Goal: Task Accomplishment & Management: Manage account settings

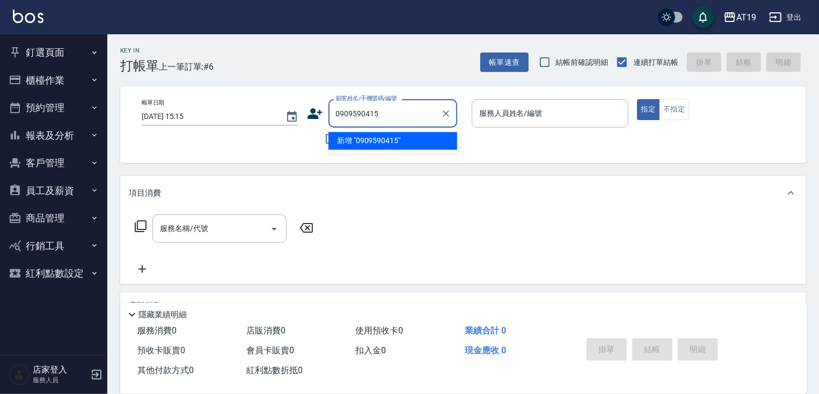
type input "0909590415"
click at [311, 116] on icon at bounding box center [314, 113] width 15 height 11
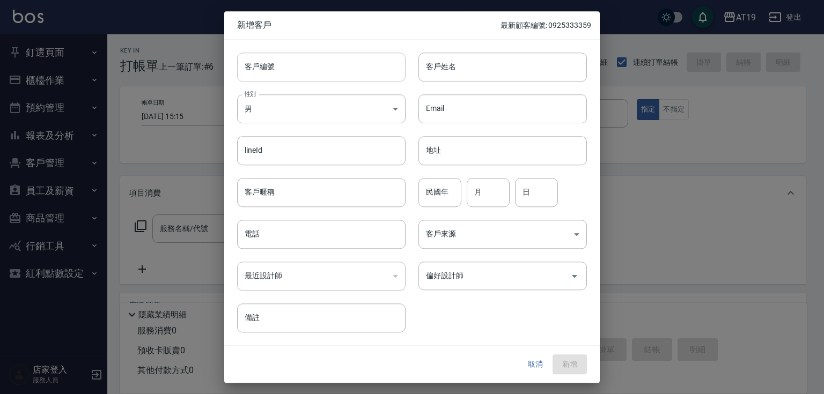
click at [352, 72] on input "客戶編號" at bounding box center [321, 67] width 168 height 29
paste input "0909590415"
type input "0909590415"
paste input "0909590415"
click at [310, 237] on input "電話" at bounding box center [321, 234] width 168 height 29
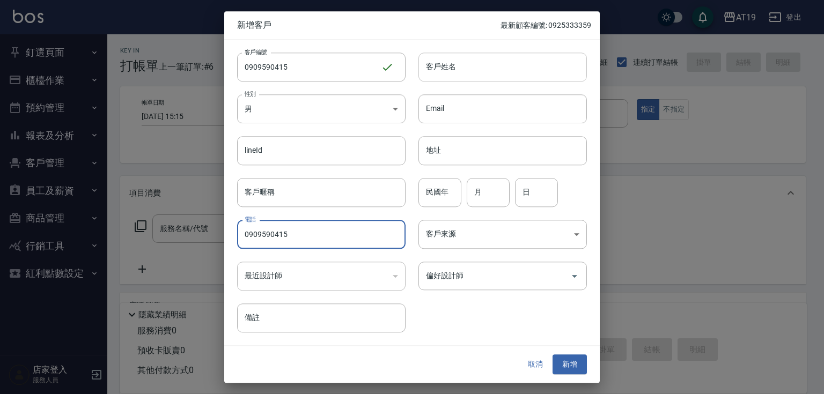
type input "0909590415"
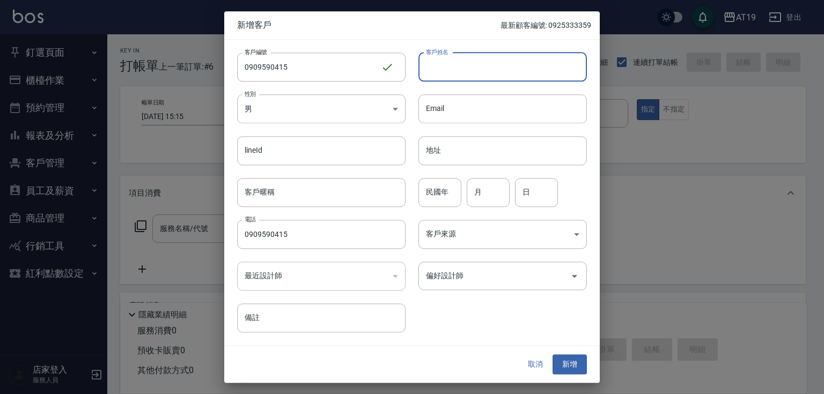
click at [455, 69] on input "客戶姓名" at bounding box center [502, 67] width 168 height 29
type input "T"
type input "陳柏聖"
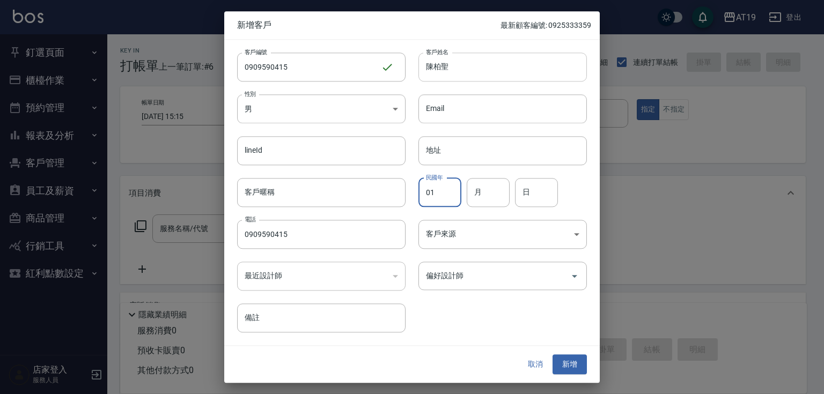
type input "01"
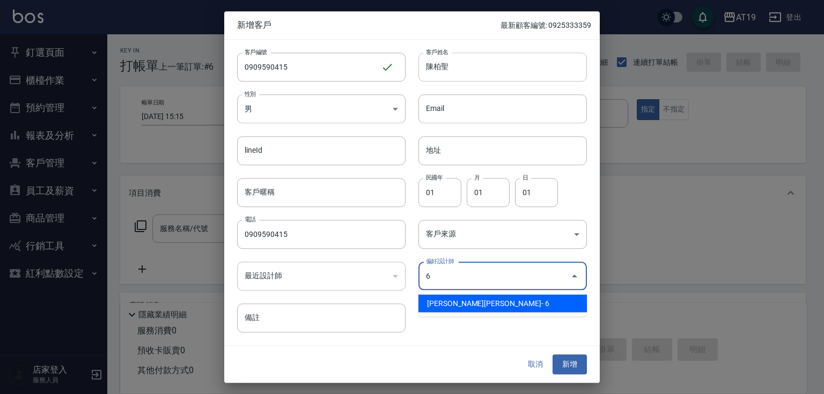
type input "[PERSON_NAME][PERSON_NAME]"
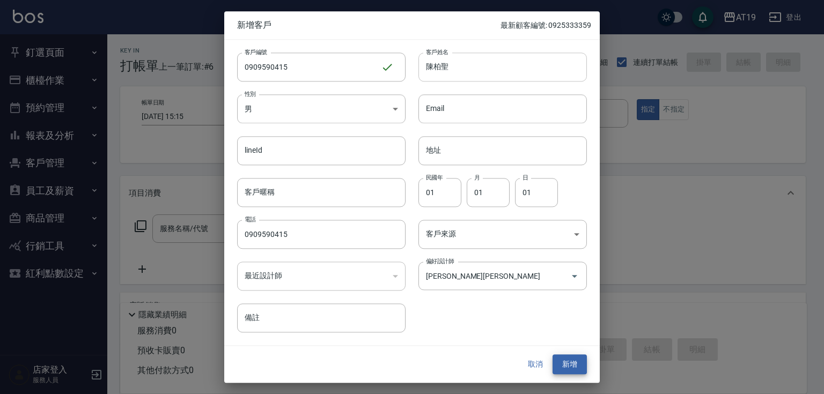
click at [553, 355] on button "新增" at bounding box center [570, 365] width 34 height 20
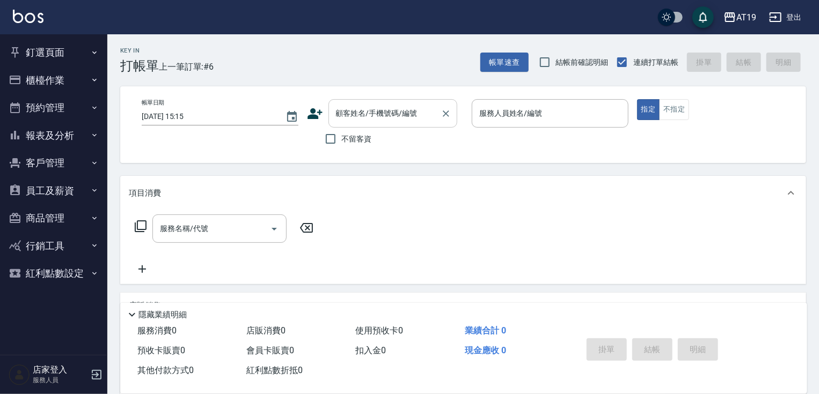
click at [358, 117] on input "顧客姓名/手機號碼/編號" at bounding box center [384, 113] width 103 height 19
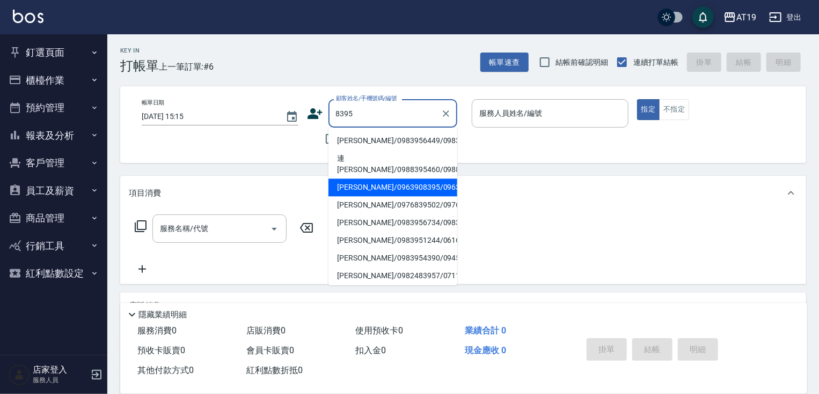
type input "[PERSON_NAME]/0963908395/0963908395"
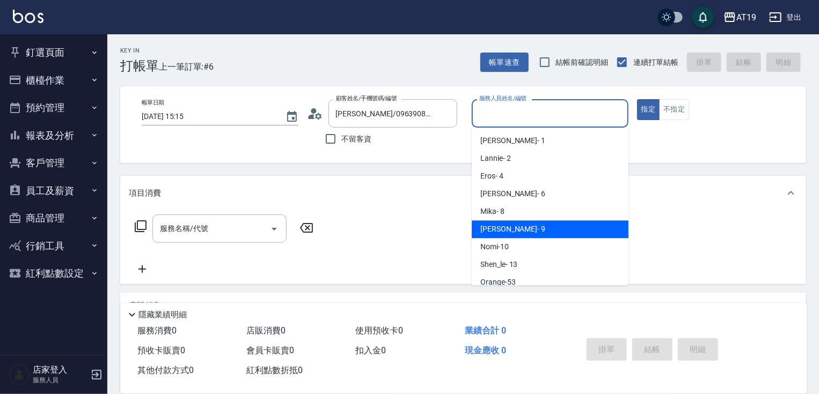
type input "[PERSON_NAME]- 9"
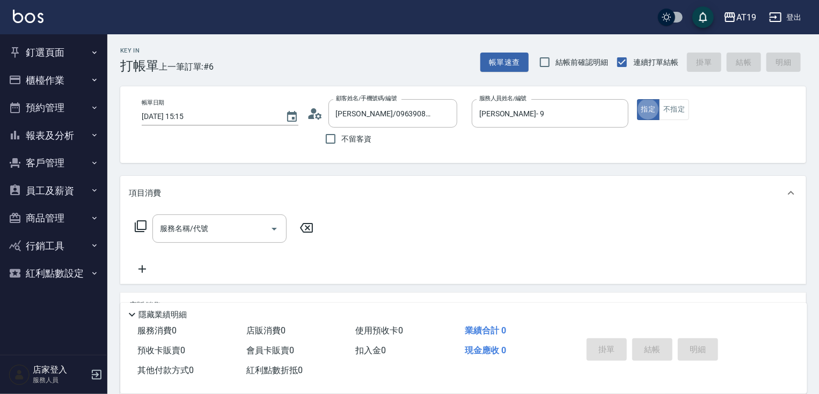
type button "true"
click at [318, 115] on icon at bounding box center [315, 114] width 16 height 16
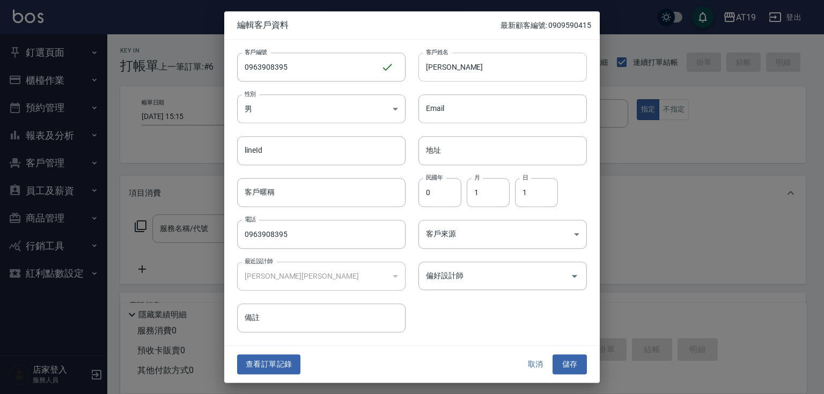
click at [459, 65] on input "[PERSON_NAME]" at bounding box center [502, 67] width 168 height 29
type input "[PERSON_NAME]"
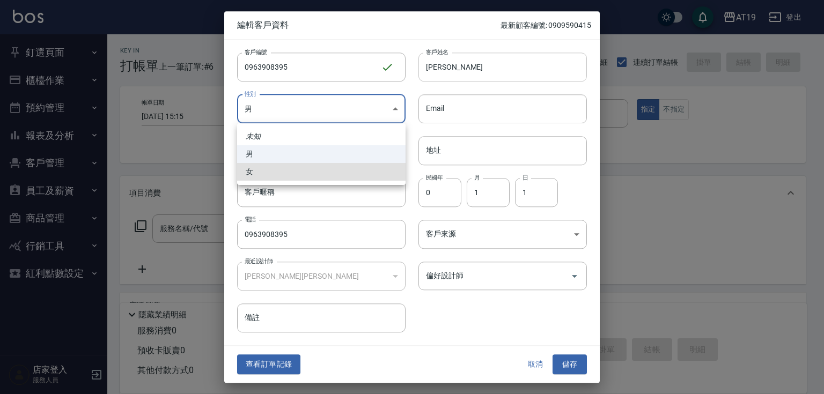
type input "[DEMOGRAPHIC_DATA]"
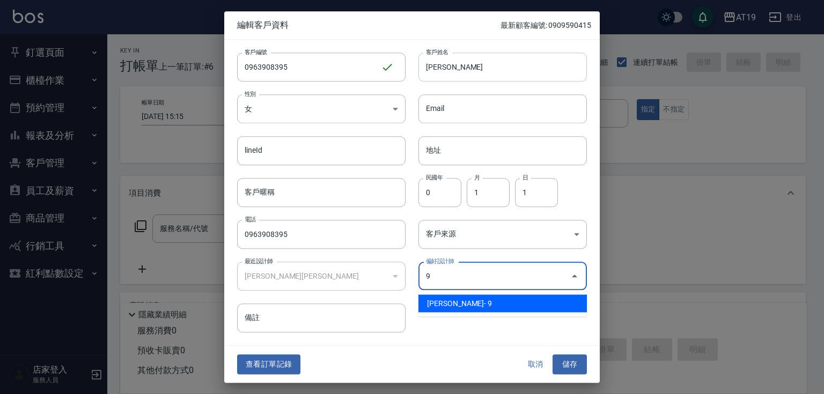
type input "[PERSON_NAME][PERSON_NAME]"
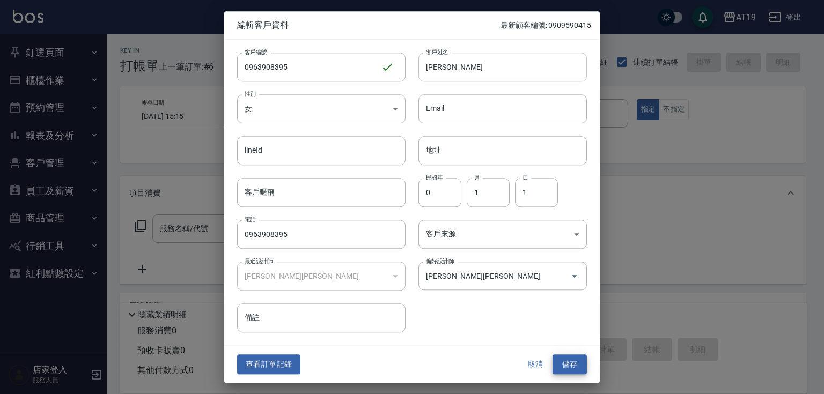
click at [553, 355] on button "儲存" at bounding box center [570, 365] width 34 height 20
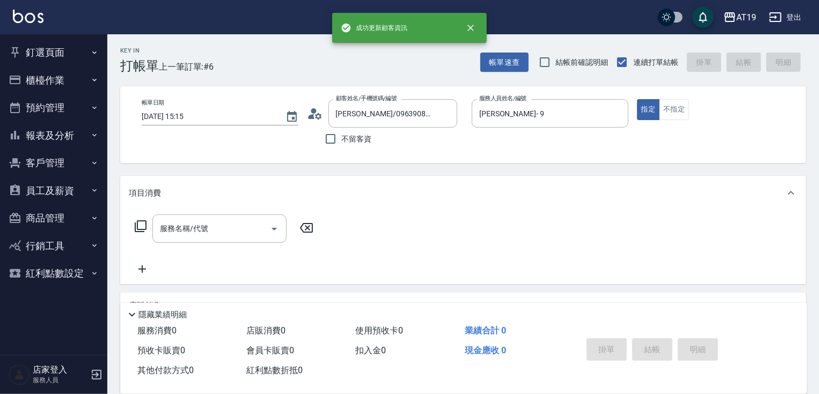
click at [167, 245] on div "服務名稱/代號 服務名稱/代號" at bounding box center [224, 245] width 191 height 61
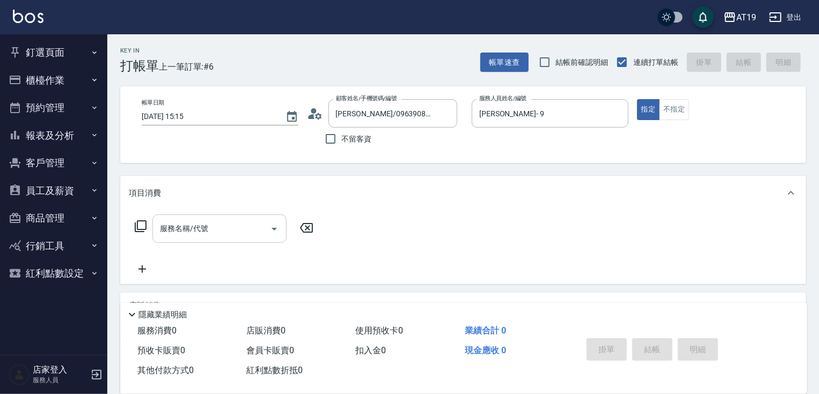
click at [174, 238] on input "服務名稱/代號" at bounding box center [211, 228] width 108 height 19
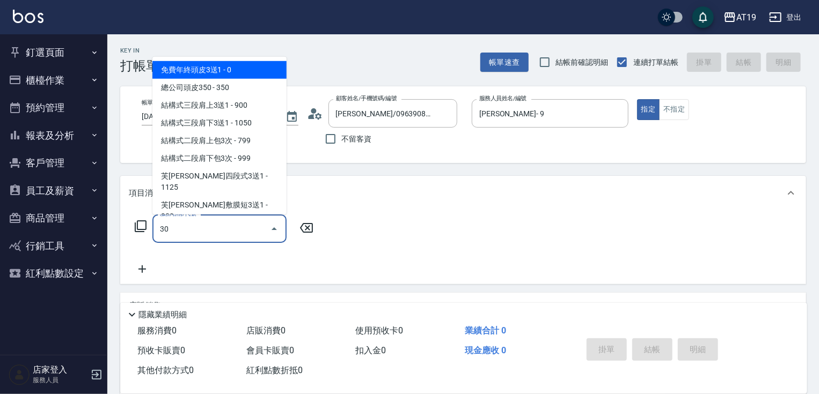
type input "301"
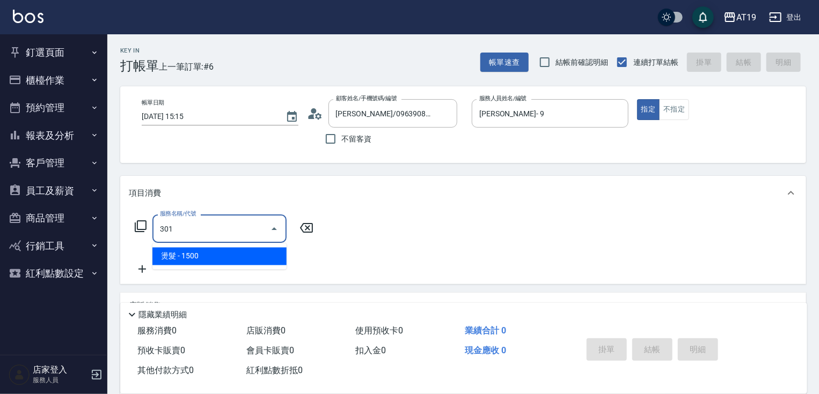
type input "150"
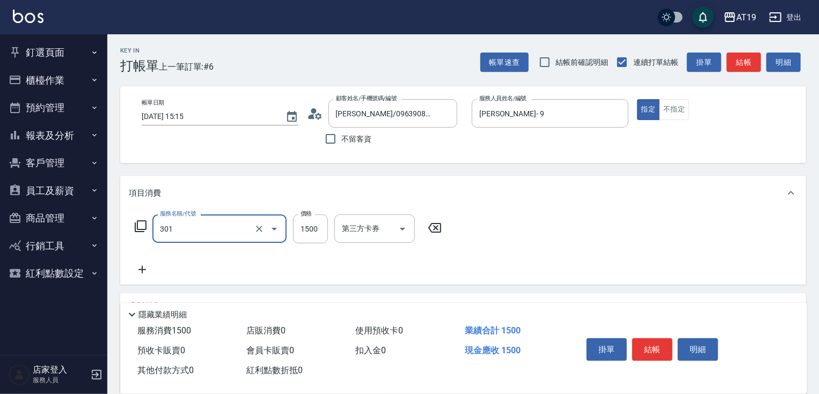
type input "燙髮(301)"
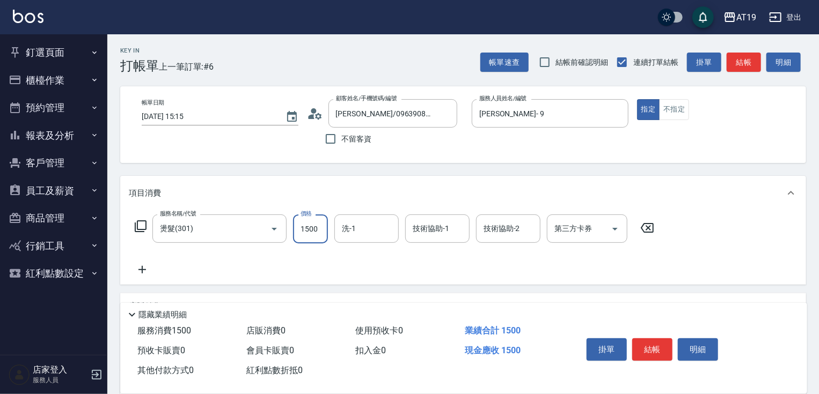
type input "2"
type input "0"
type input "238"
type input "230"
type input "2380"
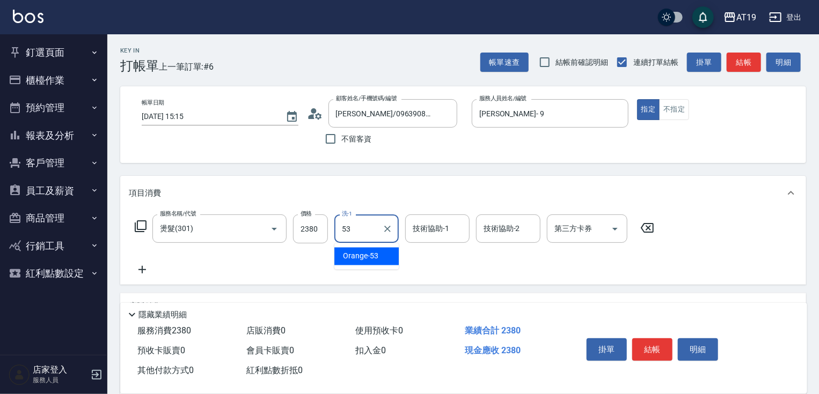
type input "Orange-53"
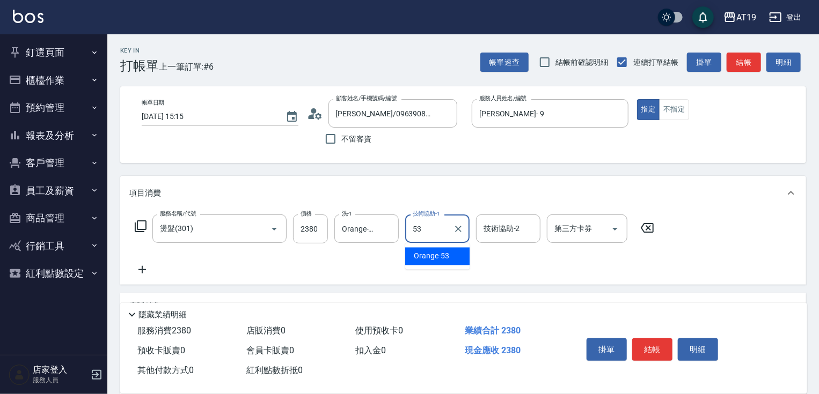
type input "Orange-53"
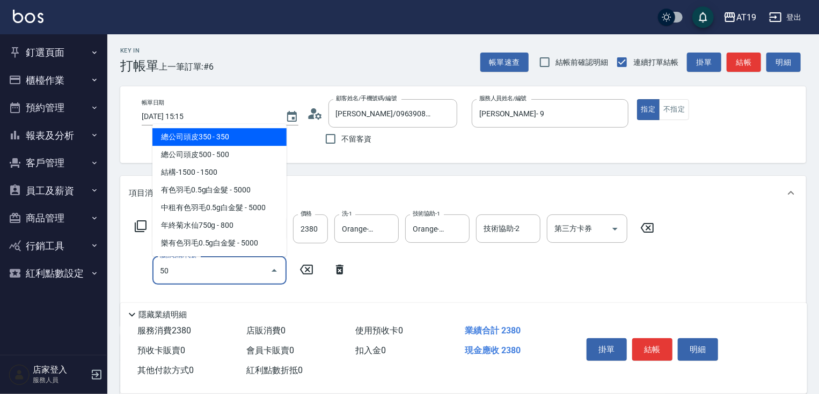
type input "501"
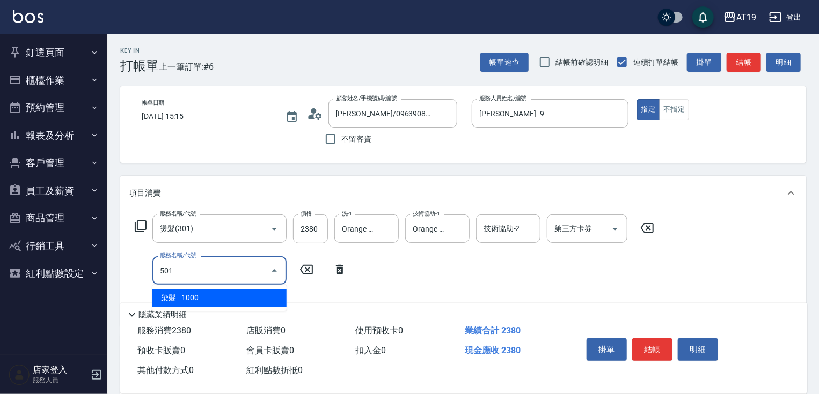
type input "330"
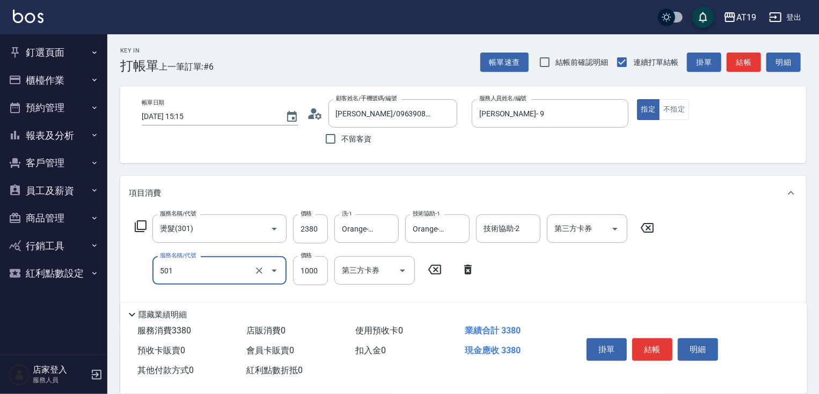
type input "染髮(501)"
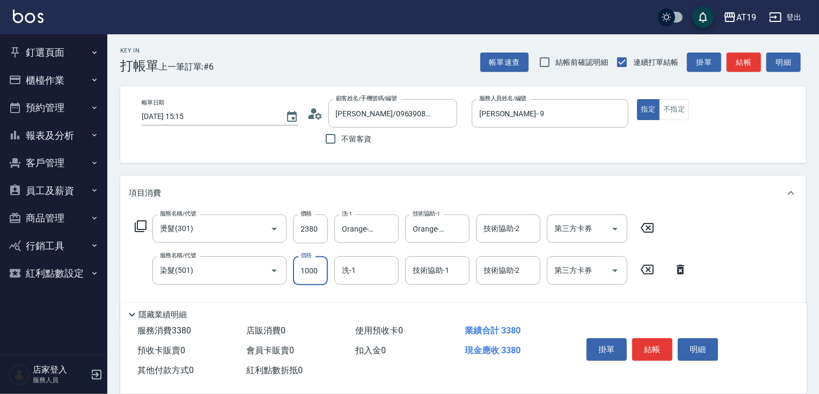
type input "1"
type input "230"
type input "159"
type input "390"
type input "1599"
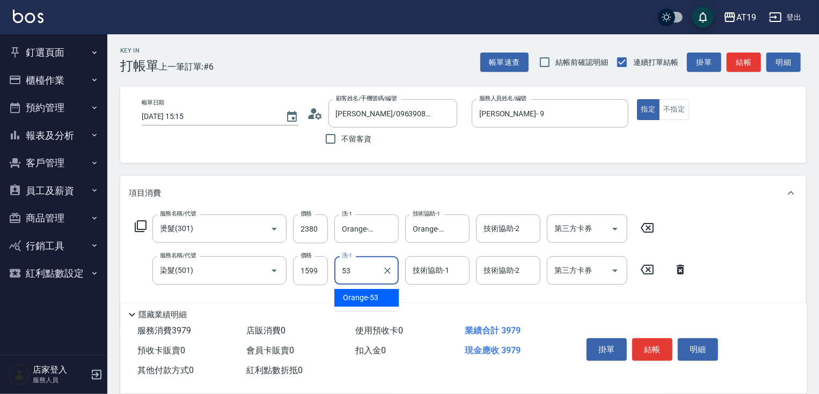
type input "Orange-53"
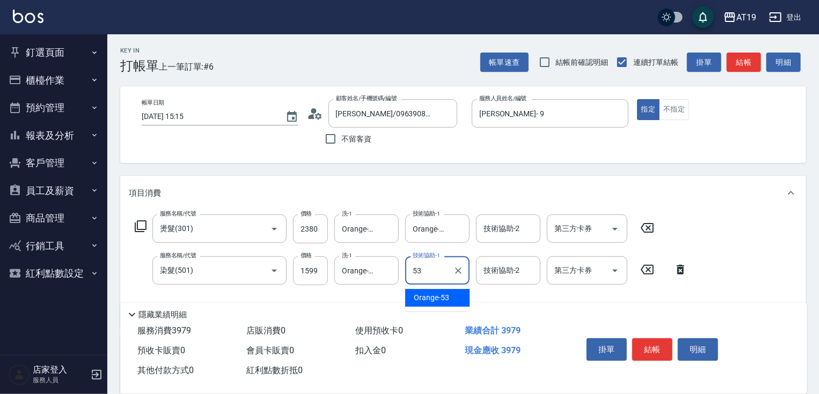
type input "Orange-53"
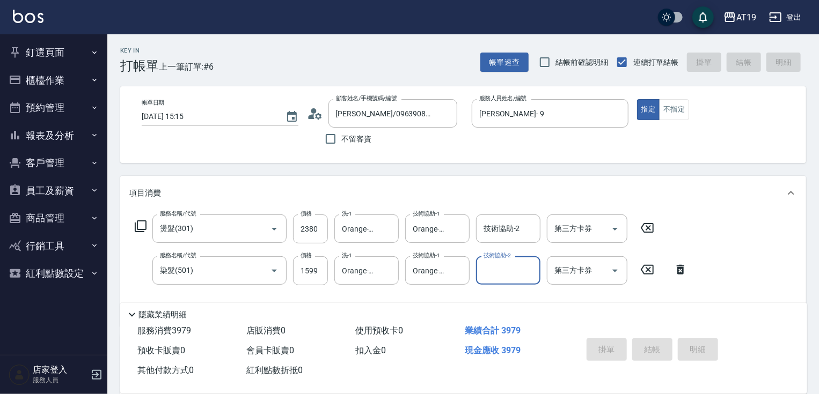
type input "[DATE] 18:57"
type input "0"
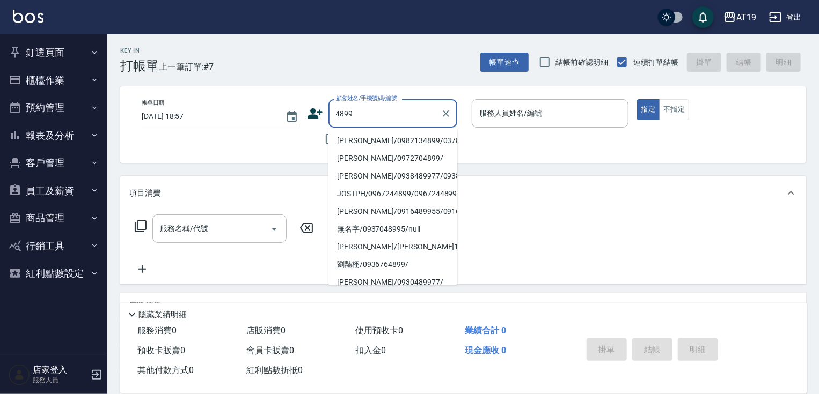
type input "[PERSON_NAME]/0982134899/03782"
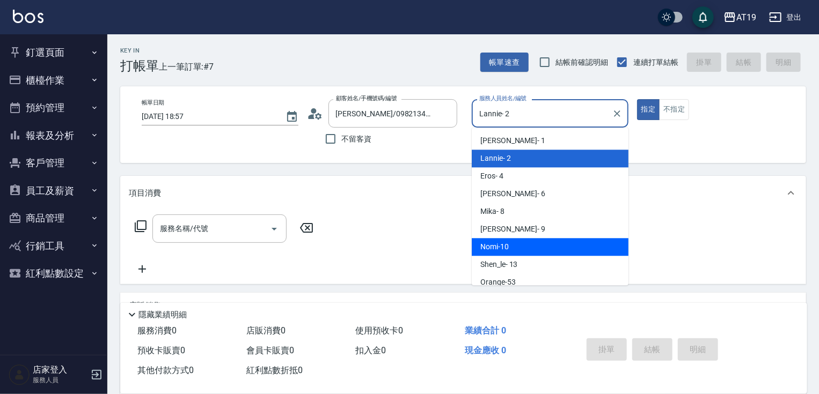
type input "Nomi-10"
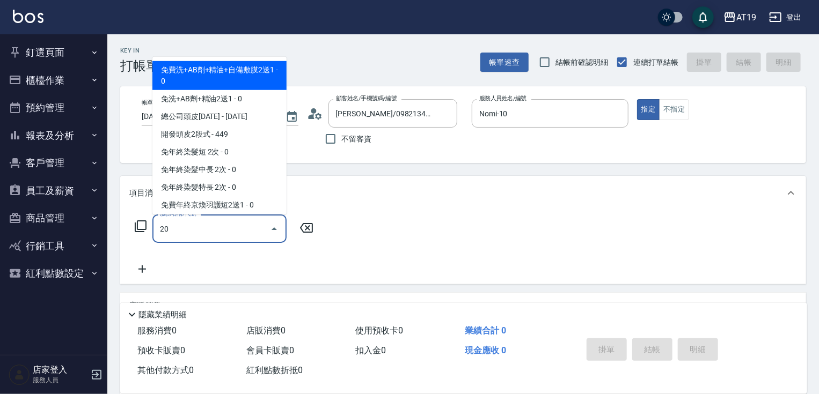
type input "201"
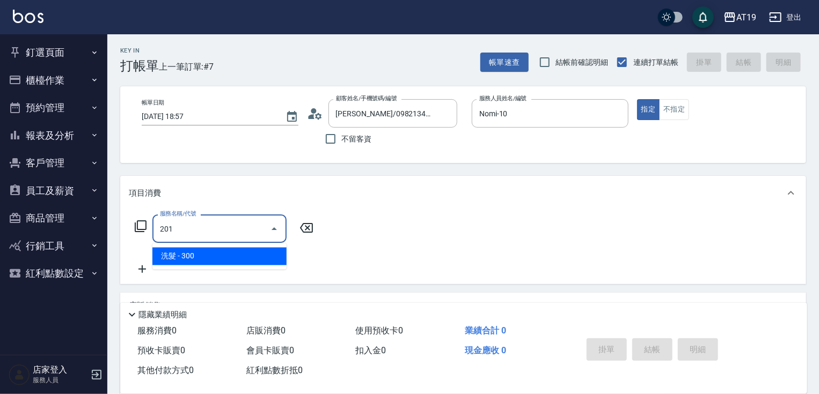
type input "30"
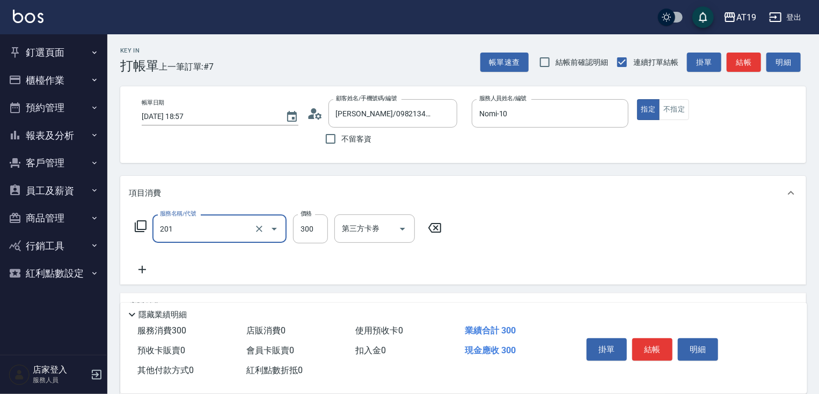
type input "洗髮(201)"
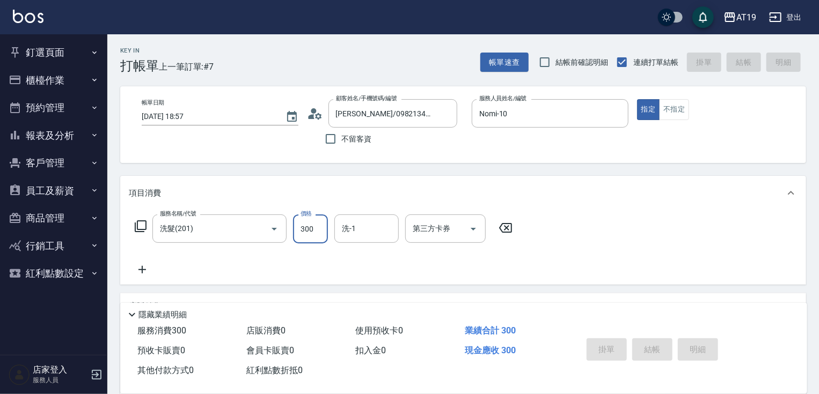
type input "[DATE] 18:58"
type input "0"
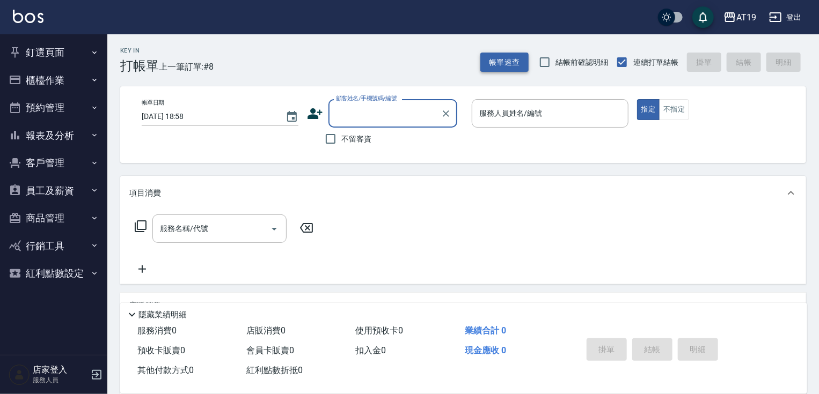
click at [500, 58] on button "帳單速查" at bounding box center [504, 63] width 48 height 20
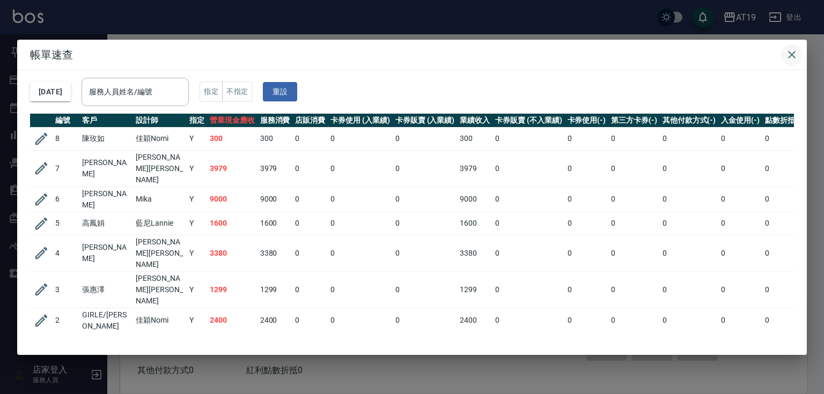
click at [795, 54] on icon "button" at bounding box center [791, 54] width 13 height 13
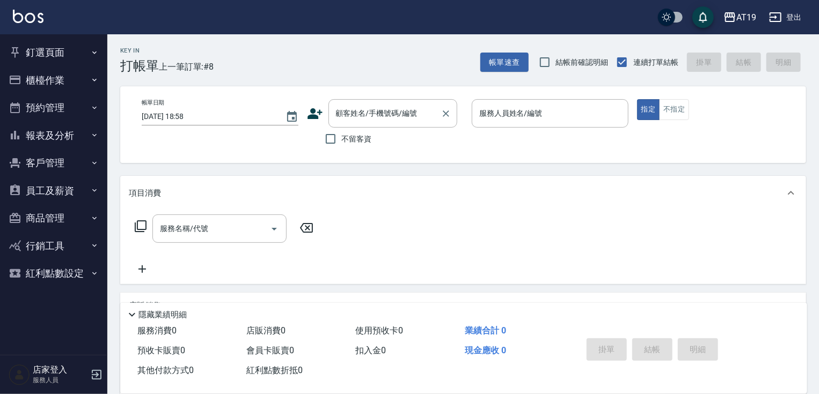
click at [356, 112] on input "顧客姓名/手機號碼/編號" at bounding box center [384, 113] width 103 height 19
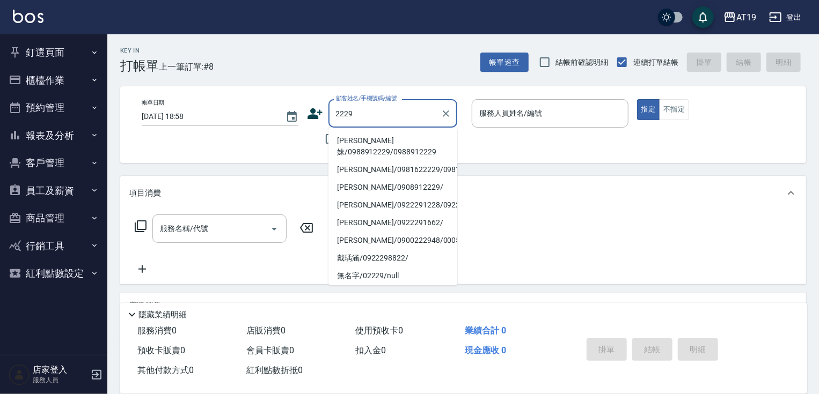
type input "[PERSON_NAME]妹/0988912229/0988912229"
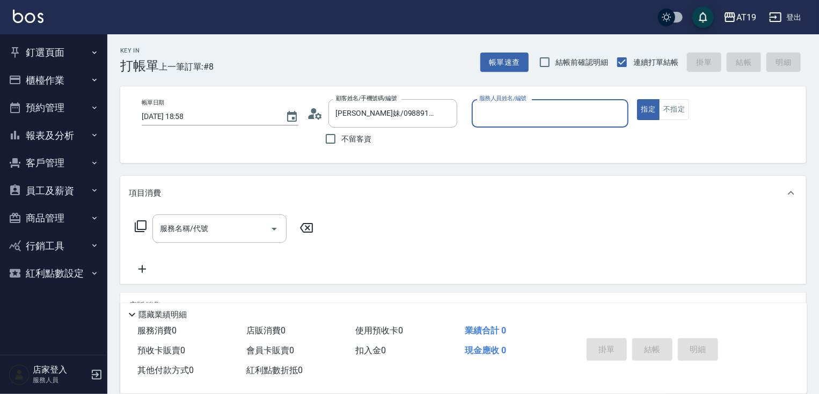
type input "[PERSON_NAME]- 9"
click at [637, 99] on button "指定" at bounding box center [648, 109] width 23 height 21
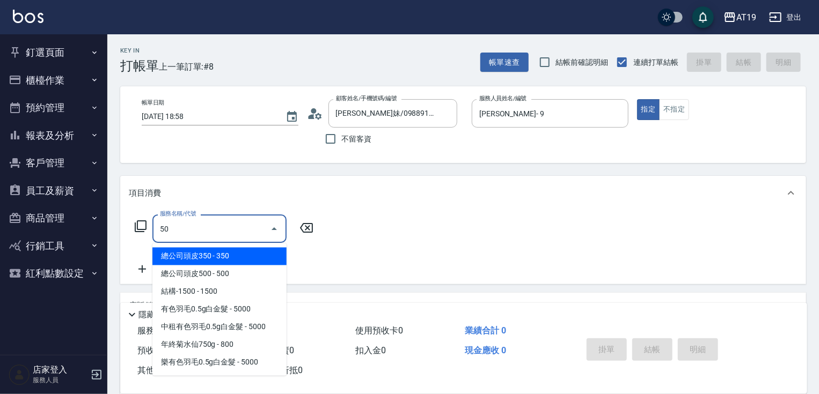
type input "501"
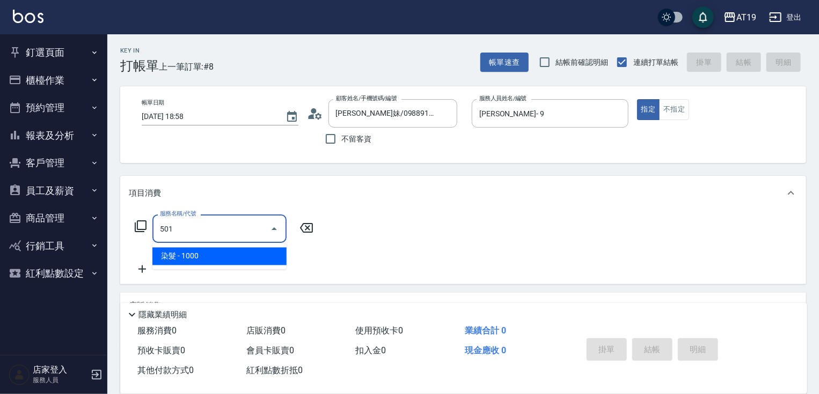
type input "100"
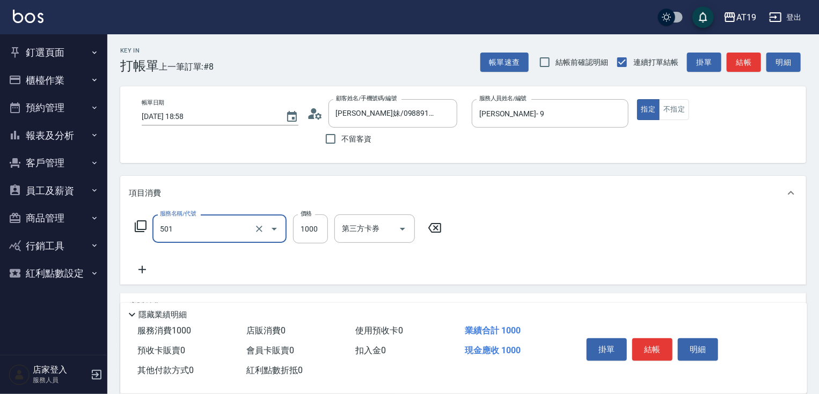
type input "染髮(501)"
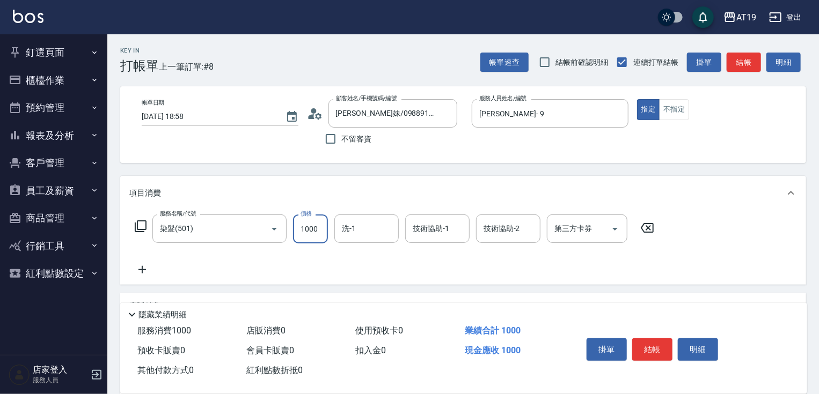
type input "0"
type input "20"
type input "200"
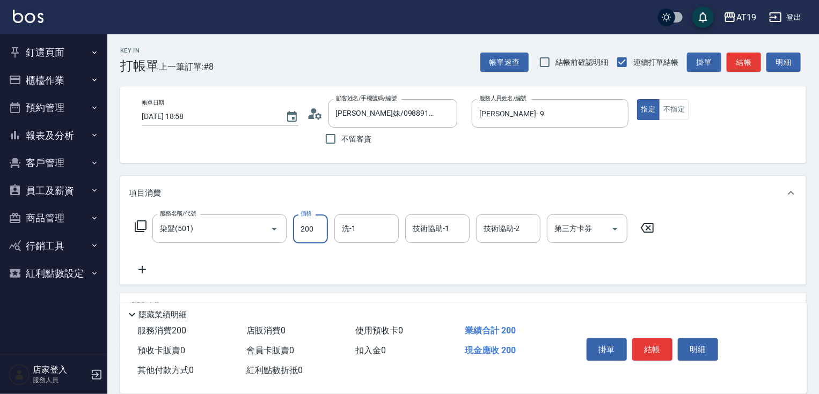
type input "2000"
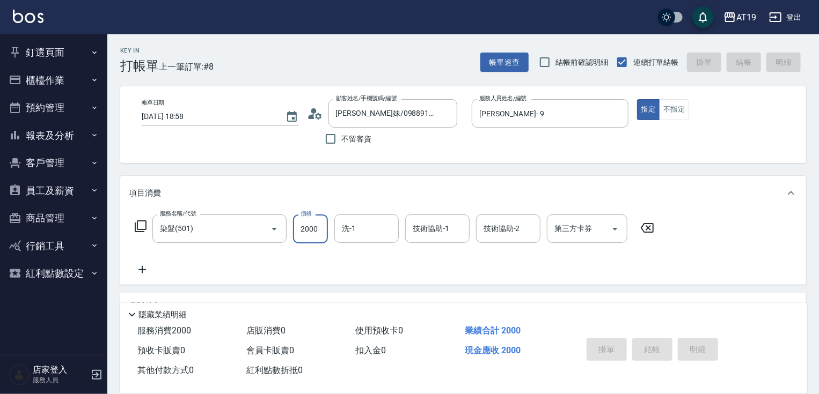
type input "0"
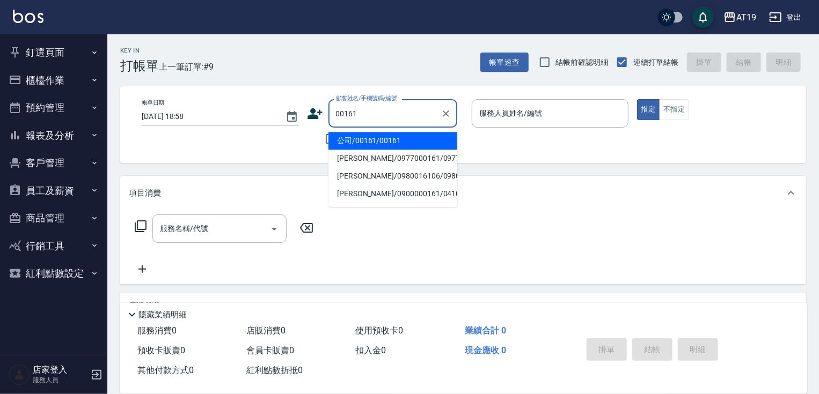
type input "公司/00161/00161"
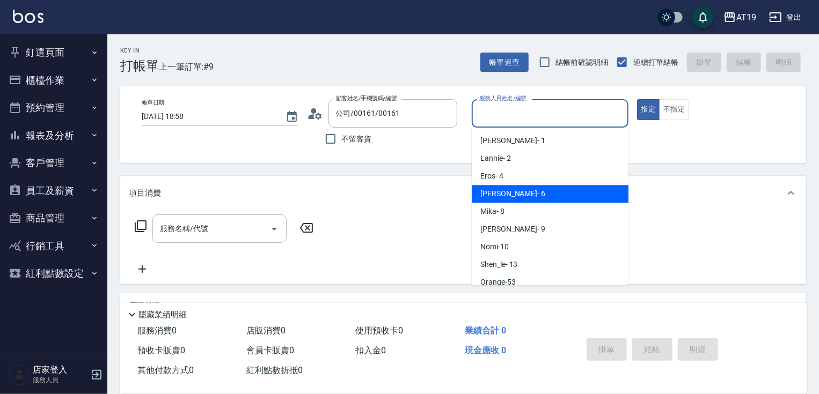
type input "[PERSON_NAME]- 6"
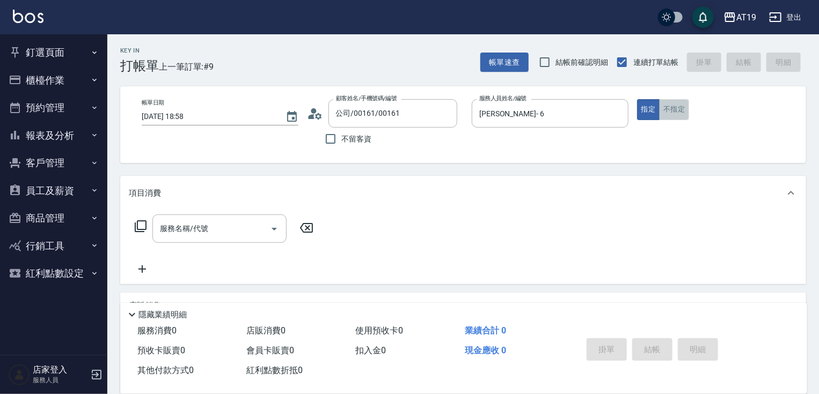
click at [664, 114] on button "不指定" at bounding box center [674, 109] width 30 height 21
drag, startPoint x: 205, startPoint y: 230, endPoint x: 206, endPoint y: 216, distance: 13.4
click at [205, 227] on input "服務名稱/代號" at bounding box center [211, 228] width 108 height 19
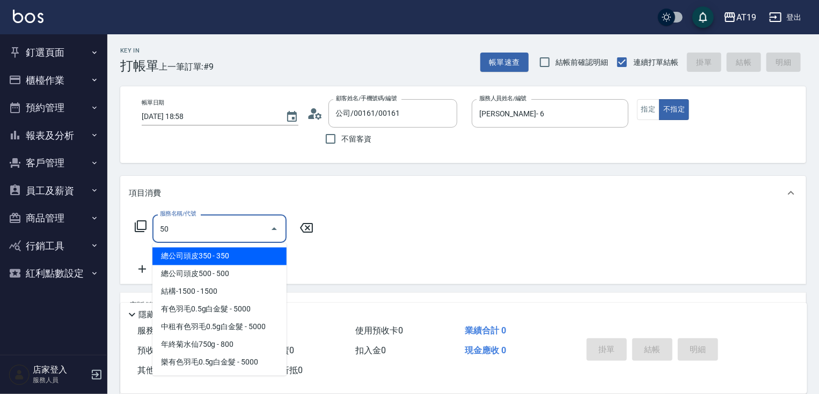
type input "501"
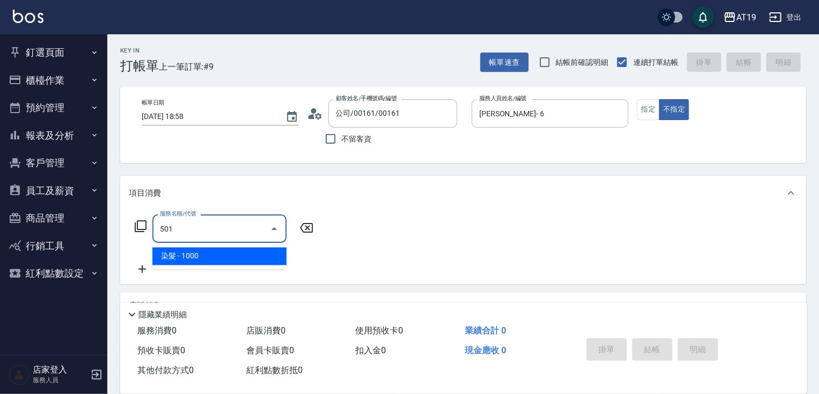
type input "100"
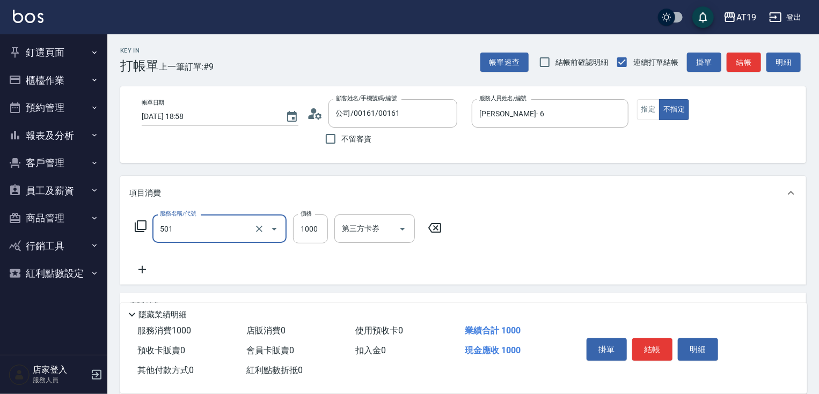
type input "染髮(501)"
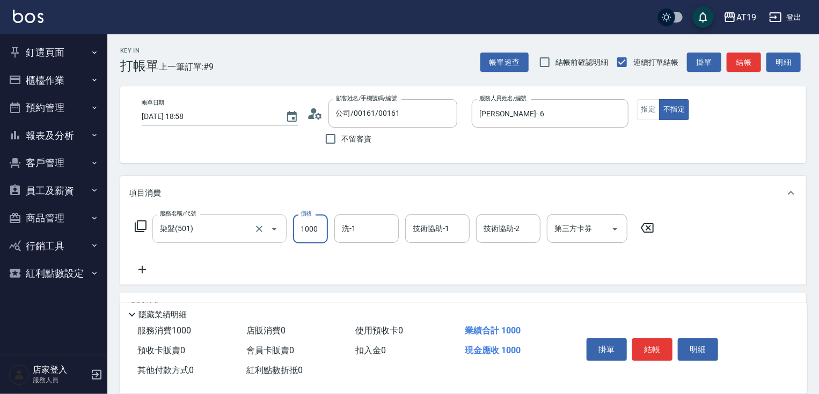
type input "0"
type input "240"
type input "2400"
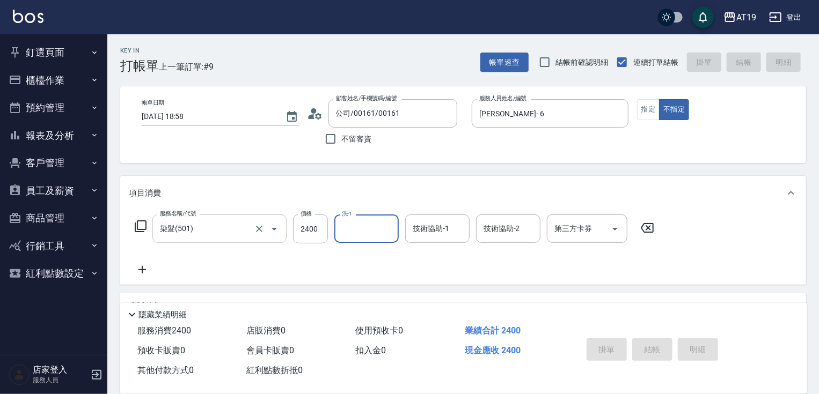
type input "[DATE] 18:59"
type input "0"
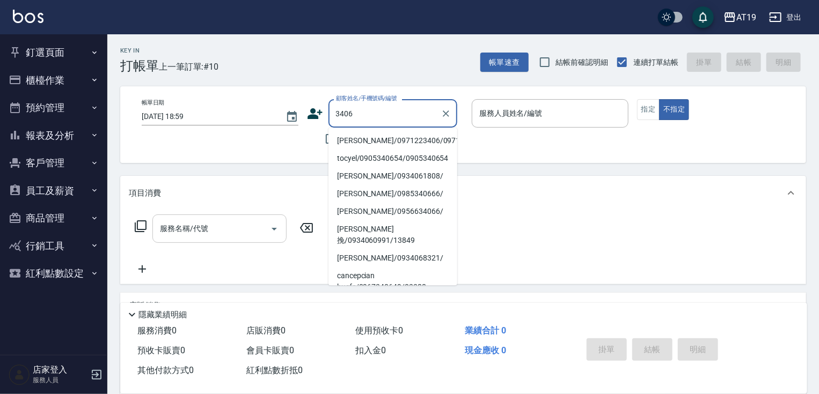
type input "[PERSON_NAME]/0971223406/0971223406"
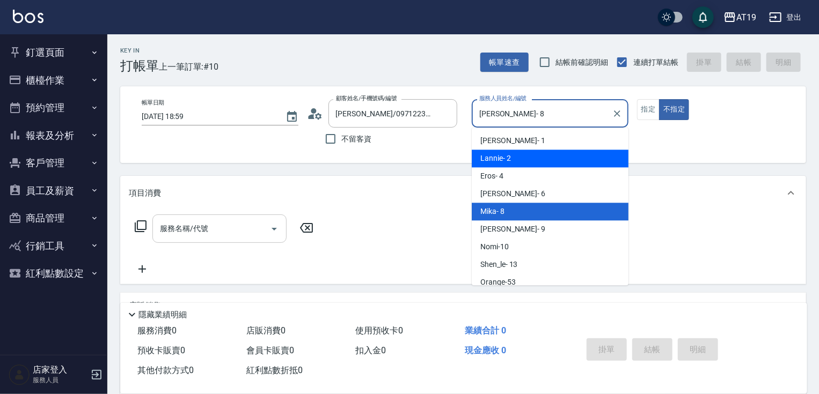
type input "Lannie- 2"
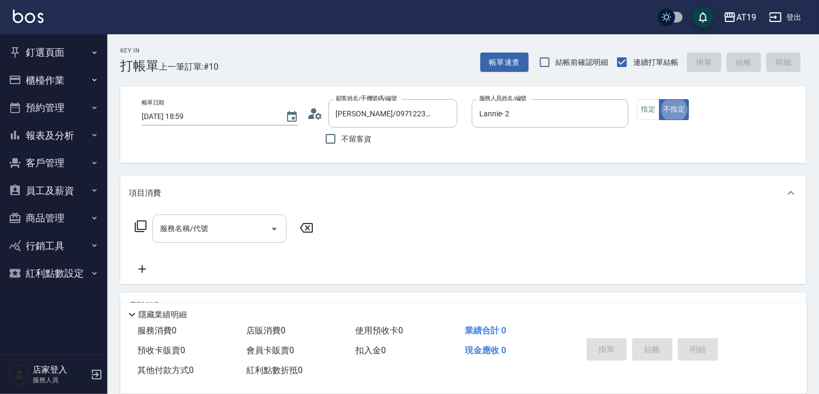
type button "false"
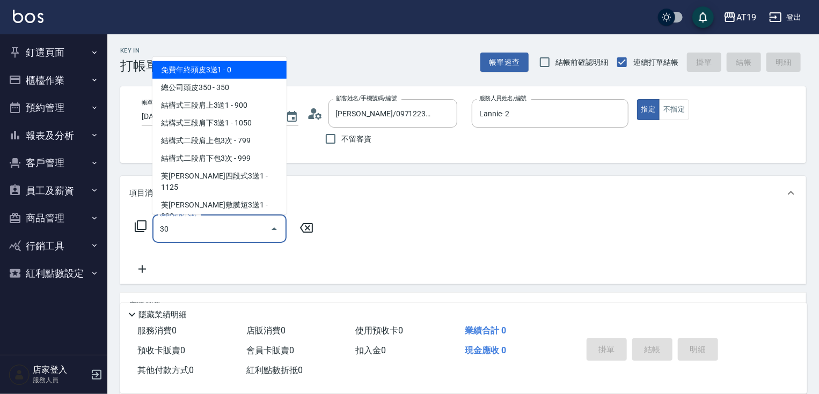
type input "301"
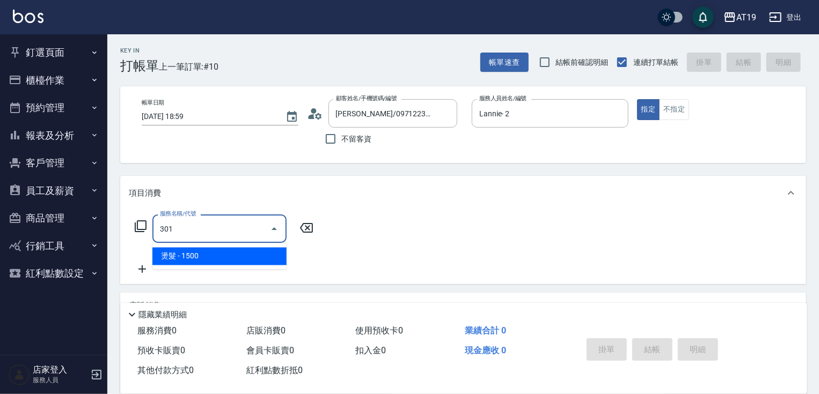
type input "150"
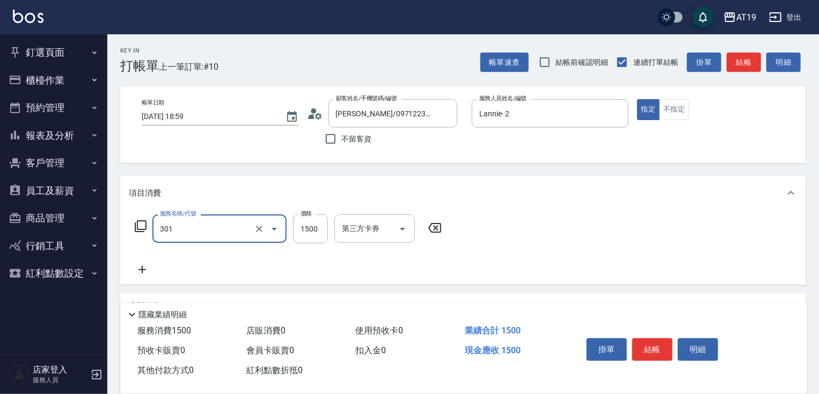
type input "燙髮(301)"
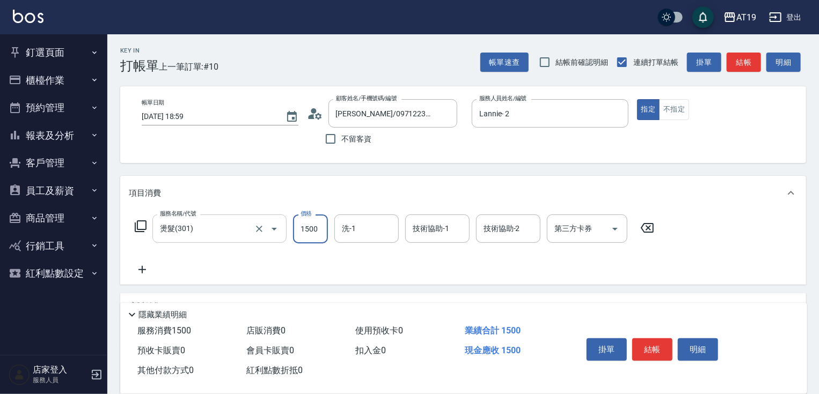
type input "0"
type input "20"
type input "200"
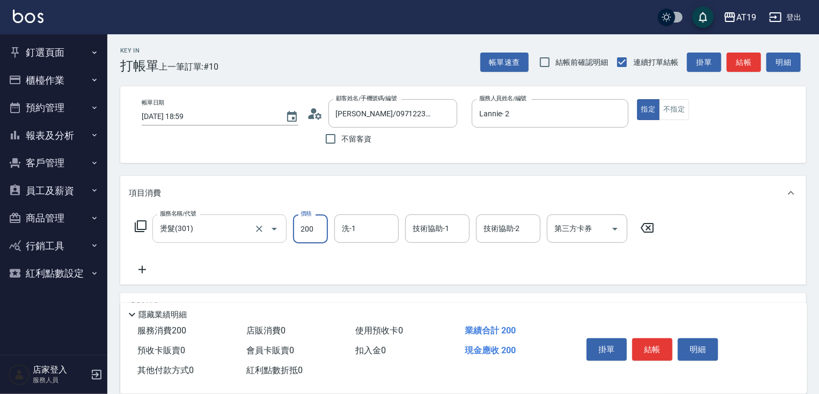
type input "2000"
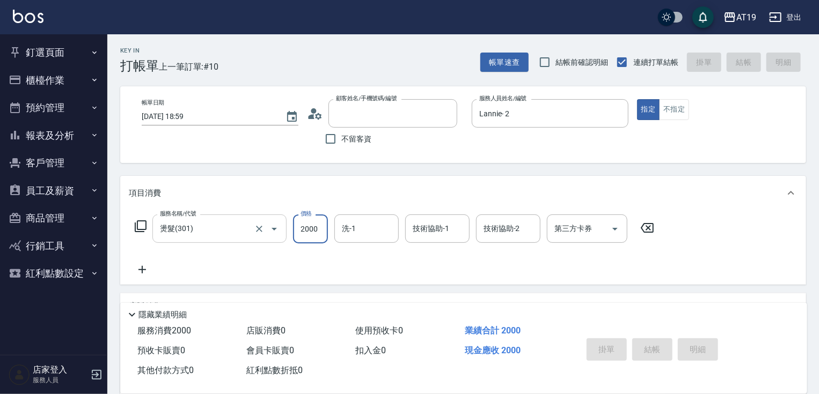
type input "0"
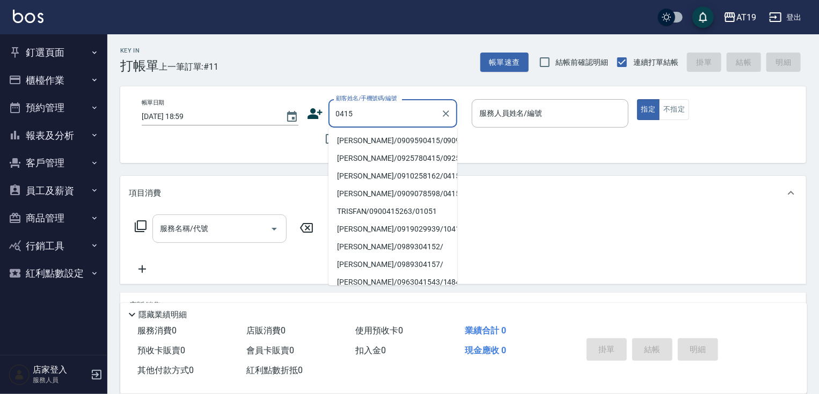
type input "[PERSON_NAME]/0909590415/0909590415"
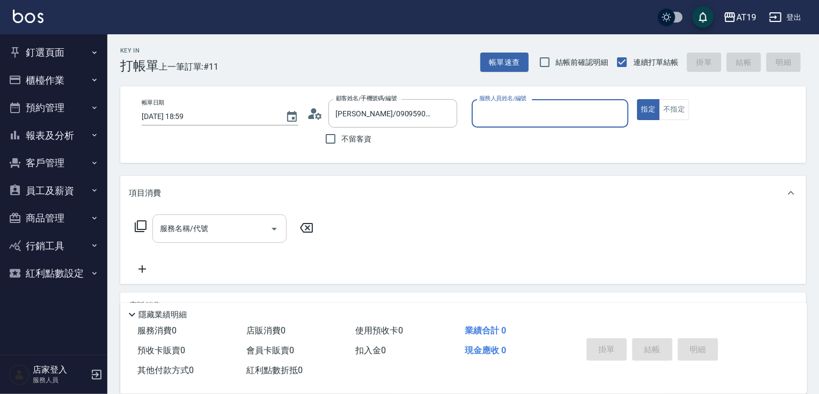
type input "[PERSON_NAME]- 6"
click at [637, 99] on button "指定" at bounding box center [648, 109] width 23 height 21
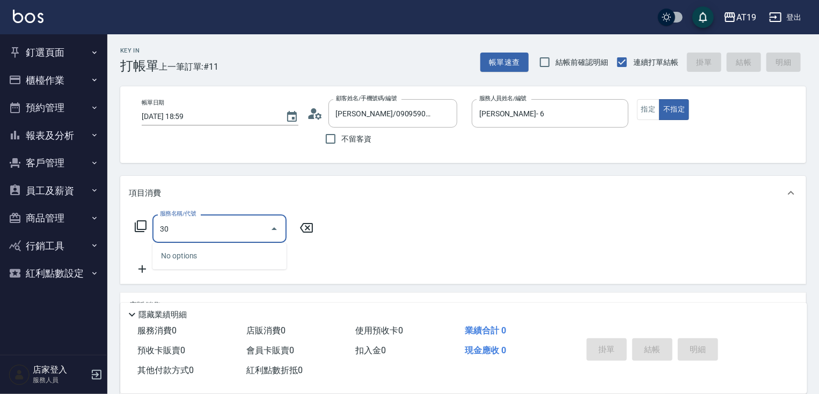
type input "301"
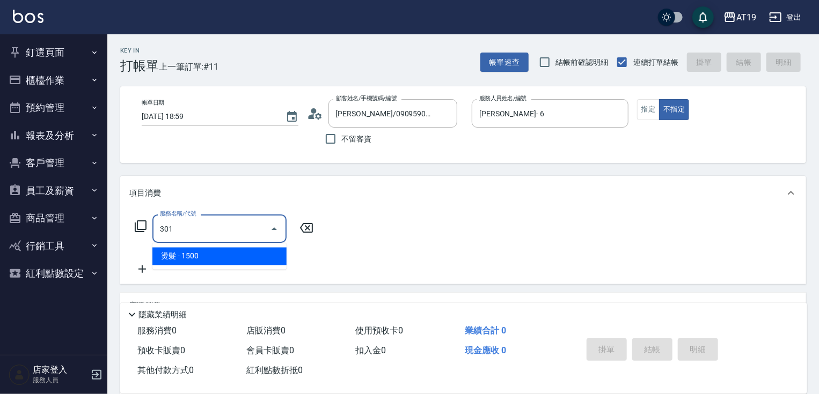
type input "150"
type input "燙髮(301)"
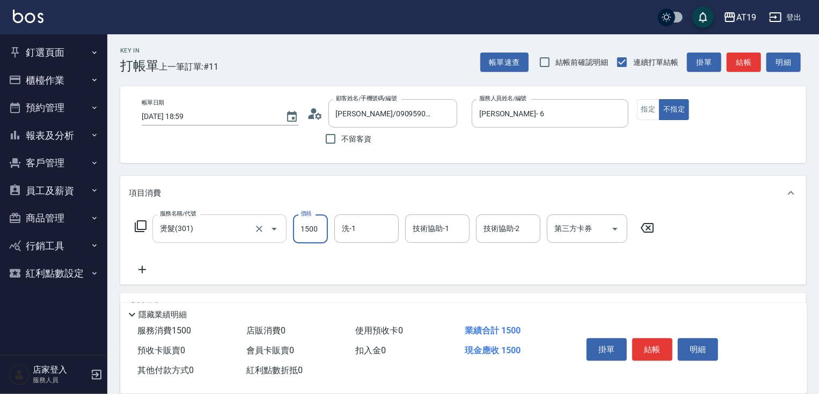
type input "0"
type input "50"
type input "500"
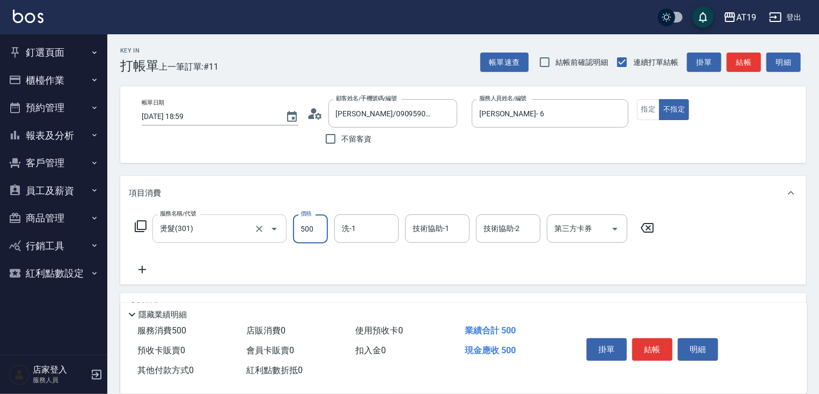
type input "5000"
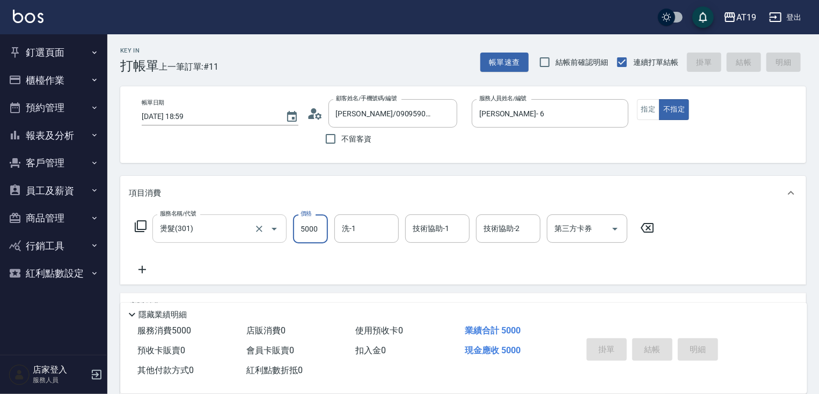
type input "[DATE] 19:00"
type input "0"
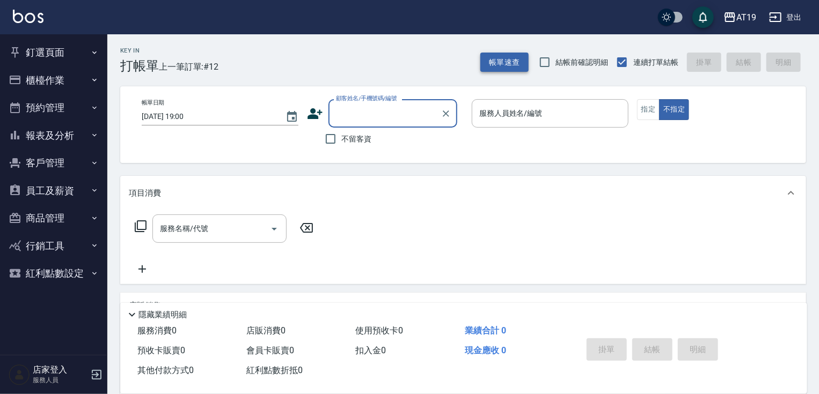
click at [502, 58] on button "帳單速查" at bounding box center [504, 63] width 48 height 20
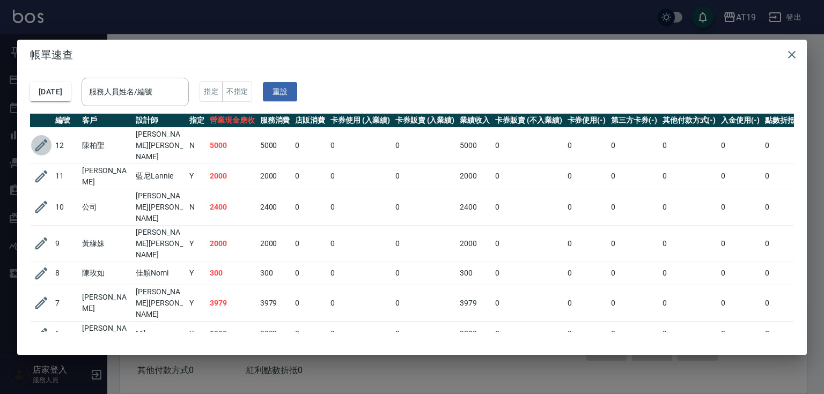
click at [43, 139] on icon "button" at bounding box center [41, 145] width 12 height 12
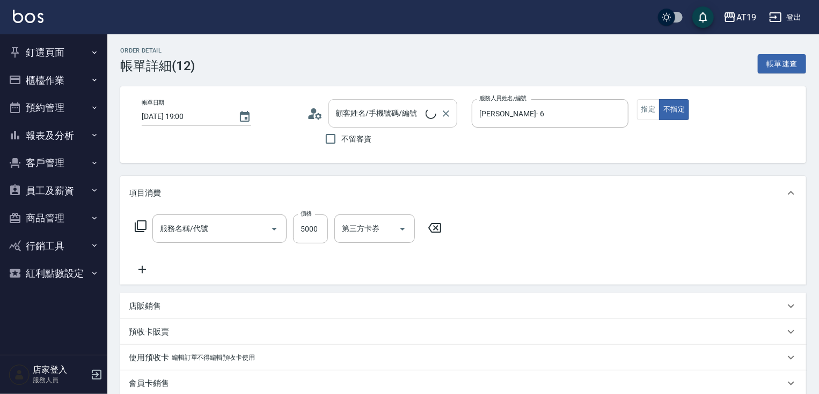
type input "[DATE] 19:00"
type input "[PERSON_NAME]- 6"
type input "500"
type input "[PERSON_NAME]/0909590415/0909590415"
type input "燙髮(301)"
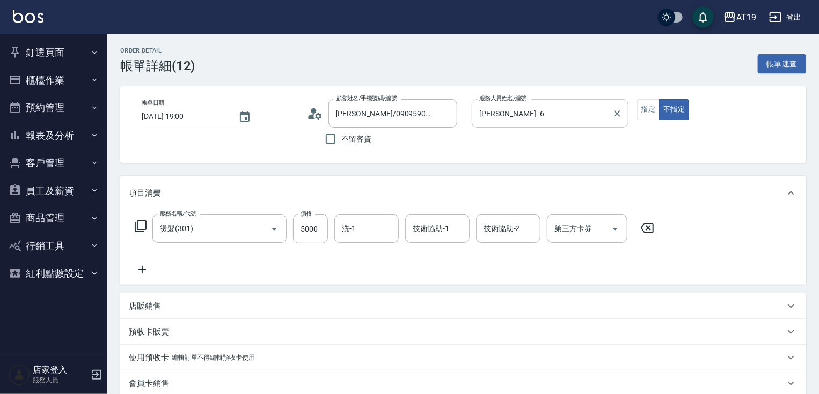
click at [506, 112] on input "[PERSON_NAME]- 6" at bounding box center [541, 113] width 131 height 19
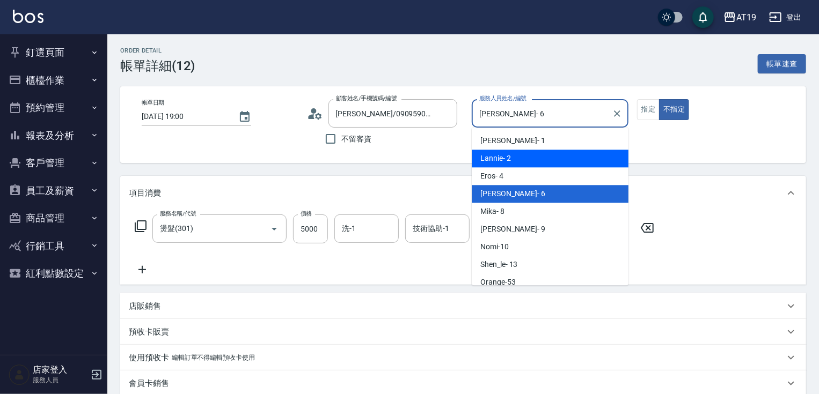
click at [507, 161] on span "Lannie - 2" at bounding box center [495, 158] width 31 height 11
type input "Lannie- 2"
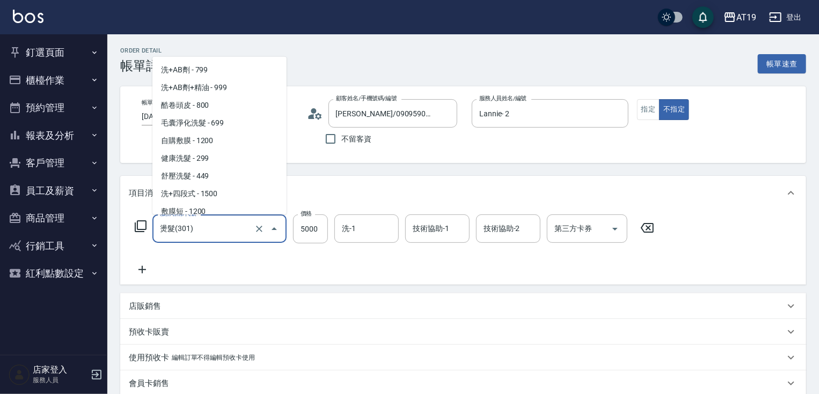
click at [219, 229] on input "燙髮(301)" at bounding box center [204, 228] width 94 height 19
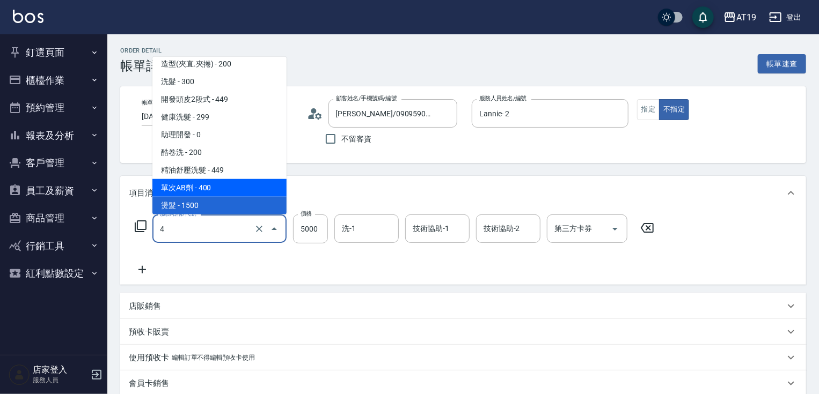
type input "40"
type input "0"
type input "401"
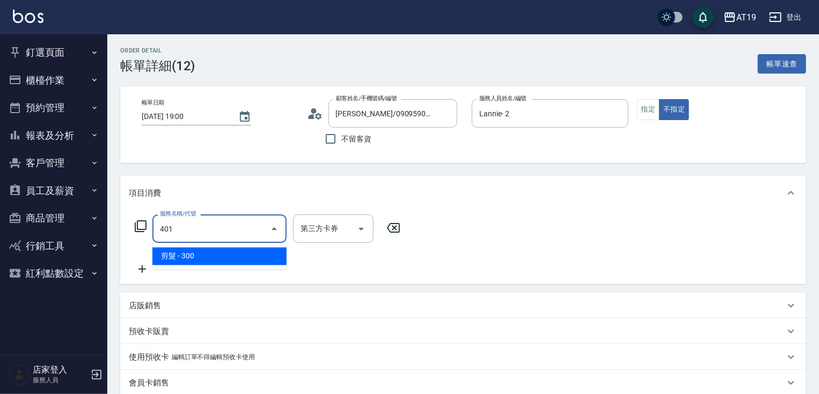
type input "30"
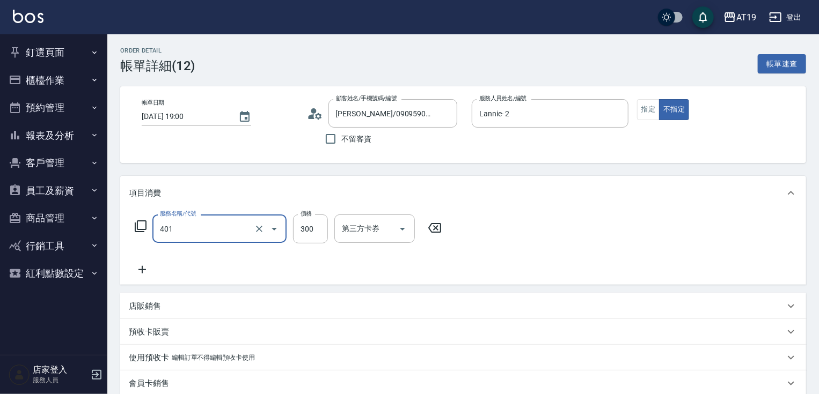
type input "剪髮(401)"
type input "0"
type input "25"
type input "20"
type input "250"
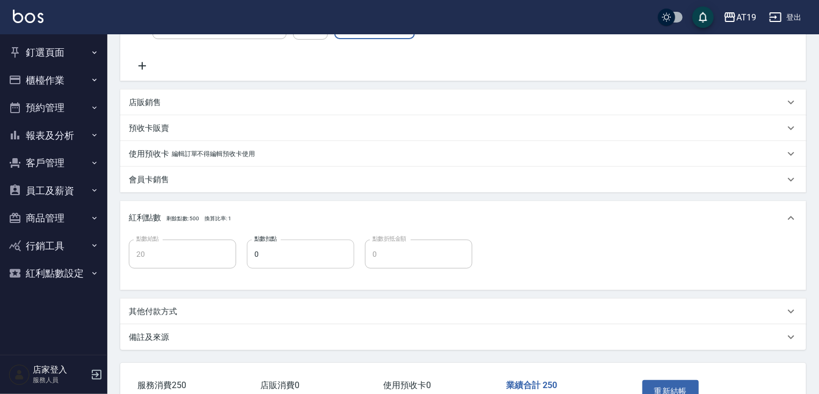
scroll to position [215, 0]
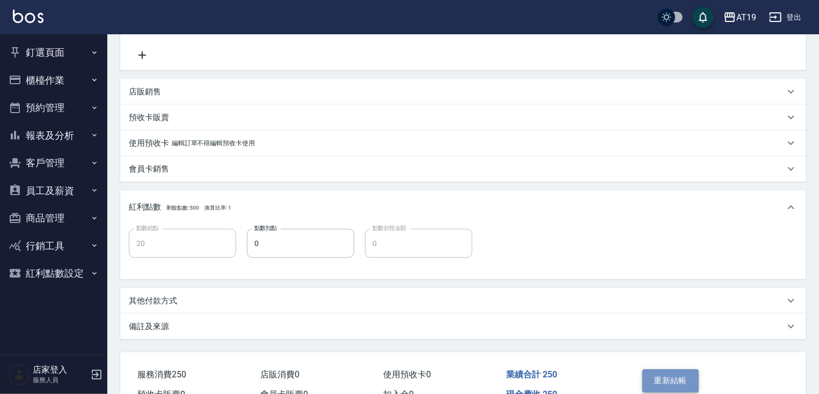
click at [666, 379] on button "重新結帳" at bounding box center [670, 381] width 57 height 23
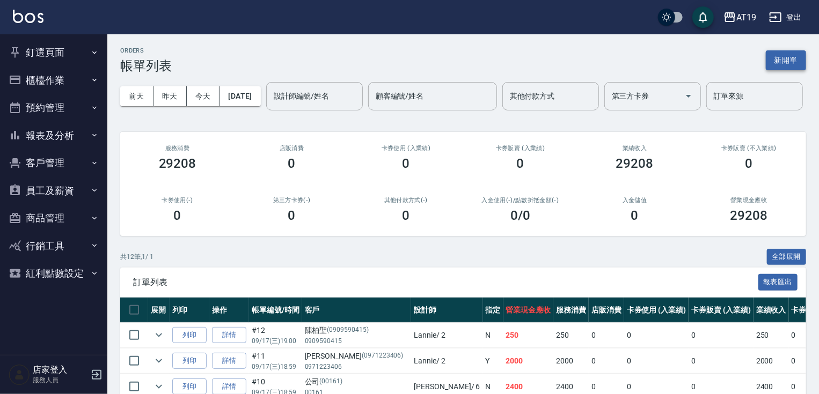
click at [780, 62] on button "新開單" at bounding box center [786, 60] width 40 height 20
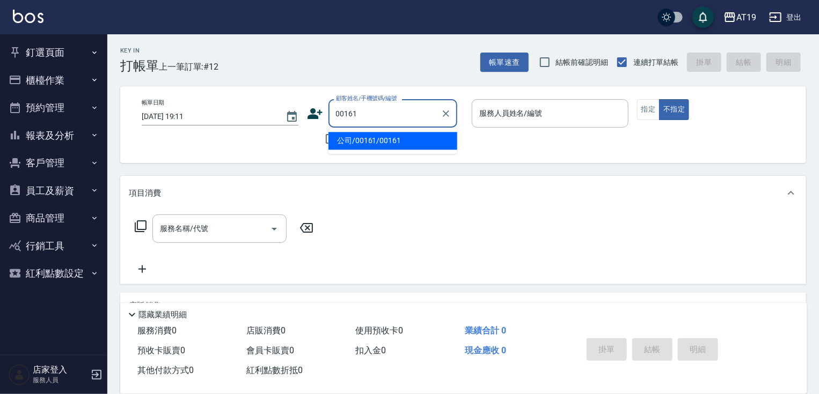
type input "公司/00161/00161"
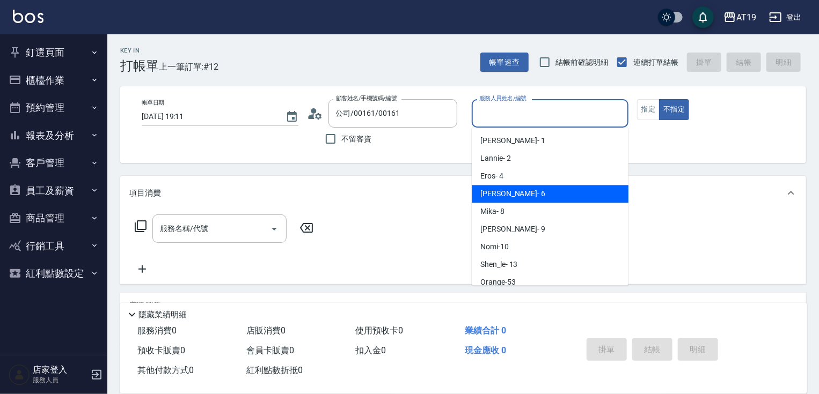
type input "[PERSON_NAME]- 6"
type button "false"
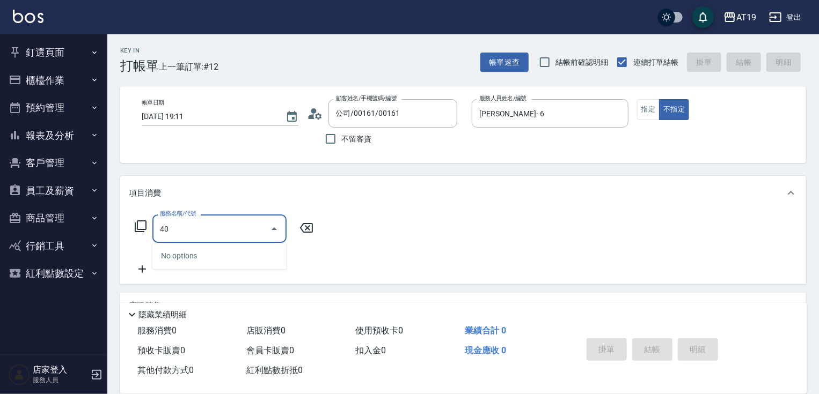
type input "401"
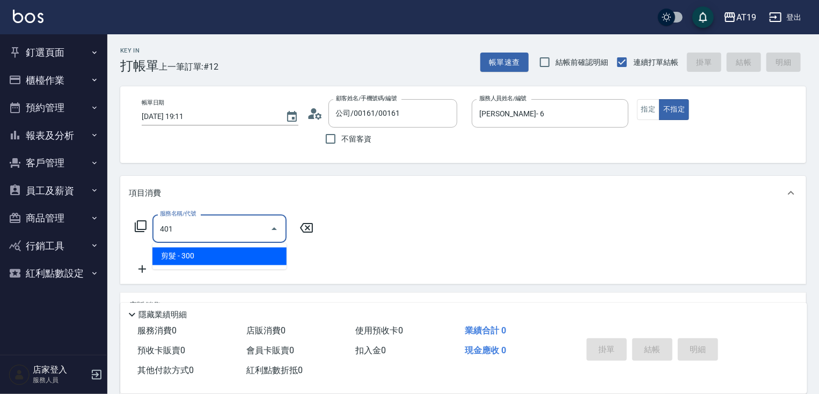
type input "30"
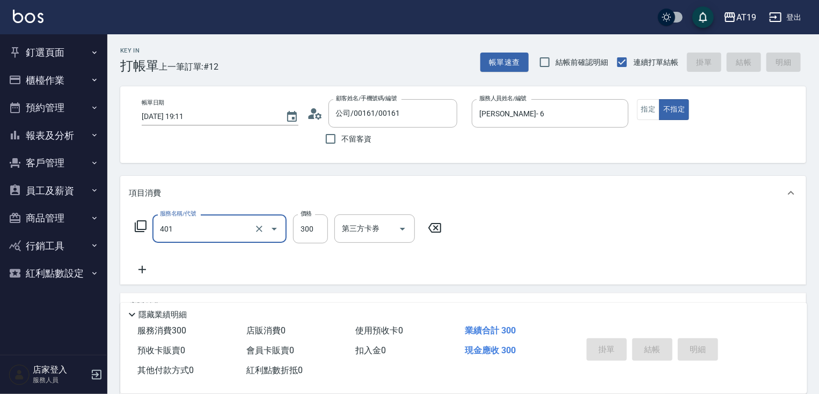
type input "401"
type input "0"
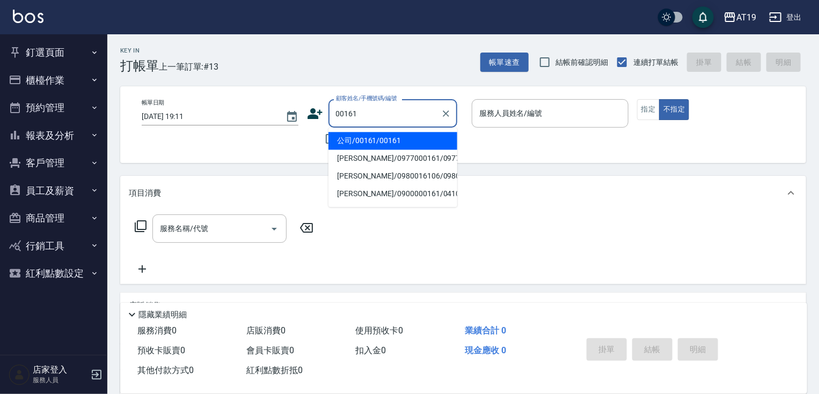
type input "公司/00161/00161"
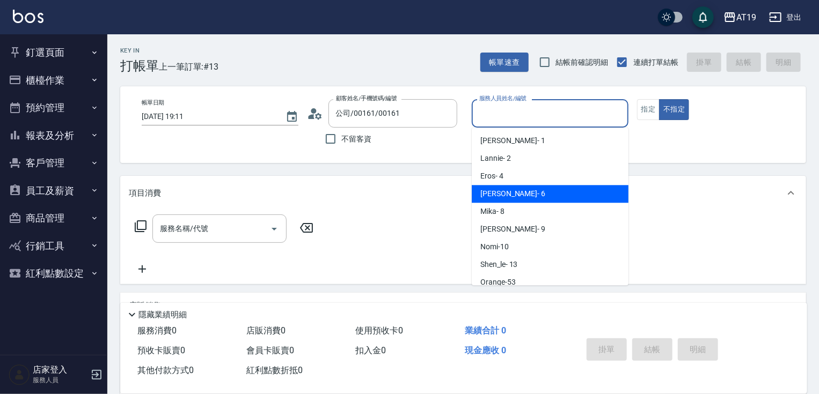
type input "[PERSON_NAME]- 6"
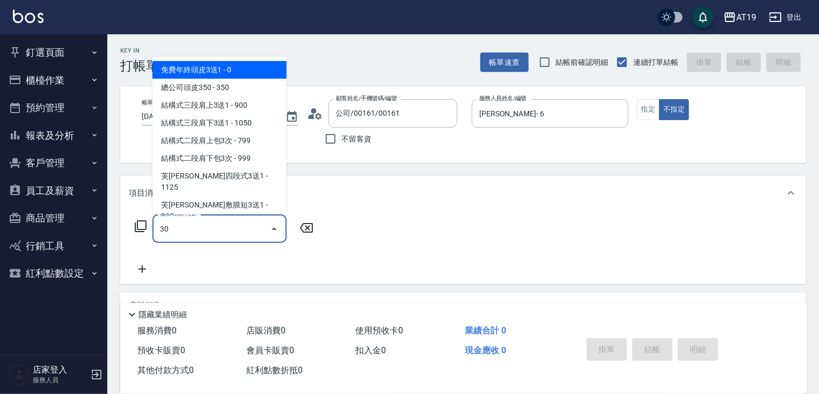
type input "301"
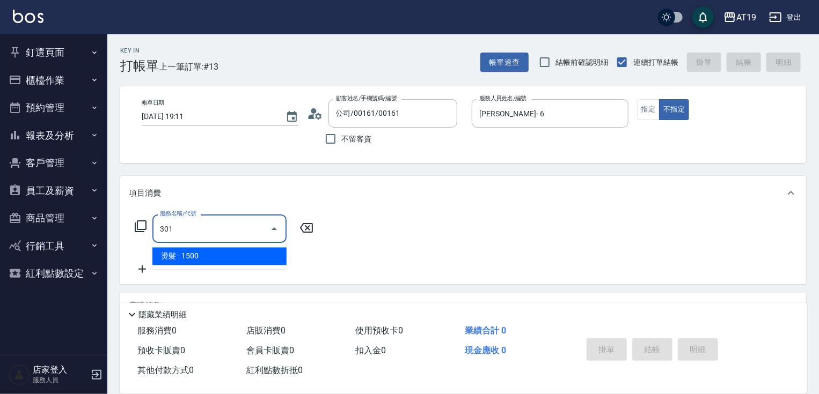
type input "150"
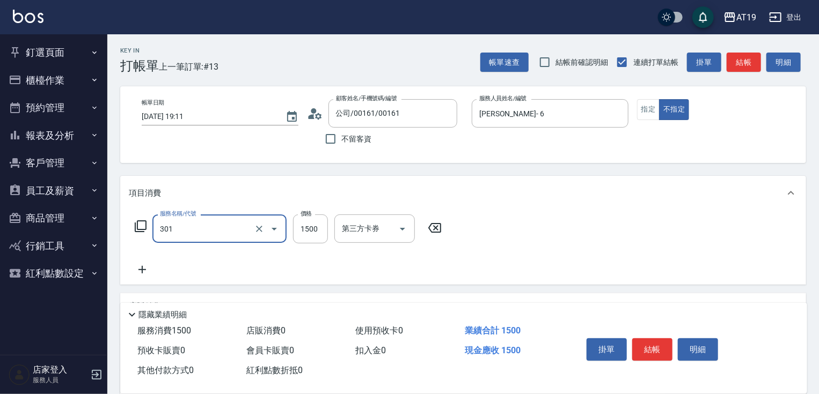
type input "燙髮(301)"
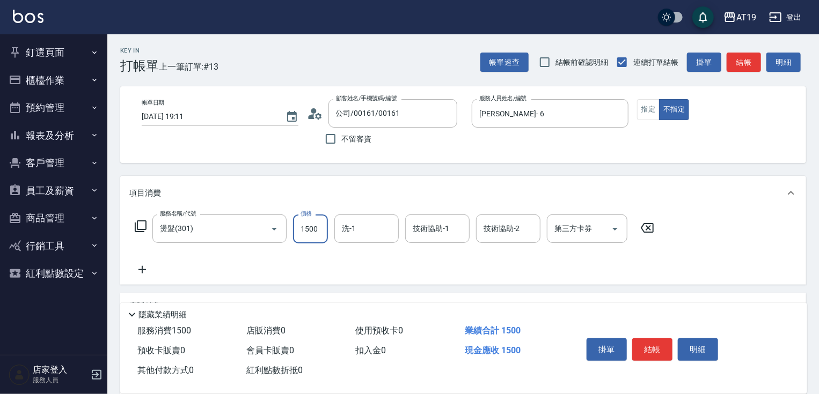
type input "0"
type input "50"
type input "500"
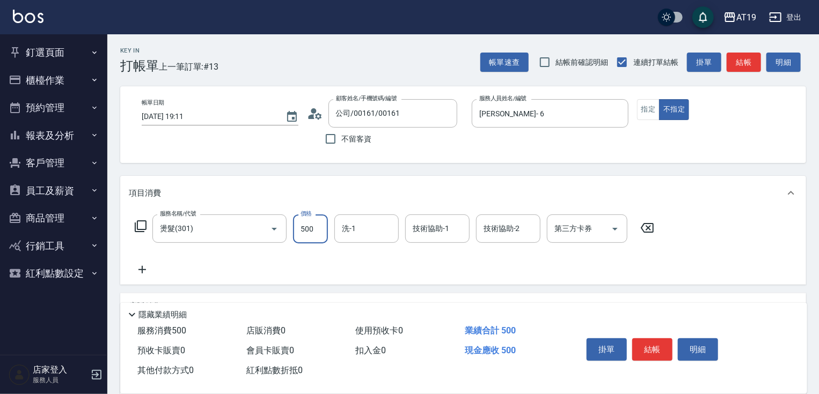
type input "5000"
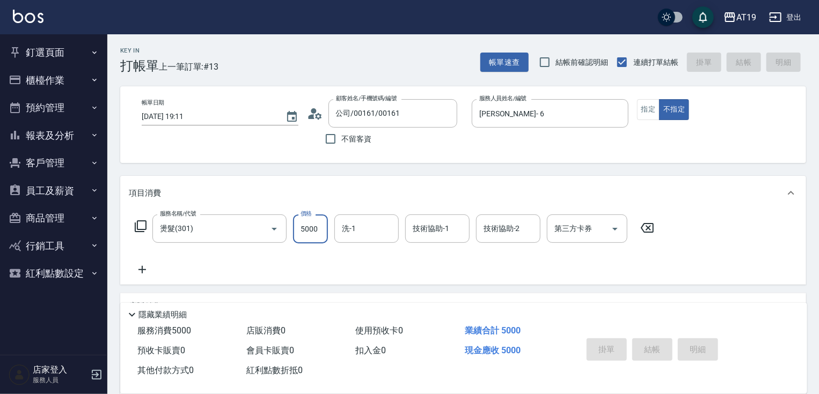
type input "[DATE] 19:12"
type input "0"
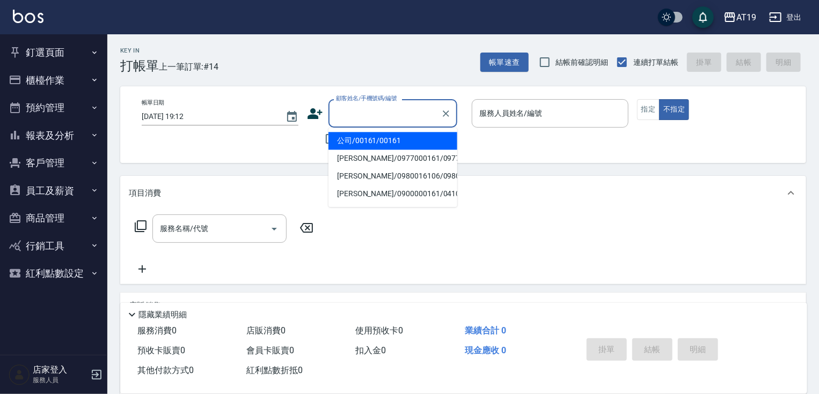
click at [358, 112] on input "顧客姓名/手機號碼/編號" at bounding box center [384, 113] width 103 height 19
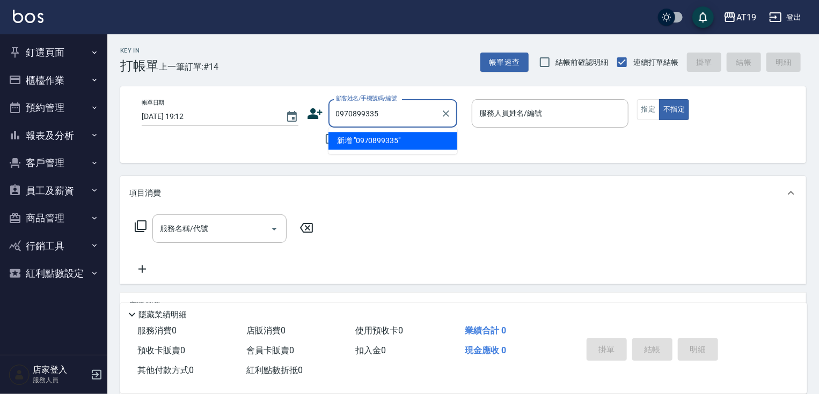
type input "0970899335"
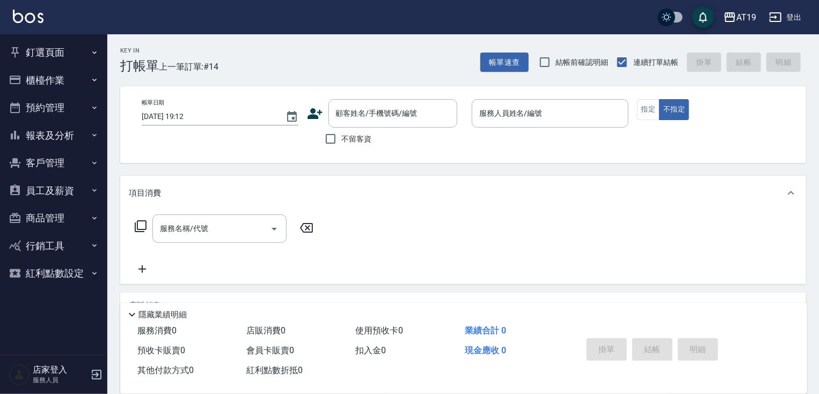
click at [318, 115] on icon at bounding box center [315, 114] width 16 height 16
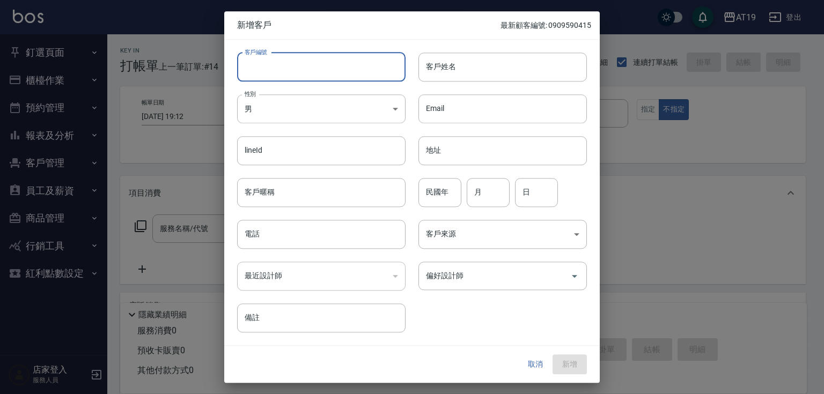
click at [347, 72] on input "客戶編號" at bounding box center [321, 67] width 168 height 29
paste input "0970899335"
type input "0970899335"
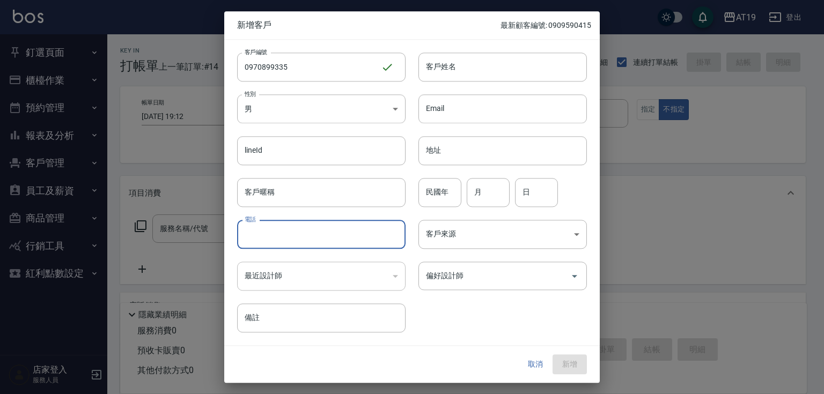
click at [328, 226] on input "電話" at bounding box center [321, 234] width 168 height 29
paste input "0970899335"
type input "0970899335"
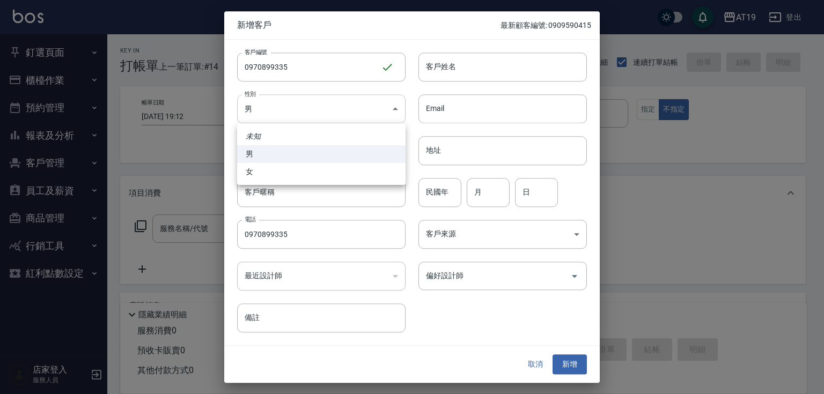
drag, startPoint x: 315, startPoint y: 109, endPoint x: 308, endPoint y: 127, distance: 19.0
click at [315, 110] on body "AT19 登出 釘選頁面 打帳單 帳單列表 排班表 現場電腦打卡 店家日報表 互助日報表 設計師日報表 櫃檯作業 打帳單 帳單列表 現金收支登錄 高階收支登錄…" at bounding box center [412, 274] width 824 height 549
click at [290, 174] on li "女" at bounding box center [321, 172] width 168 height 18
type input "[DEMOGRAPHIC_DATA]"
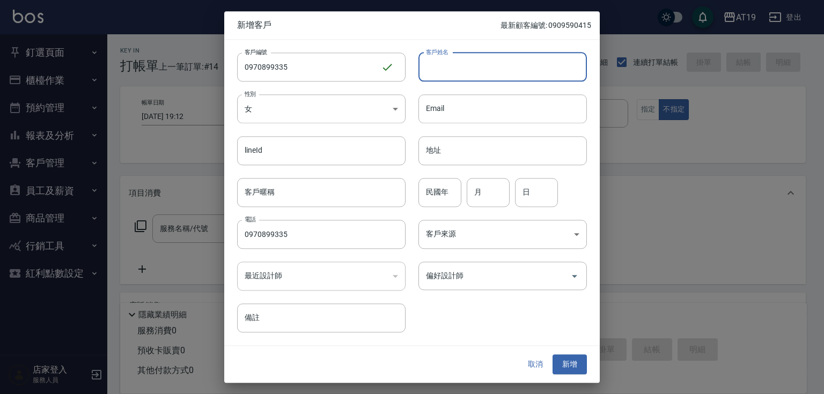
drag, startPoint x: 433, startPoint y: 62, endPoint x: 433, endPoint y: 54, distance: 8.0
click at [433, 62] on input "客戶姓名" at bounding box center [502, 67] width 168 height 29
type input "黃詩涵"
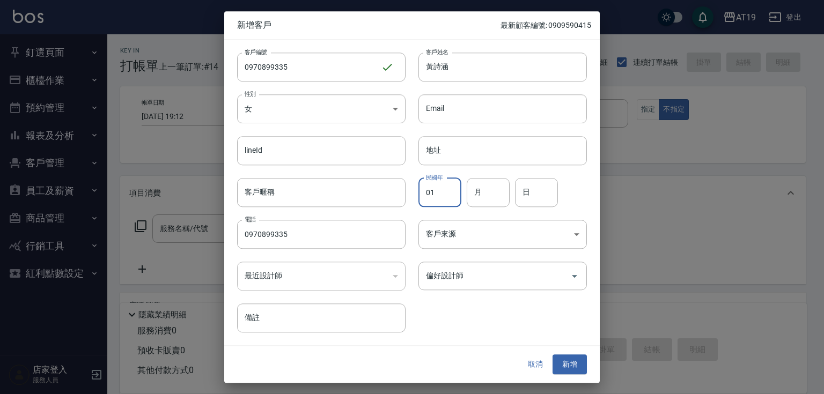
type input "01"
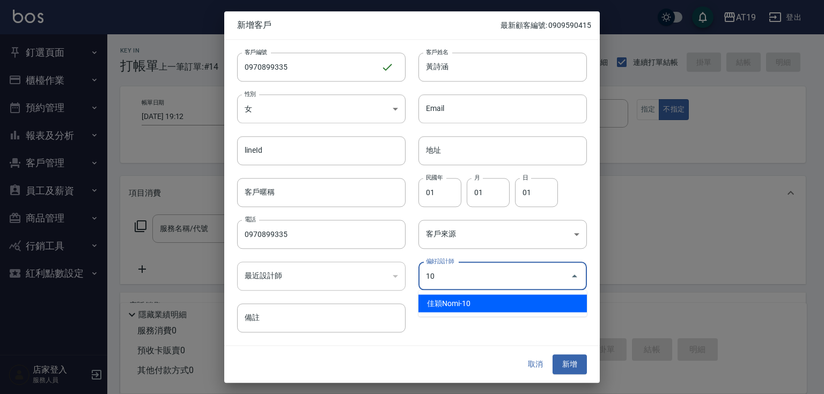
type input "佳穎Nomi"
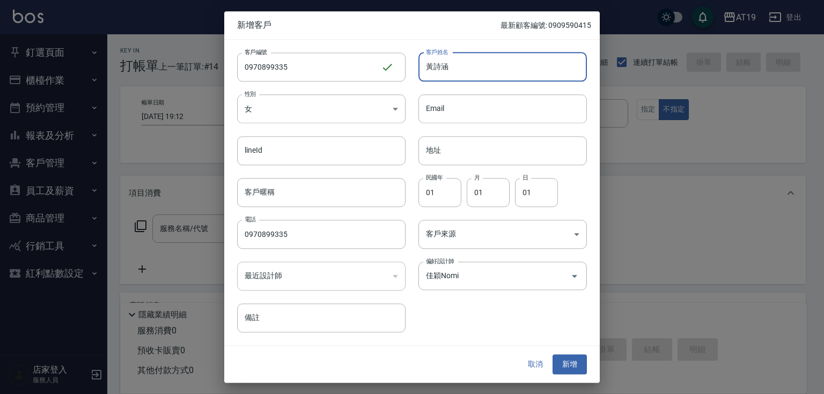
drag, startPoint x: 451, startPoint y: 70, endPoint x: 423, endPoint y: 72, distance: 27.4
click at [423, 72] on input "黃詩涵" at bounding box center [502, 67] width 168 height 29
drag, startPoint x: 572, startPoint y: 366, endPoint x: 571, endPoint y: 359, distance: 6.5
click at [572, 365] on button "新增" at bounding box center [570, 365] width 34 height 20
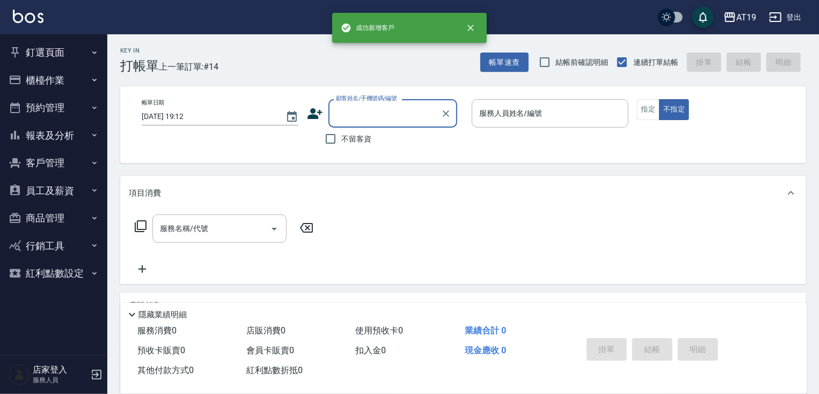
click at [381, 115] on input "顧客姓名/手機號碼/編號" at bounding box center [384, 113] width 103 height 19
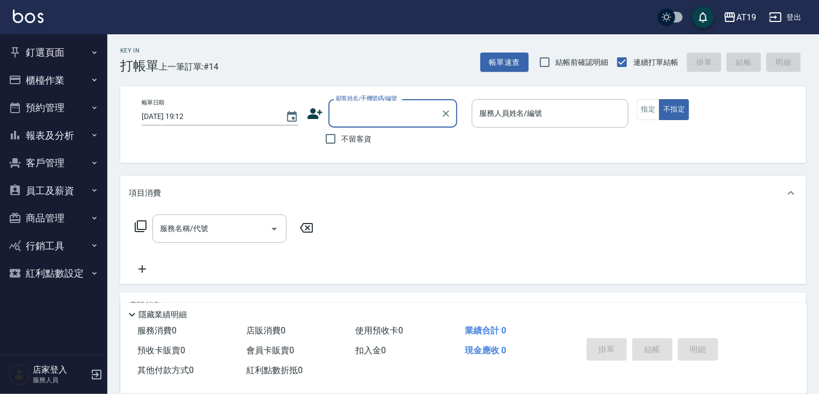
paste input "黃詩涵"
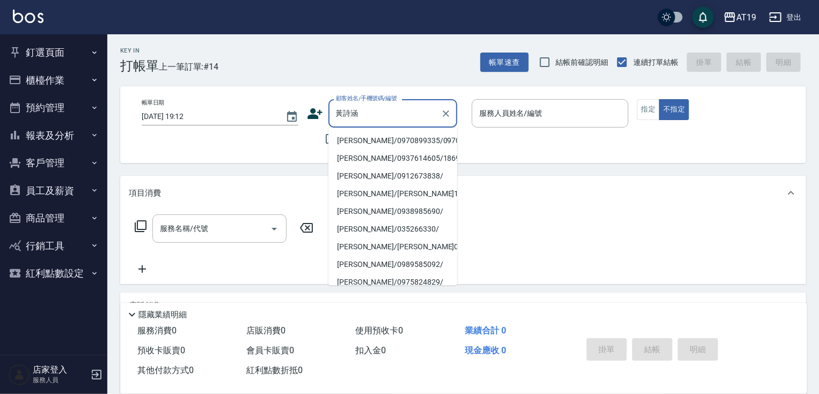
type input "[PERSON_NAME]/0970899335/0970899335"
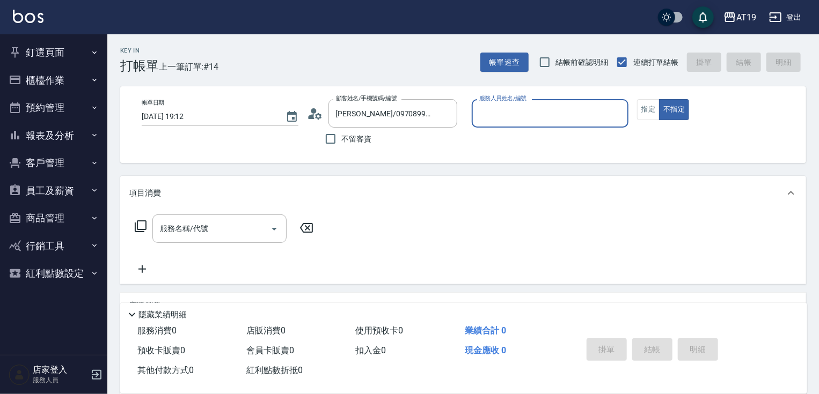
click at [659, 99] on button "不指定" at bounding box center [674, 109] width 30 height 21
type input "Nomi-10"
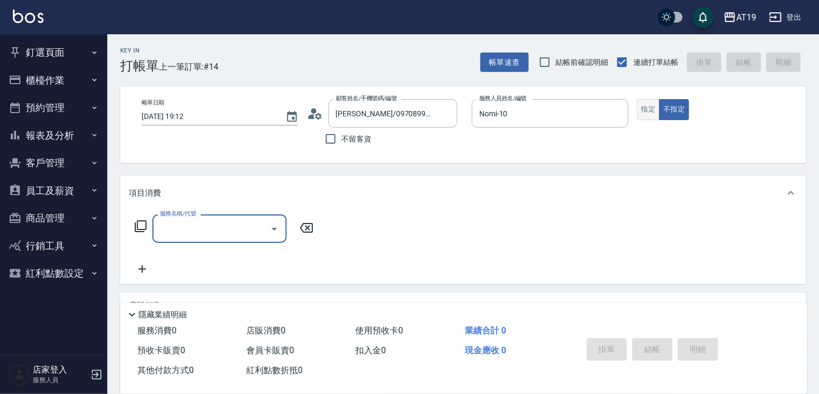
click at [644, 113] on button "指定" at bounding box center [648, 109] width 23 height 21
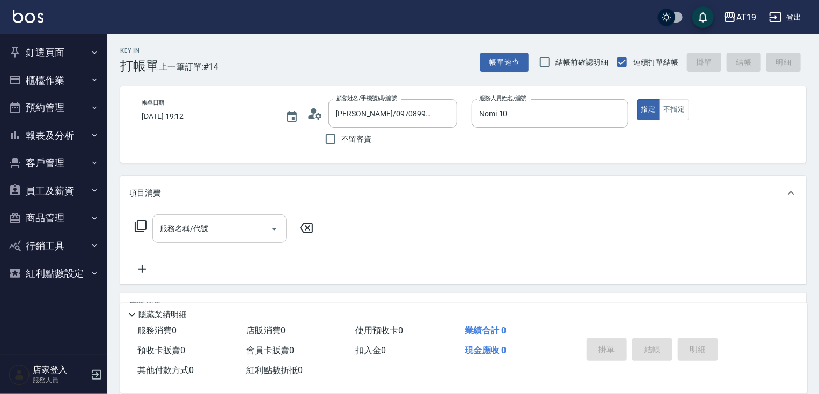
drag, startPoint x: 227, startPoint y: 231, endPoint x: 222, endPoint y: 215, distance: 17.5
click at [227, 228] on input "服務名稱/代號" at bounding box center [211, 228] width 108 height 19
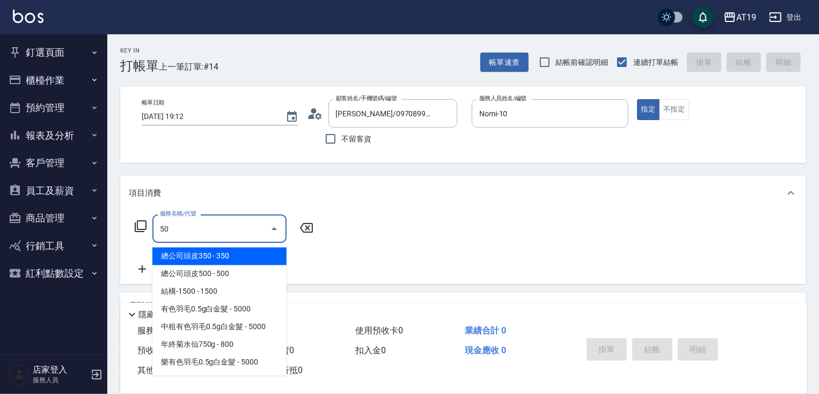
type input "501"
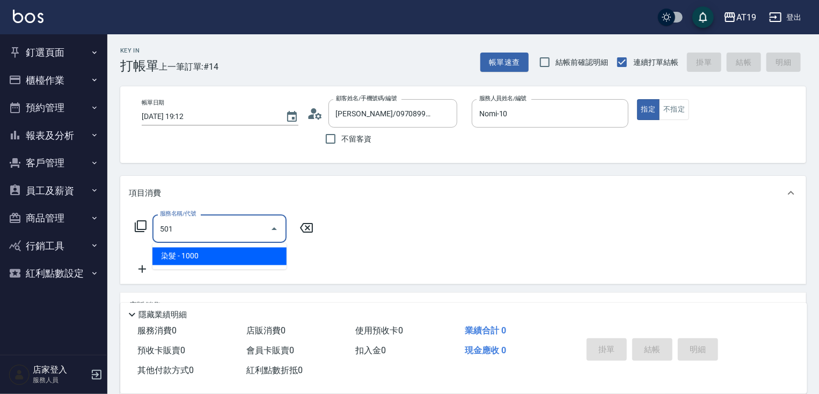
type input "100"
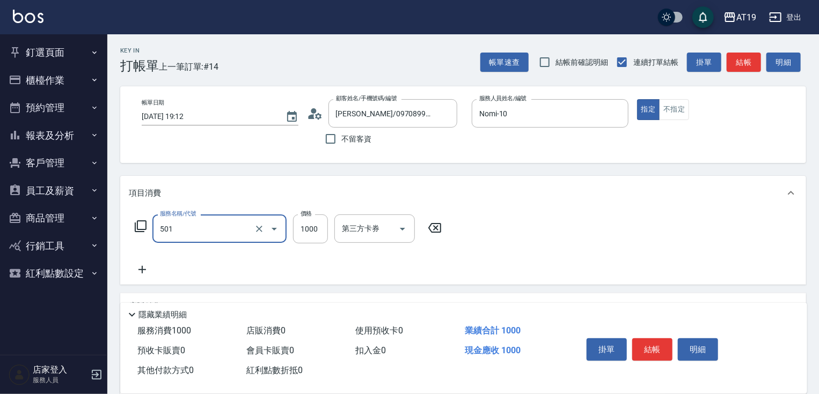
type input "染髮(501)"
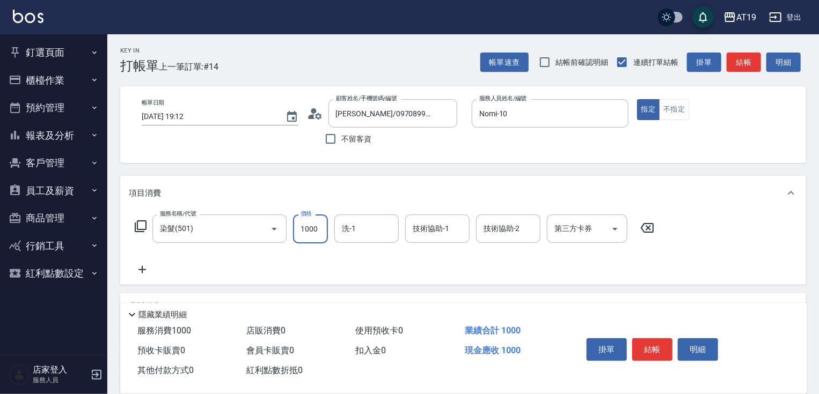
type input "1"
type input "0"
type input "118"
type input "10"
type input "1180"
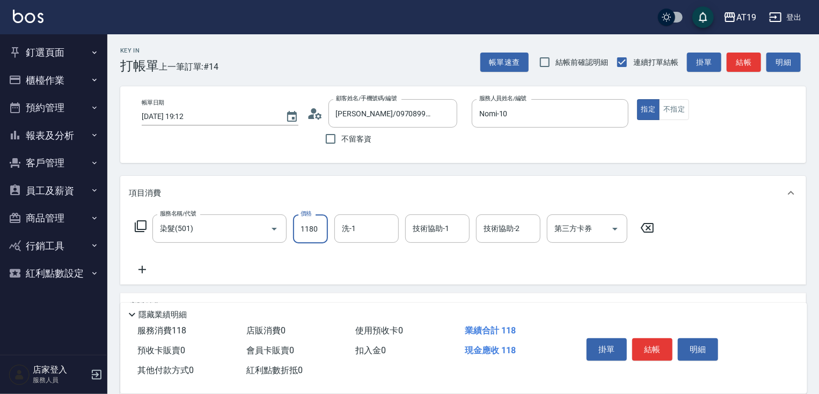
type input "110"
type input "1180"
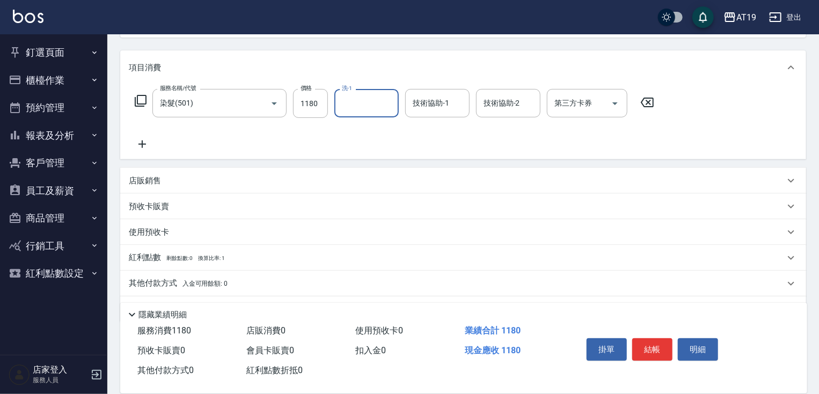
scroll to position [156, 0]
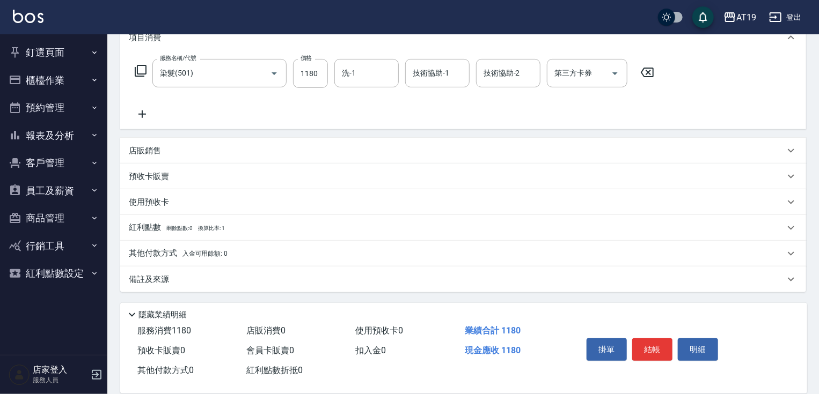
click at [181, 146] on div "店販銷售" at bounding box center [457, 150] width 656 height 11
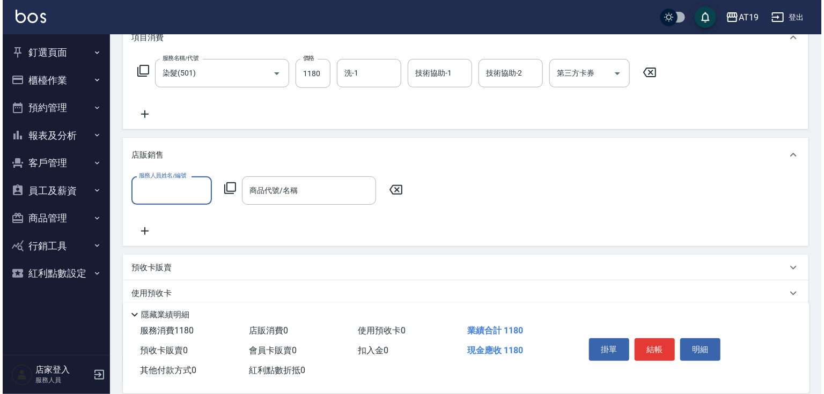
scroll to position [0, 0]
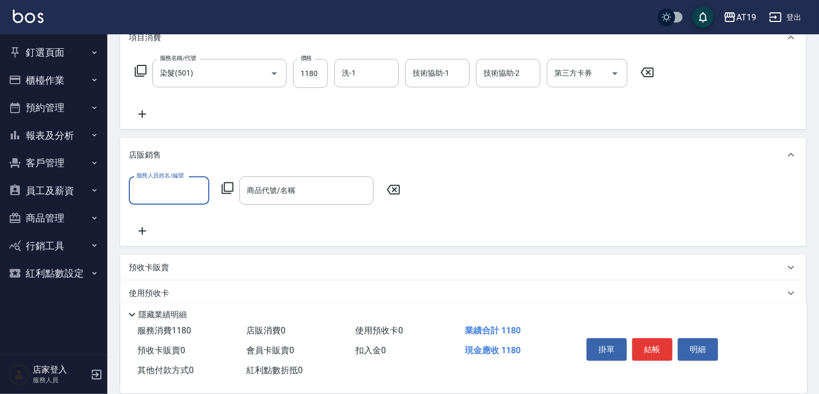
click at [161, 195] on input "服務人員姓名/編號" at bounding box center [169, 190] width 71 height 19
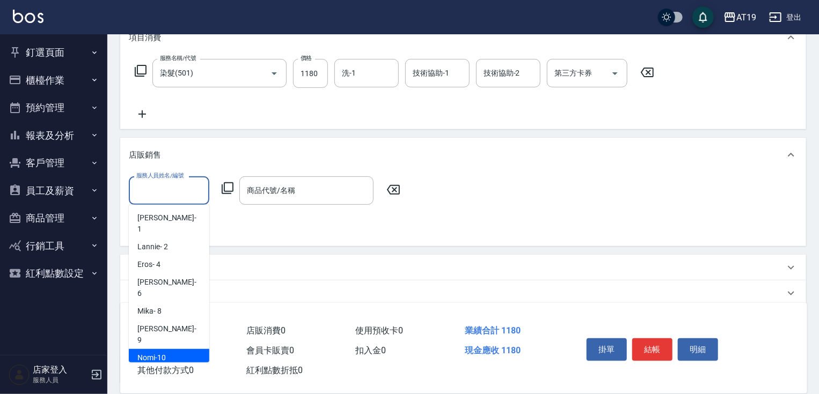
click at [167, 349] on div "Nomi -10" at bounding box center [169, 358] width 80 height 18
type input "Nomi-10"
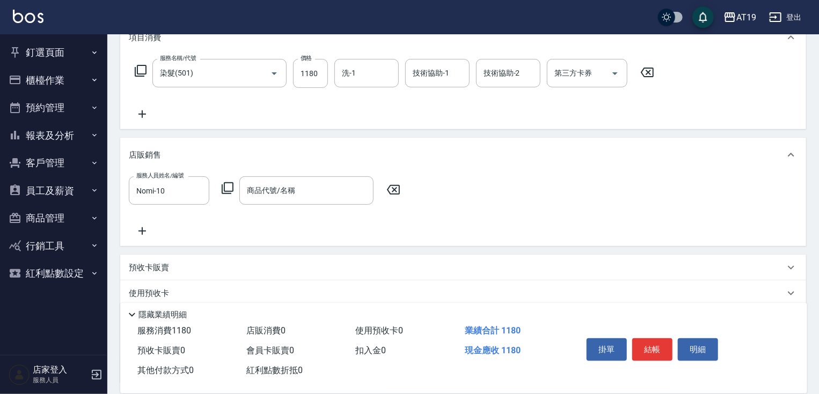
click at [226, 188] on icon at bounding box center [227, 188] width 13 height 13
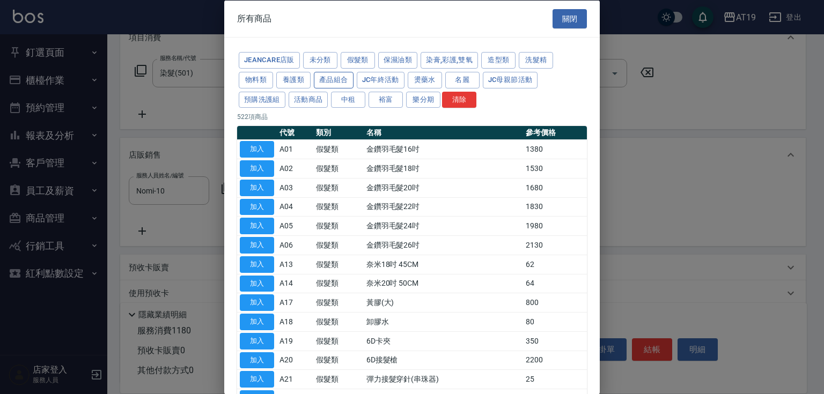
click at [335, 80] on button "產品組合" at bounding box center [334, 79] width 40 height 17
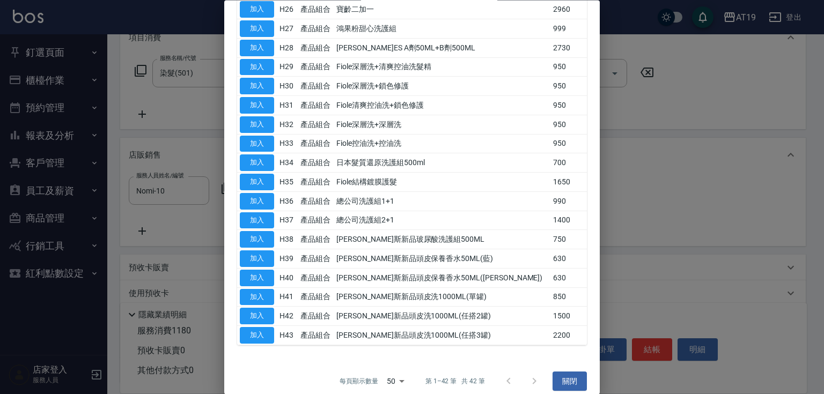
scroll to position [605, 0]
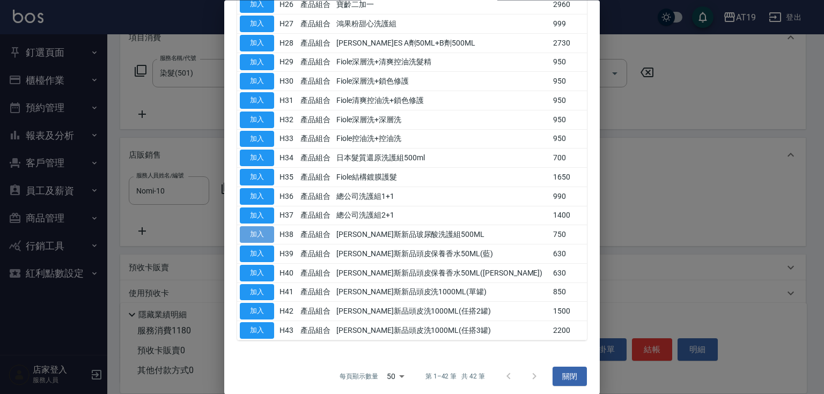
click at [264, 230] on button "加入" at bounding box center [257, 235] width 34 height 17
type input "[PERSON_NAME]斯新品玻尿酸洗護組500ML"
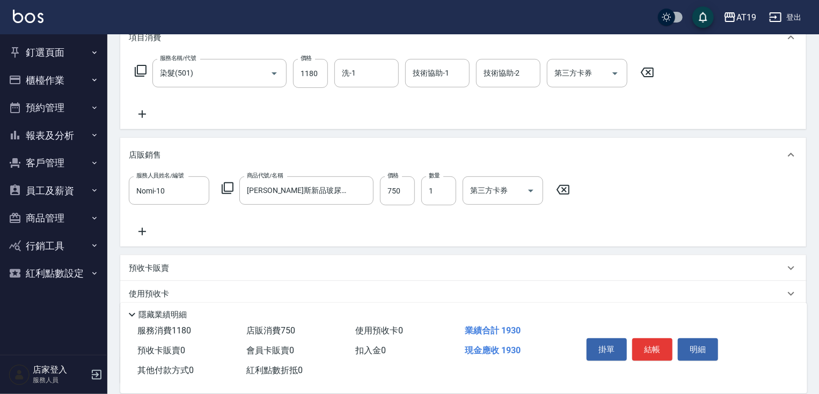
click at [226, 187] on icon at bounding box center [227, 188] width 13 height 13
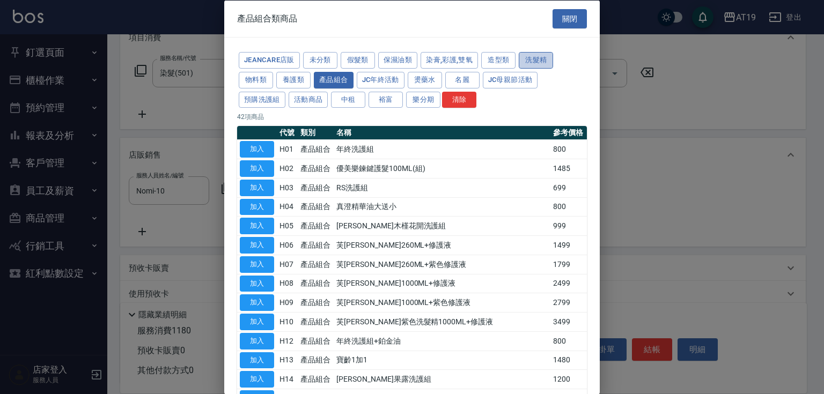
click at [537, 58] on button "洗髮精" at bounding box center [536, 60] width 34 height 17
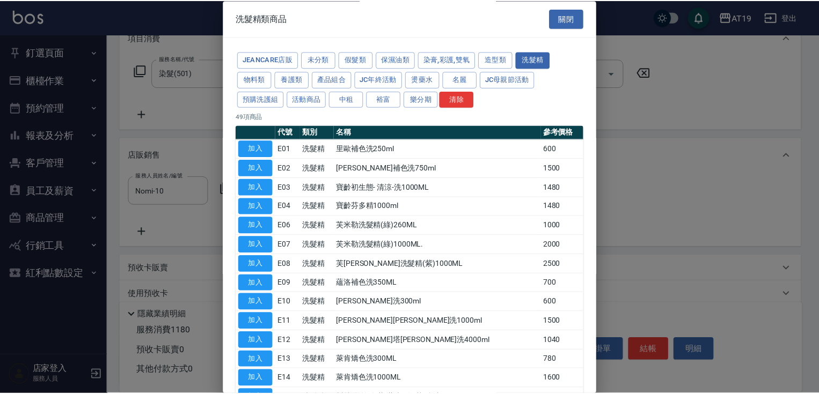
scroll to position [0, 0]
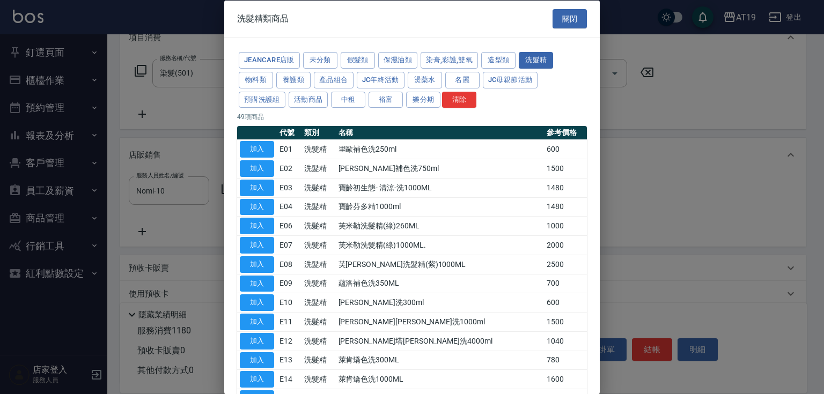
click at [451, 21] on div "洗髮精類商品 關閉" at bounding box center [412, 18] width 376 height 37
click at [555, 25] on button "關閉" at bounding box center [570, 19] width 34 height 20
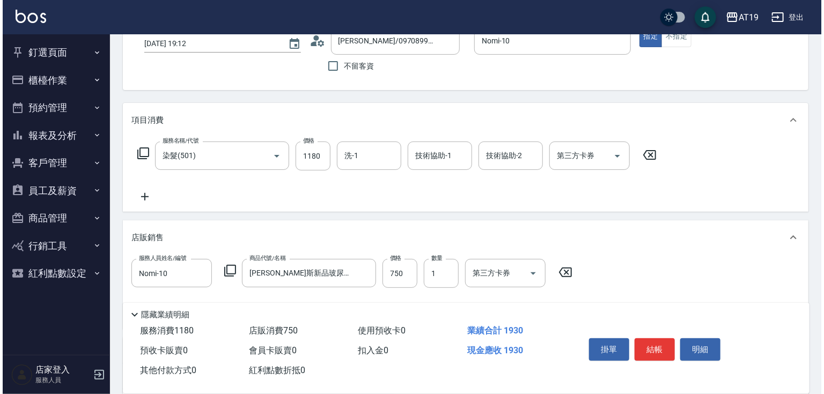
scroll to position [70, 0]
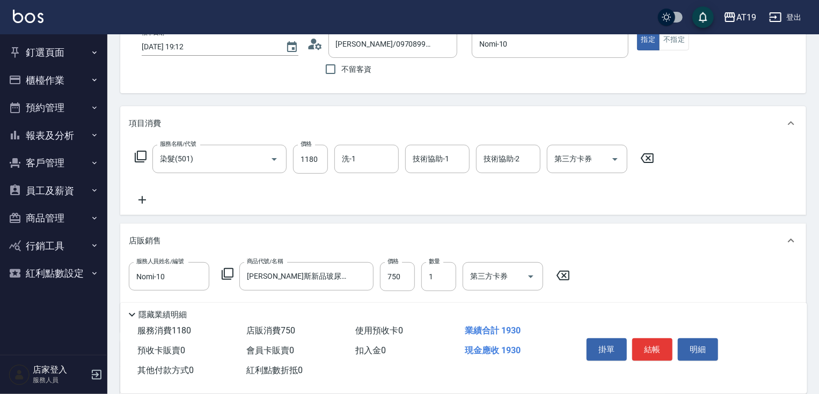
click at [227, 275] on icon at bounding box center [227, 274] width 13 height 13
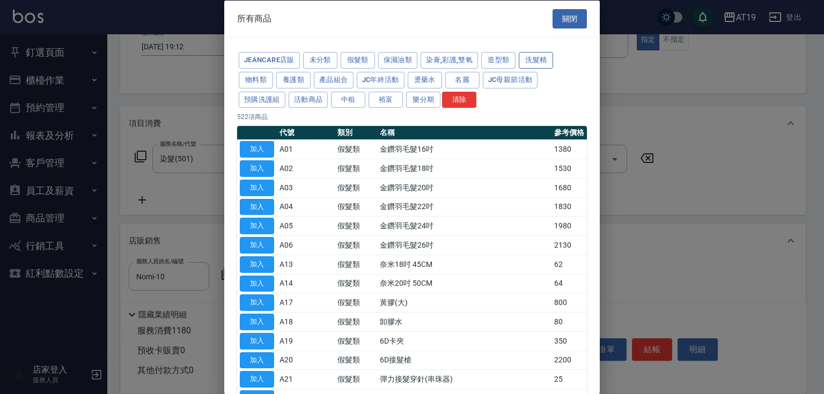
click at [537, 63] on button "洗髮精" at bounding box center [536, 60] width 34 height 17
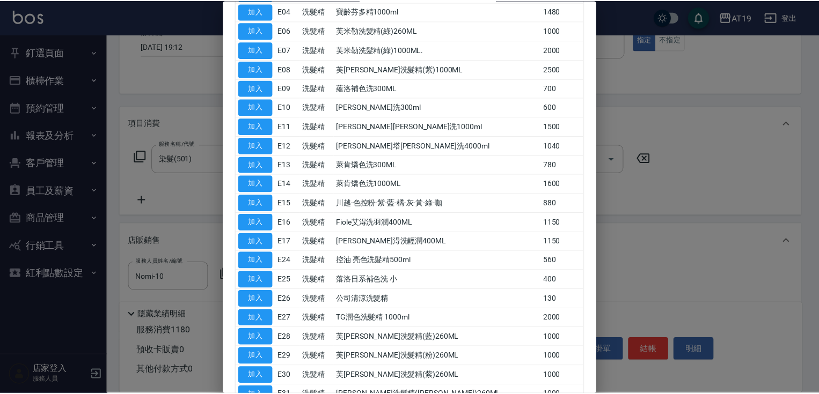
scroll to position [180, 0]
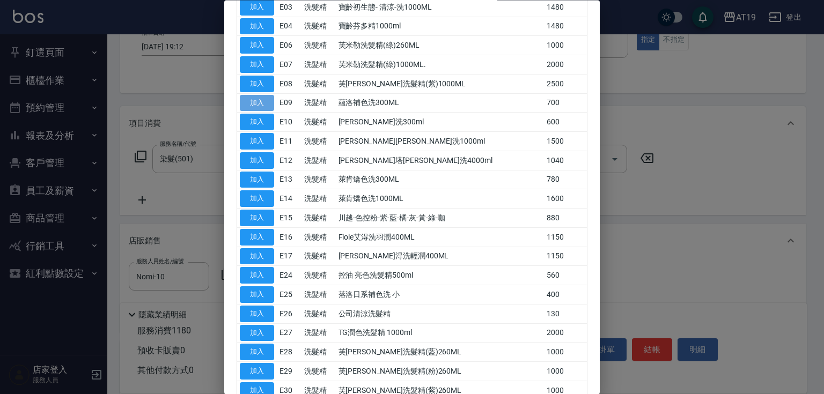
click at [255, 98] on button "加入" at bounding box center [257, 103] width 34 height 17
type input "260"
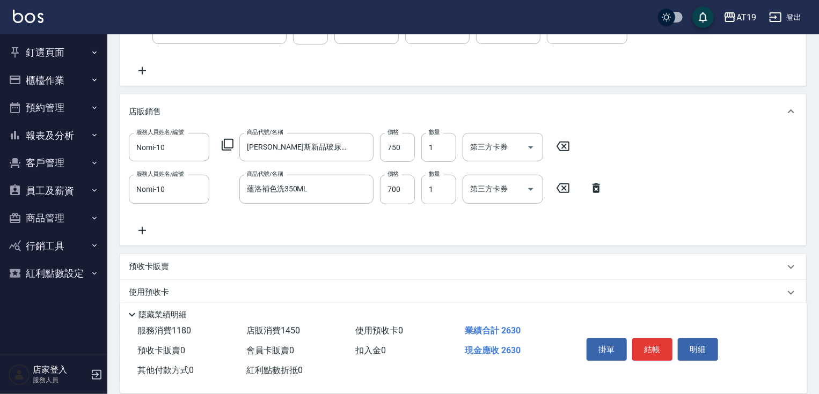
scroll to position [241, 0]
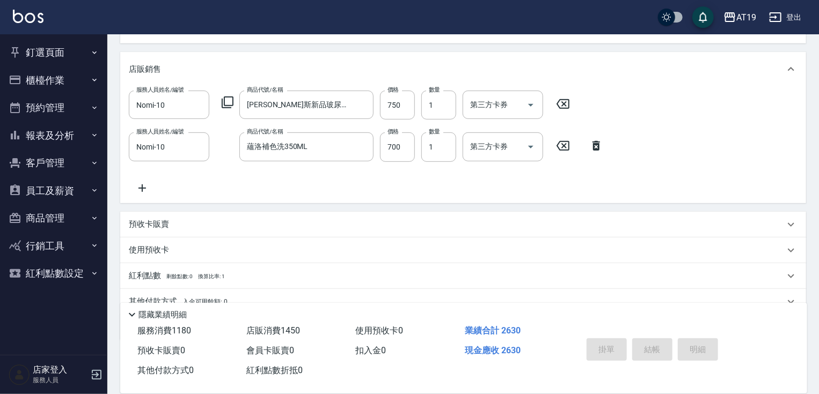
type input "[DATE] 20:04"
type input "0"
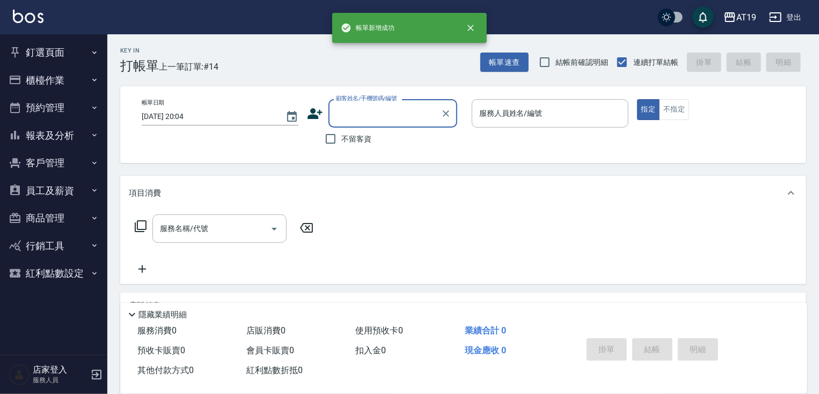
scroll to position [0, 0]
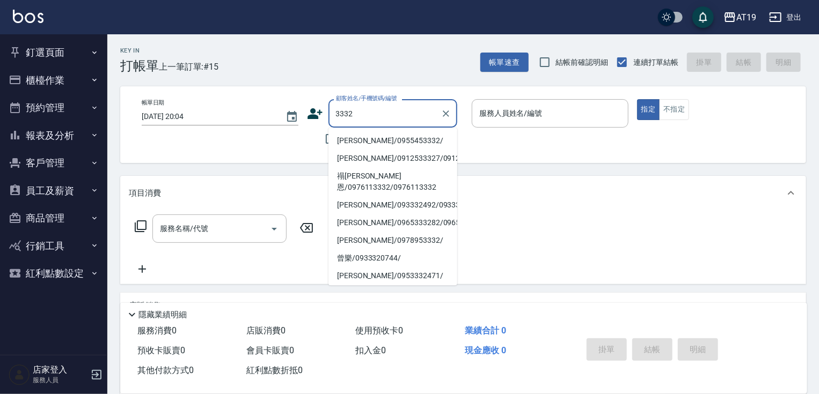
type input "[PERSON_NAME]/0955453332/"
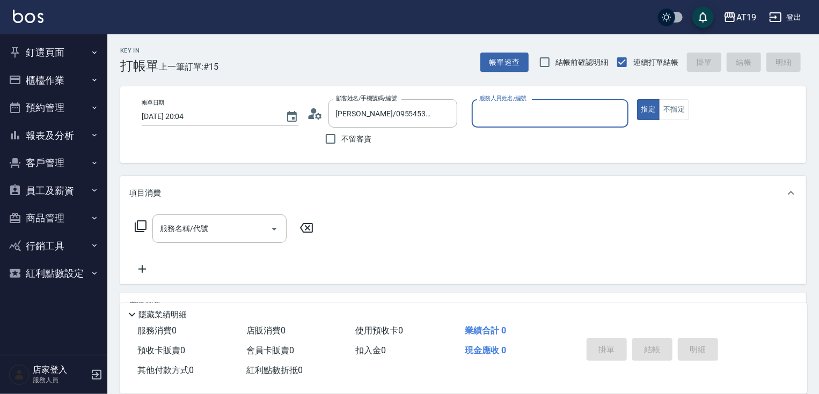
type input "[PERSON_NAME]- 9"
click at [637, 99] on button "指定" at bounding box center [648, 109] width 23 height 21
type button "true"
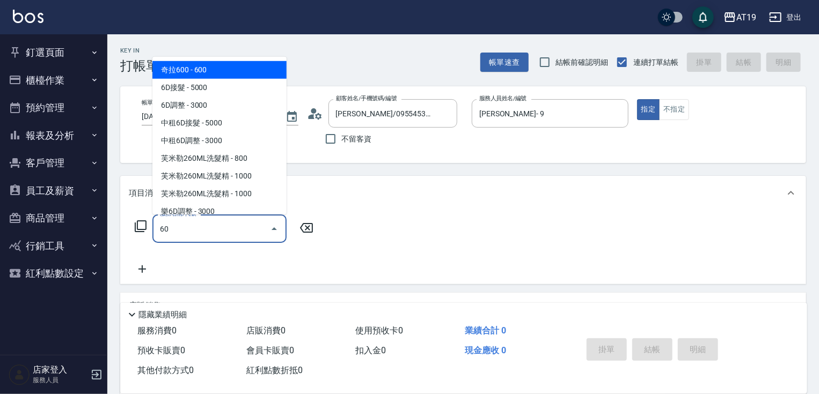
type input "601"
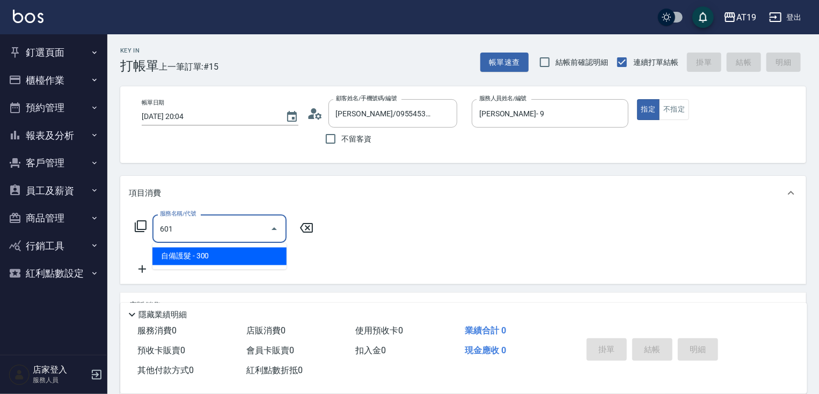
type input "30"
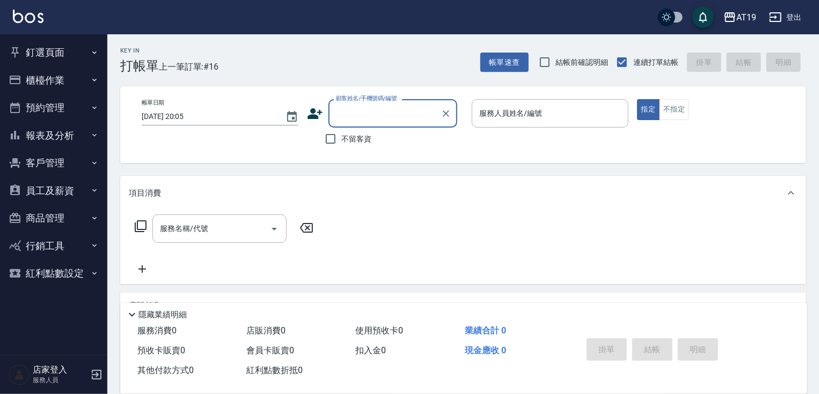
click at [354, 74] on div "Key In 打帳單 上一筆訂單:#16 帳單速查 結帳前確認明細 連續打單結帳 掛單 結帳 明細 帳單日期 [DATE] 20:05 顧客姓名/手機號碼/編…" at bounding box center [462, 291] width 711 height 515
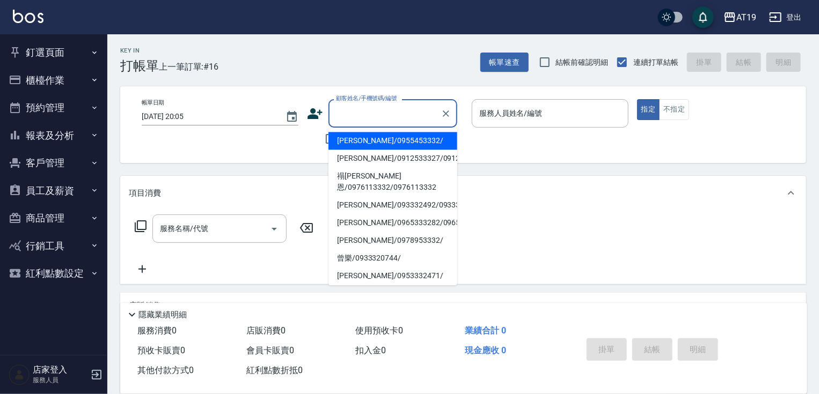
click at [358, 119] on input "顧客姓名/手機號碼/編號" at bounding box center [384, 113] width 103 height 19
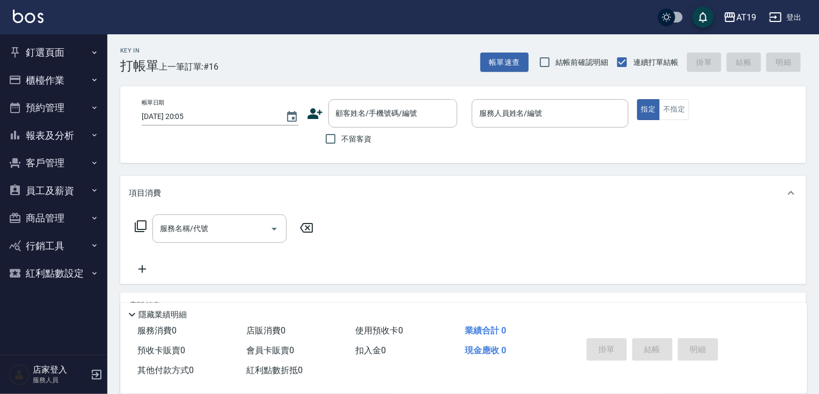
click at [302, 153] on div "帳單日期 [DATE] 20:05 顧客姓名/手機號碼/編號 顧客姓名/手機號碼/編號 不留客資 服務人員姓名/編號 服務人員姓名/編號 指定 不指定" at bounding box center [463, 124] width 686 height 77
click at [324, 60] on div "Key In 打帳單 上一筆訂單:#16 帳單速查 結帳前確認明細 連續打單結帳 掛單 結帳 明細" at bounding box center [456, 53] width 699 height 39
click at [393, 191] on div "項目消費" at bounding box center [457, 193] width 656 height 11
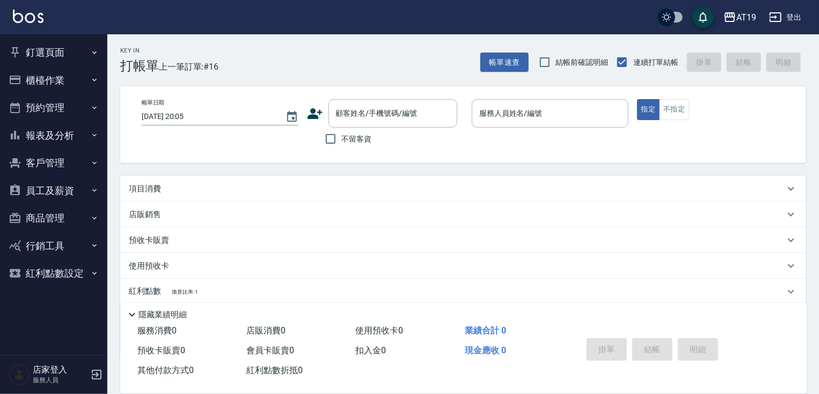
click at [335, 168] on div "Key In 打帳單 上一筆訂單:#16 帳單速查 結帳前確認明細 連續打單結帳 掛單 結帳 明細 帳單日期 [DATE] 20:05 顧客姓名/手機號碼/編…" at bounding box center [462, 246] width 711 height 424
click at [334, 184] on div "項目消費" at bounding box center [457, 188] width 656 height 11
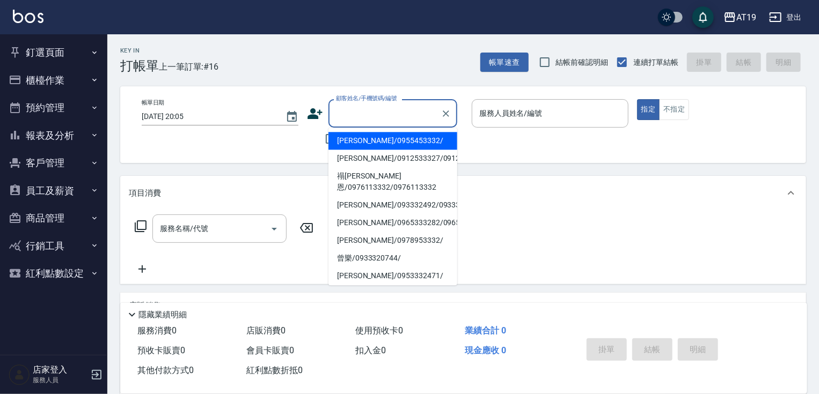
click at [347, 112] on input "顧客姓名/手機號碼/編號" at bounding box center [384, 113] width 103 height 19
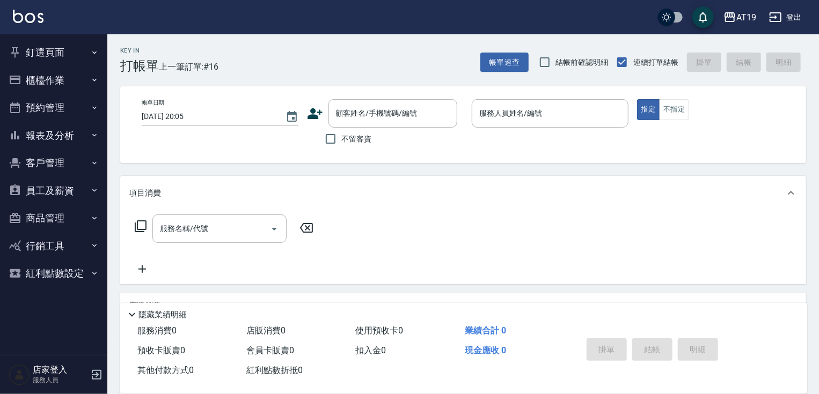
click at [348, 52] on div "Key In 打帳單 上一筆訂單:#16 帳單速查 結帳前確認明細 連續打單結帳 掛單 結帳 明細" at bounding box center [456, 53] width 699 height 39
click at [246, 146] on div "帳單日期 [DATE] 20:05 顧客姓名/手機號碼/編號 顧客姓名/手機號碼/編號 不留客資 服務人員姓名/編號 服務人員姓名/編號 指定 不指定" at bounding box center [463, 124] width 660 height 51
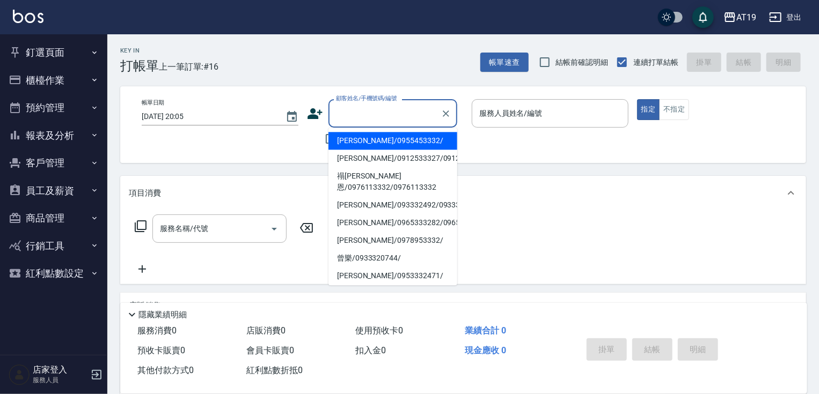
click at [348, 111] on input "顧客姓名/手機號碼/編號" at bounding box center [384, 113] width 103 height 19
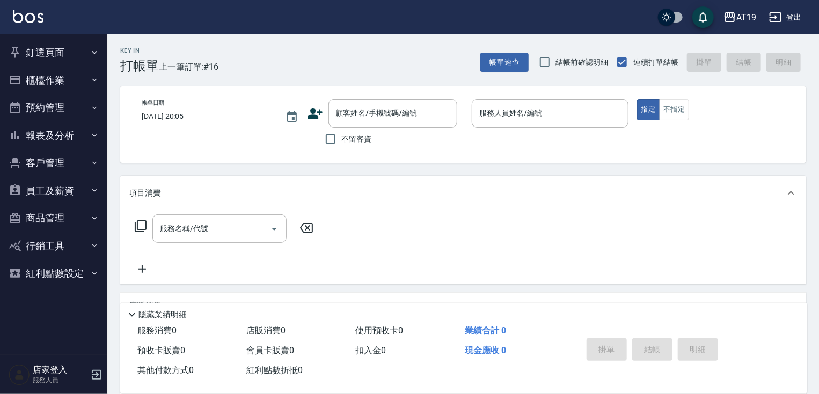
click at [320, 115] on icon at bounding box center [315, 114] width 16 height 16
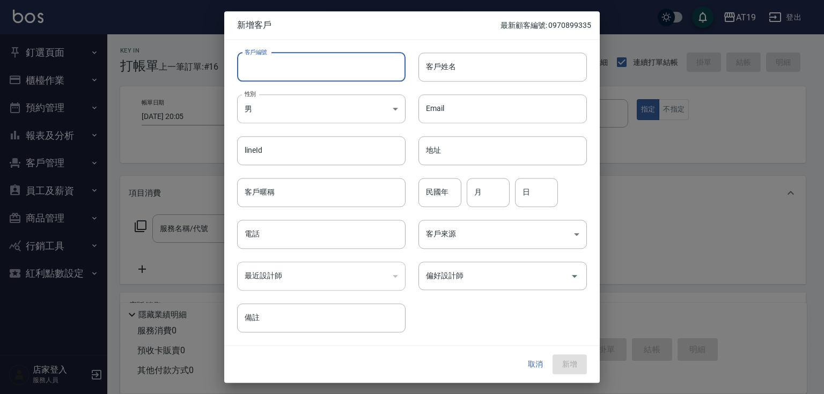
click at [335, 78] on input "客戶編號" at bounding box center [321, 67] width 168 height 29
paste input "0915085383"
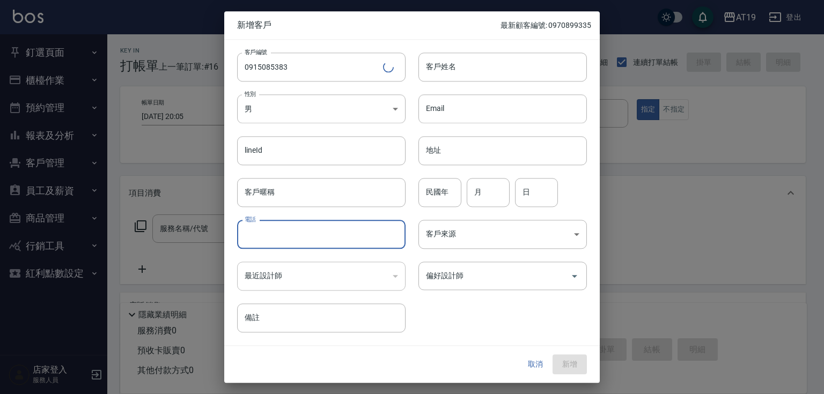
click at [310, 230] on input "電話" at bounding box center [321, 234] width 168 height 29
paste input "0915085383"
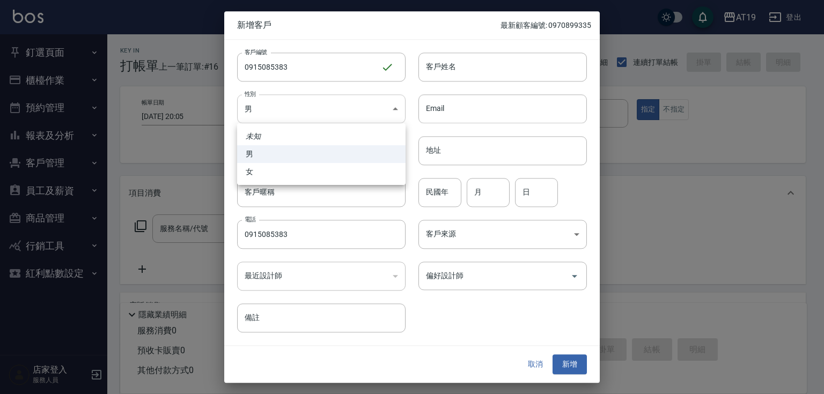
click at [317, 115] on body "AT19 登出 釘選頁面 打帳單 帳單列表 排班表 現場電腦打卡 店家日報表 互助日報表 設計師日報表 櫃檯作業 打帳單 帳單列表 現金收支登錄 高階收支登錄…" at bounding box center [412, 274] width 824 height 549
click at [317, 168] on li "女" at bounding box center [321, 172] width 168 height 18
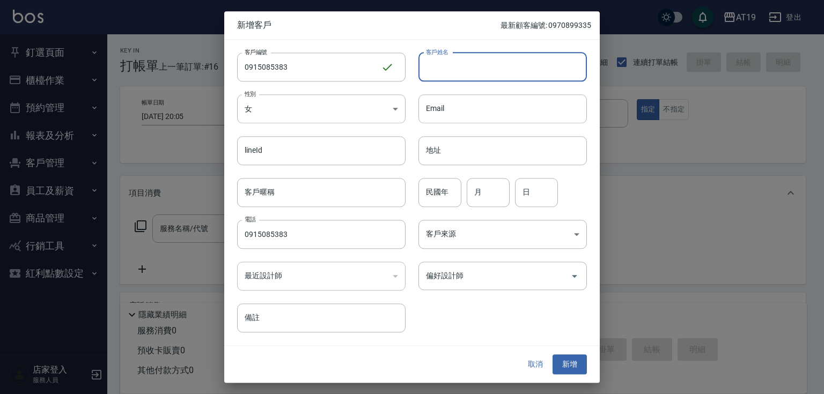
click at [504, 61] on input "客戶姓名" at bounding box center [502, 67] width 168 height 29
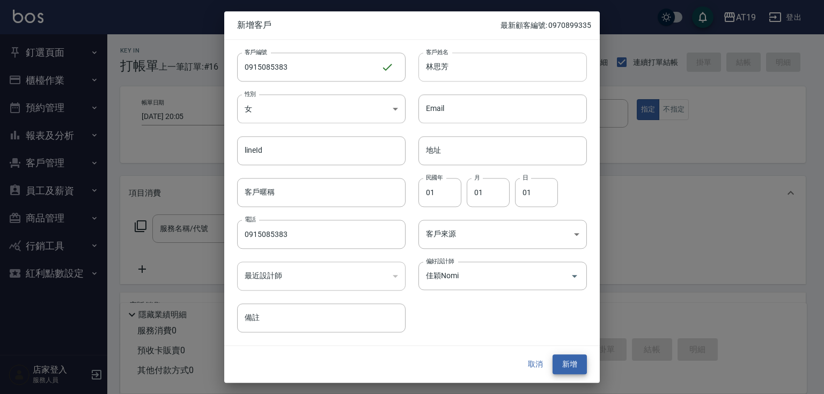
click at [553, 355] on button "新增" at bounding box center [570, 365] width 34 height 20
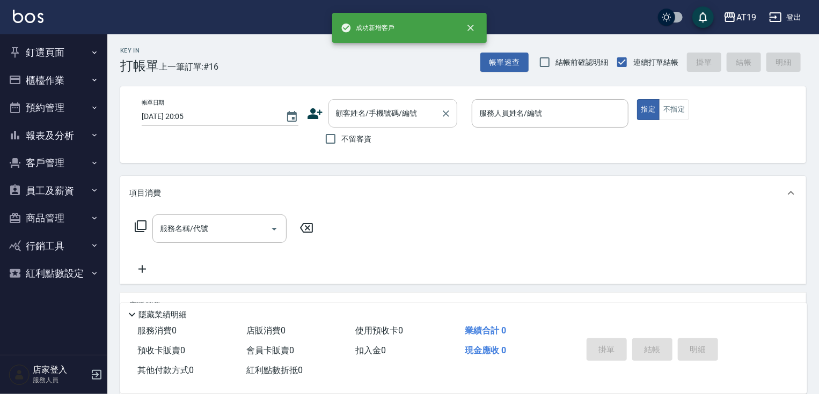
drag, startPoint x: 416, startPoint y: 116, endPoint x: 420, endPoint y: 104, distance: 12.2
click at [416, 115] on input "顧客姓名/手機號碼/編號" at bounding box center [384, 113] width 103 height 19
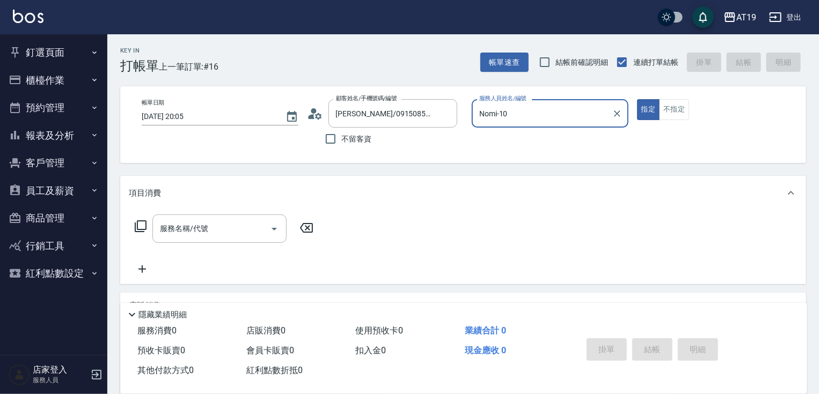
click at [637, 99] on button "指定" at bounding box center [648, 109] width 23 height 21
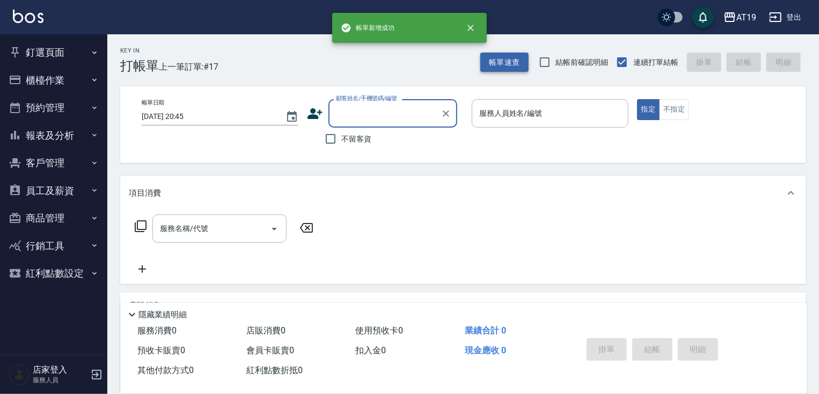
click at [504, 72] on div "帳單速查 結帳前確認明細 連續打單結帳 掛單 結帳 明細" at bounding box center [643, 62] width 326 height 23
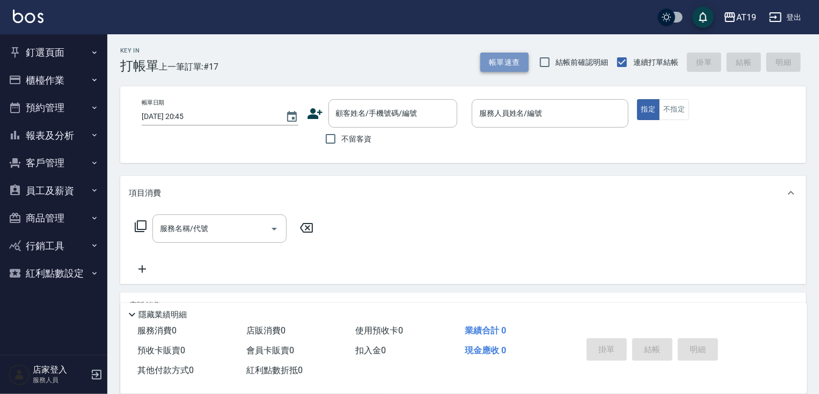
click at [504, 68] on button "帳單速查" at bounding box center [504, 63] width 48 height 20
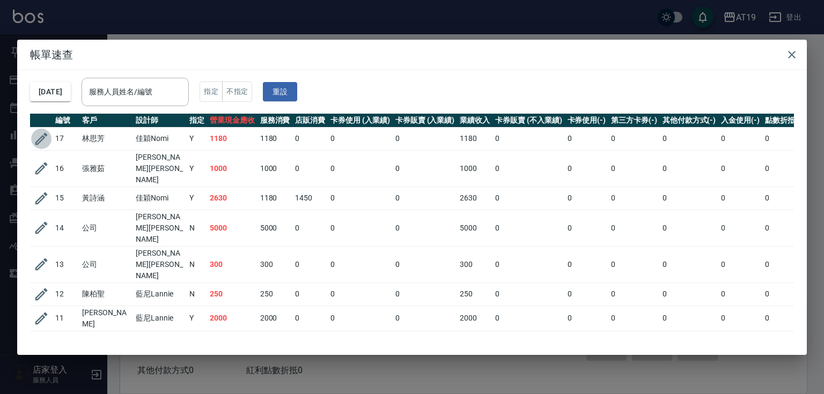
click at [39, 142] on icon "button" at bounding box center [41, 139] width 12 height 12
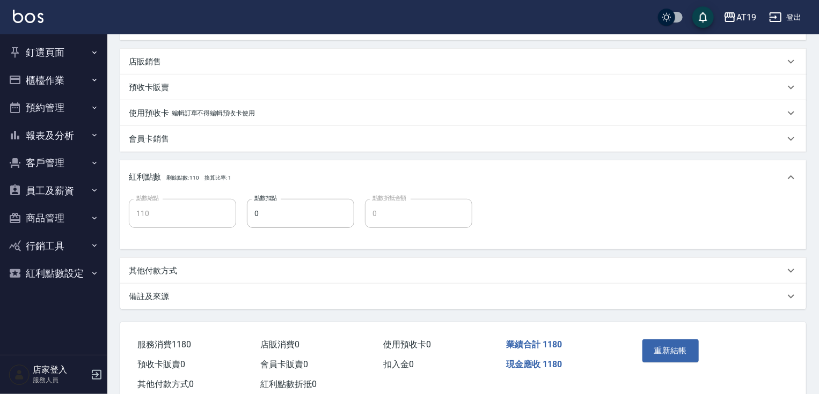
scroll to position [275, 0]
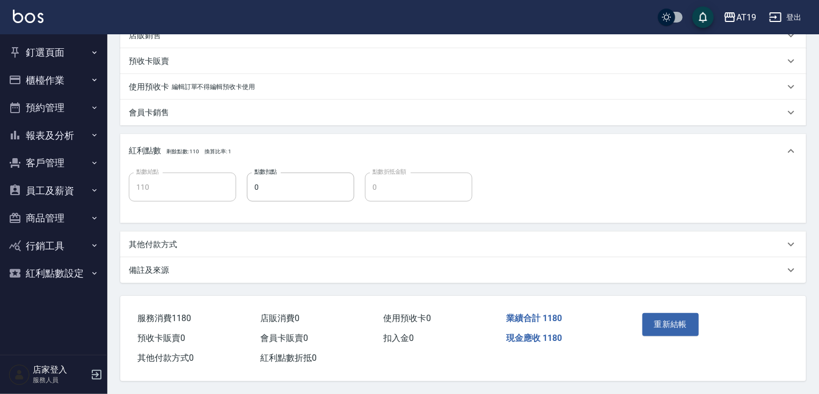
click at [173, 239] on p "其他付款方式" at bounding box center [153, 244] width 48 height 11
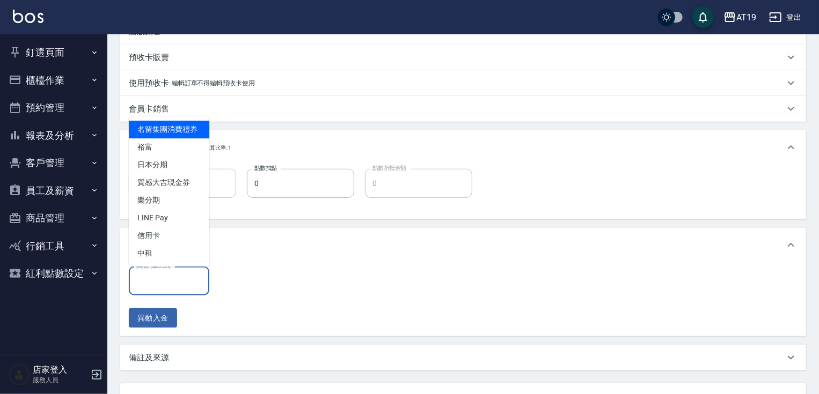
click at [174, 282] on input "其他付款方式" at bounding box center [169, 280] width 71 height 19
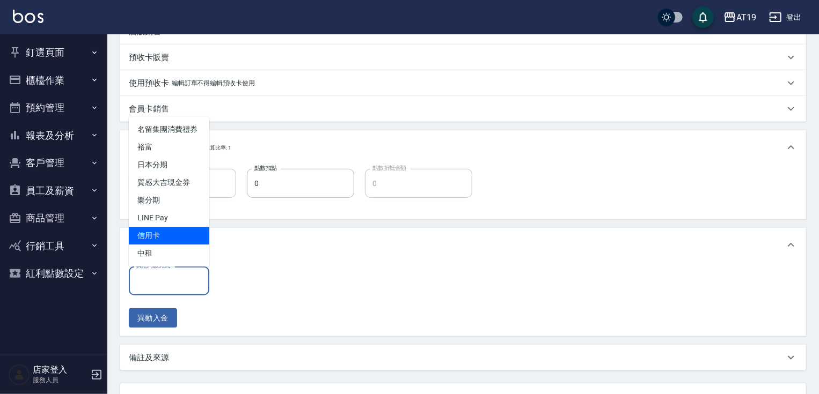
click at [164, 238] on span "信用卡" at bounding box center [169, 236] width 80 height 18
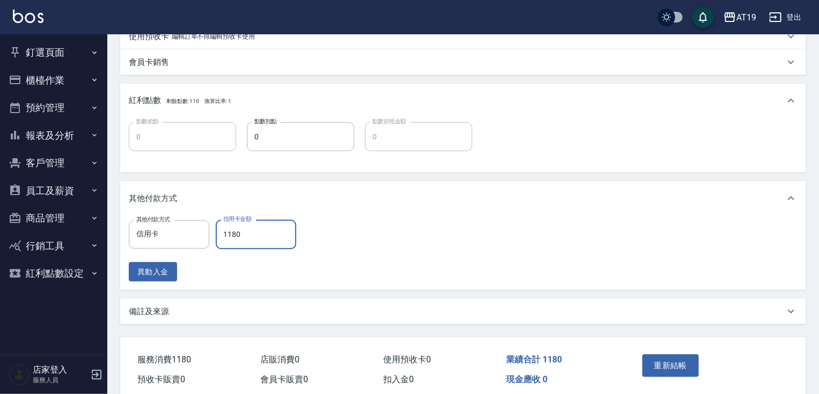
scroll to position [366, 0]
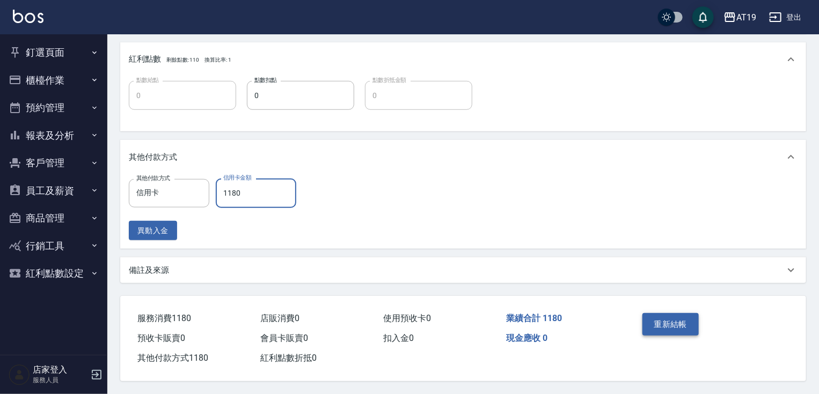
click at [662, 325] on button "重新結帳" at bounding box center [670, 324] width 57 height 23
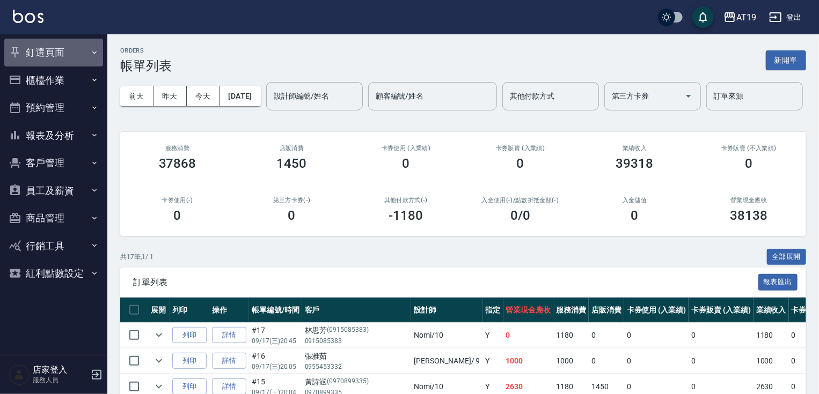
click at [55, 46] on button "釘選頁面" at bounding box center [53, 53] width 99 height 28
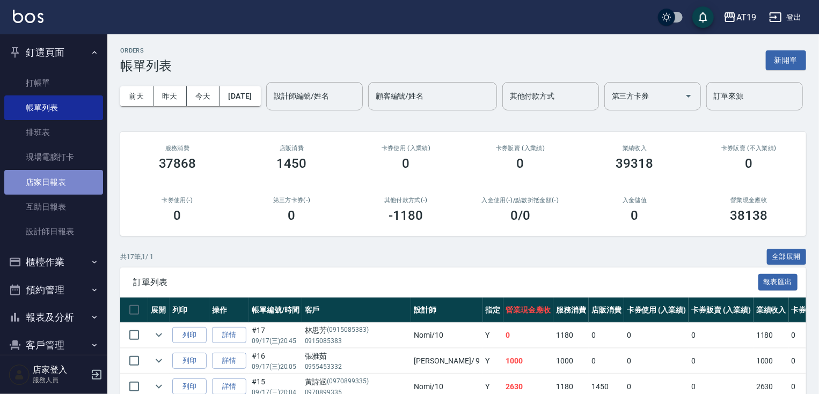
click at [69, 176] on link "店家日報表" at bounding box center [53, 182] width 99 height 25
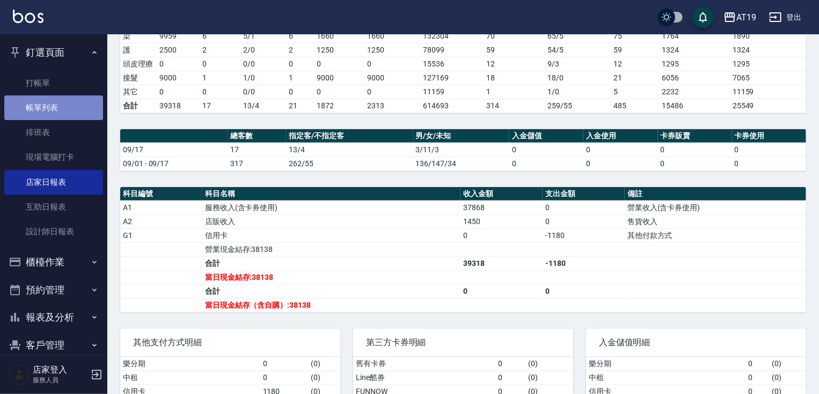
click at [55, 105] on link "帳單列表" at bounding box center [53, 107] width 99 height 25
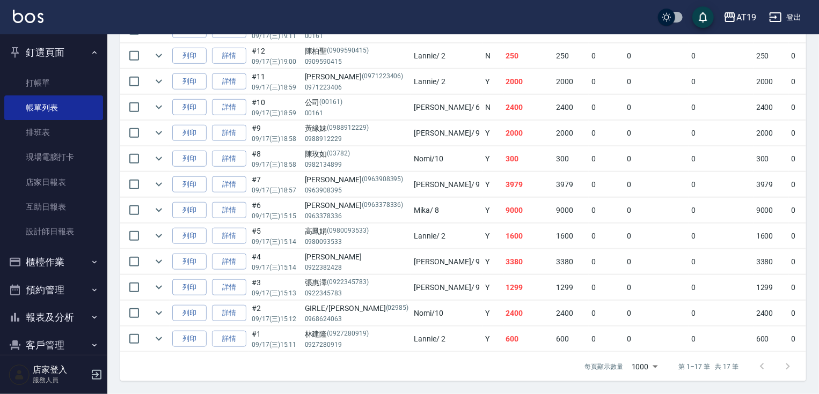
scroll to position [429, 0]
click at [232, 219] on link "詳情" at bounding box center [229, 210] width 34 height 17
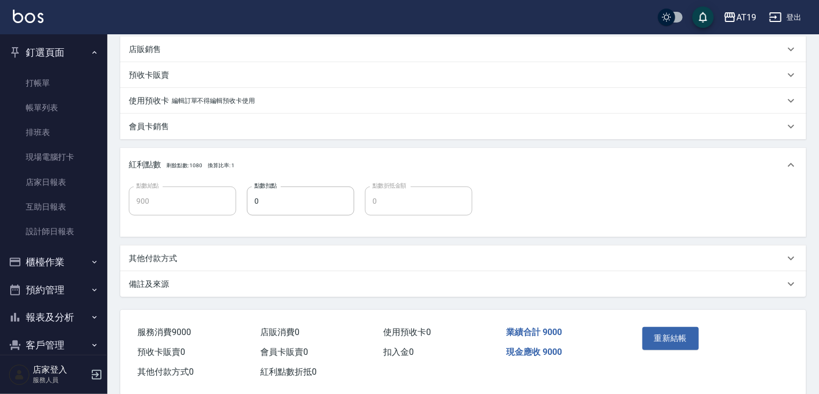
scroll to position [258, 0]
click at [156, 248] on div "其他付款方式" at bounding box center [463, 258] width 686 height 26
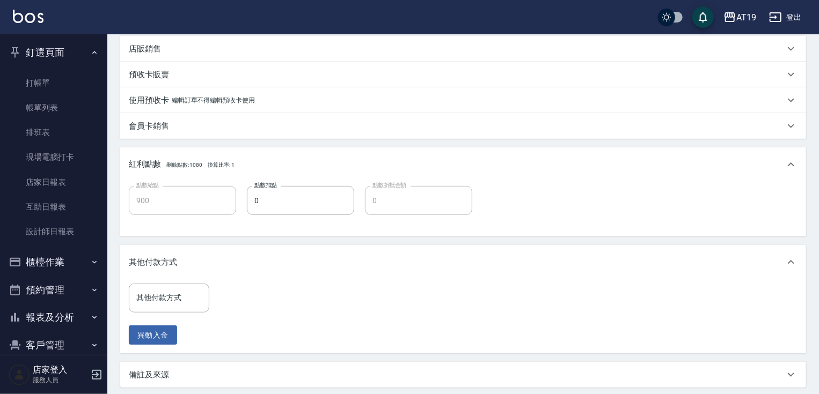
click at [167, 259] on p "其他付款方式" at bounding box center [153, 262] width 48 height 11
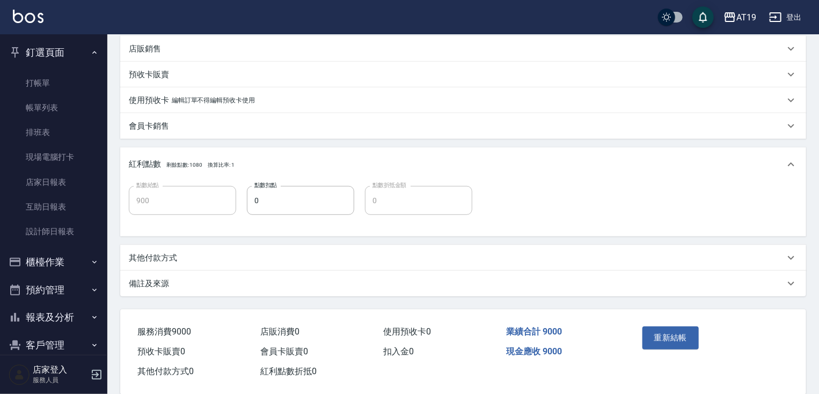
click at [164, 255] on p "其他付款方式" at bounding box center [153, 258] width 48 height 11
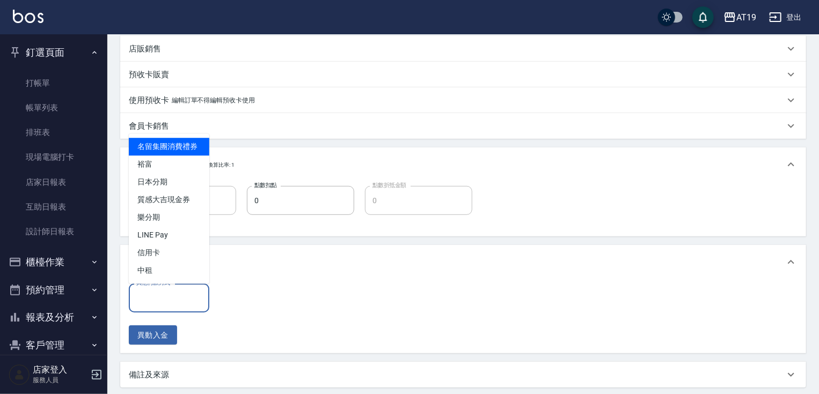
click at [159, 303] on input "其他付款方式" at bounding box center [169, 298] width 71 height 19
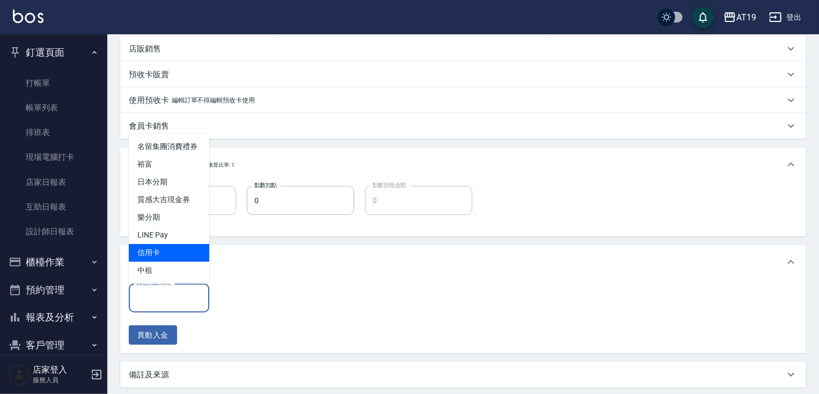
click at [156, 253] on span "信用卡" at bounding box center [169, 253] width 80 height 18
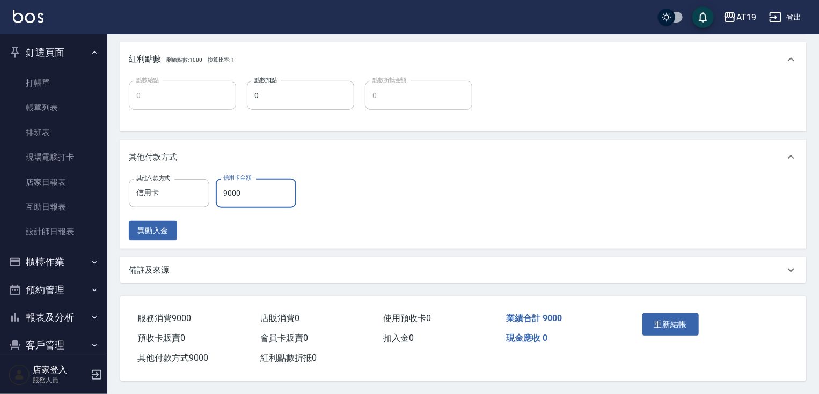
scroll to position [366, 0]
click at [678, 322] on button "重新結帳" at bounding box center [670, 324] width 57 height 23
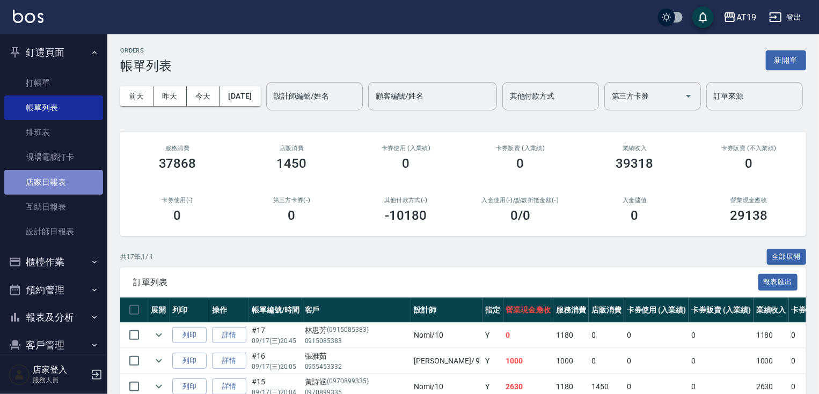
click at [56, 180] on link "店家日報表" at bounding box center [53, 182] width 99 height 25
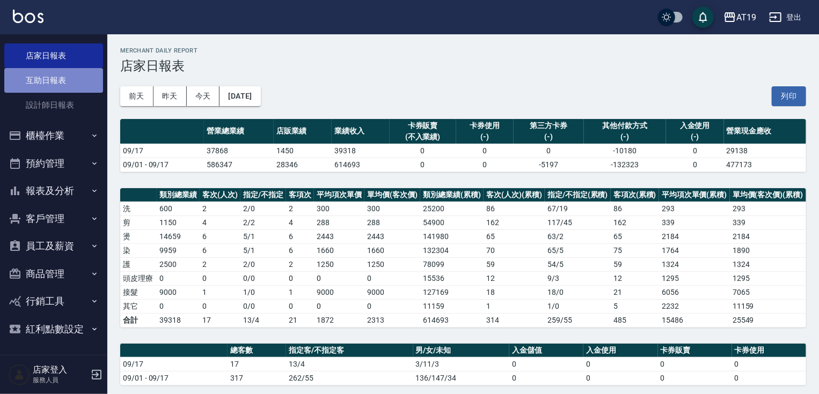
click at [55, 81] on link "互助日報表" at bounding box center [53, 80] width 99 height 25
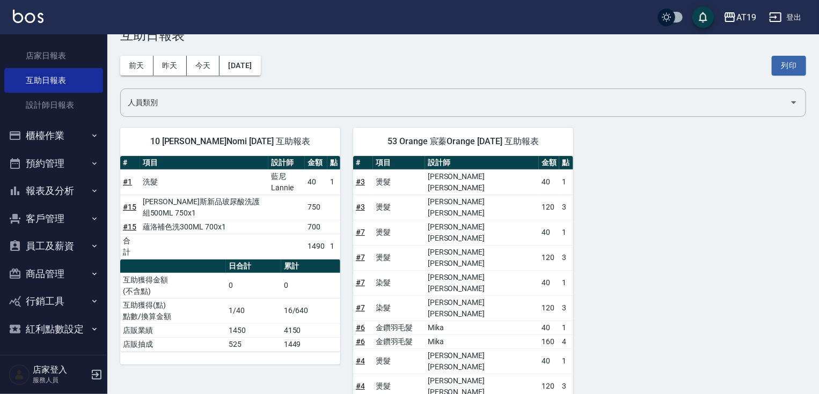
scroll to position [89, 0]
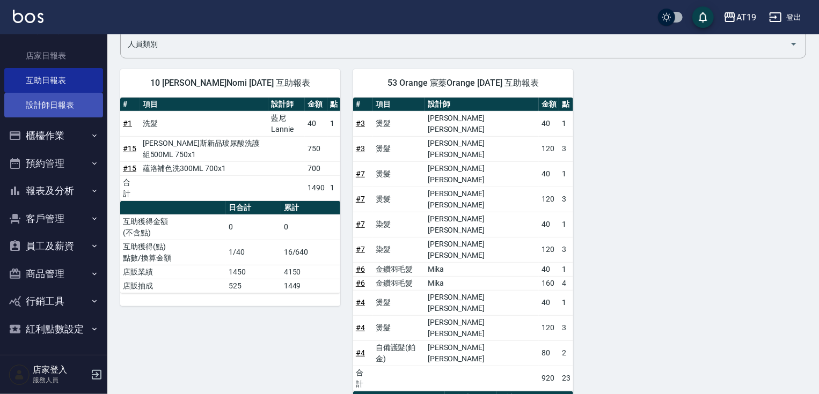
click at [26, 103] on link "設計師日報表" at bounding box center [53, 105] width 99 height 25
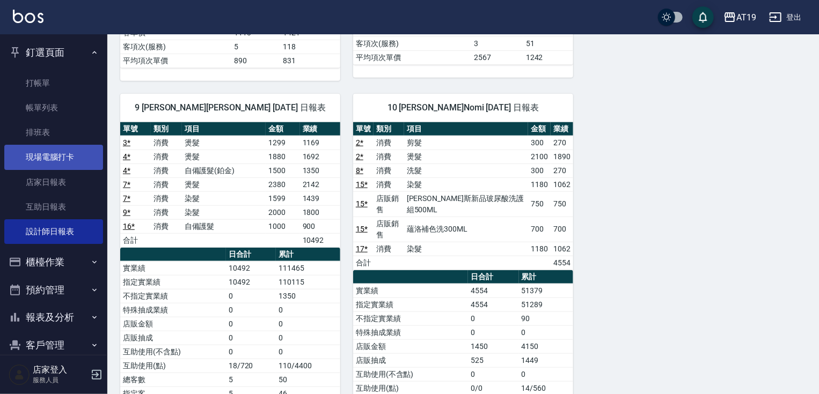
click at [56, 155] on link "現場電腦打卡" at bounding box center [53, 157] width 99 height 25
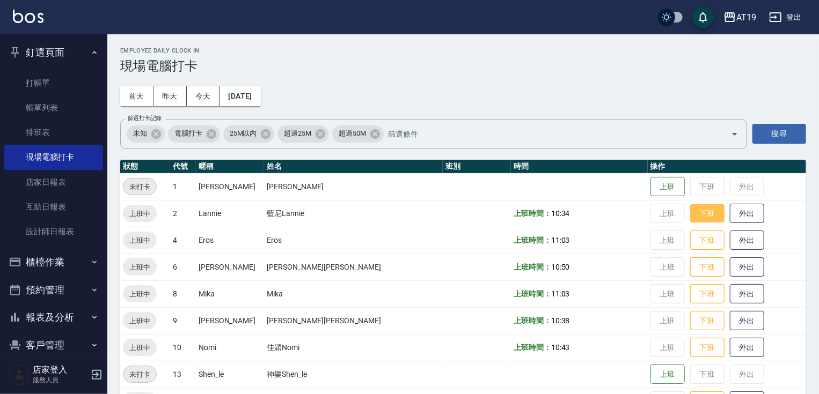
click at [690, 209] on button "下班" at bounding box center [707, 213] width 34 height 19
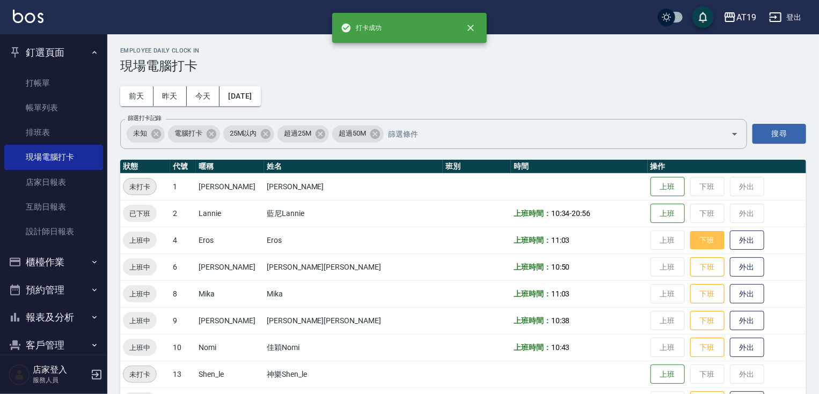
click at [690, 240] on button "下班" at bounding box center [707, 240] width 34 height 19
click at [690, 266] on button "下班" at bounding box center [707, 267] width 34 height 19
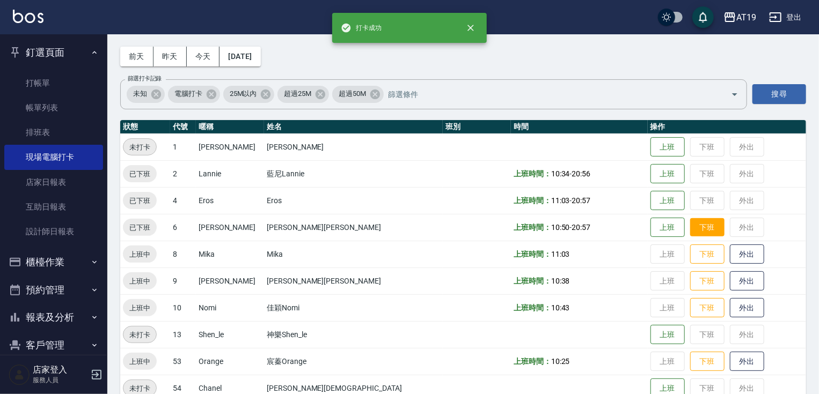
scroll to position [87, 0]
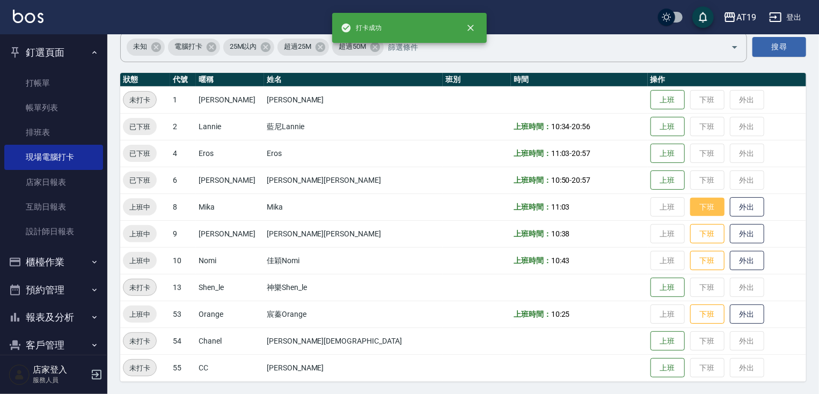
click at [690, 207] on button "下班" at bounding box center [707, 207] width 34 height 19
click at [690, 234] on button "下班" at bounding box center [707, 234] width 34 height 19
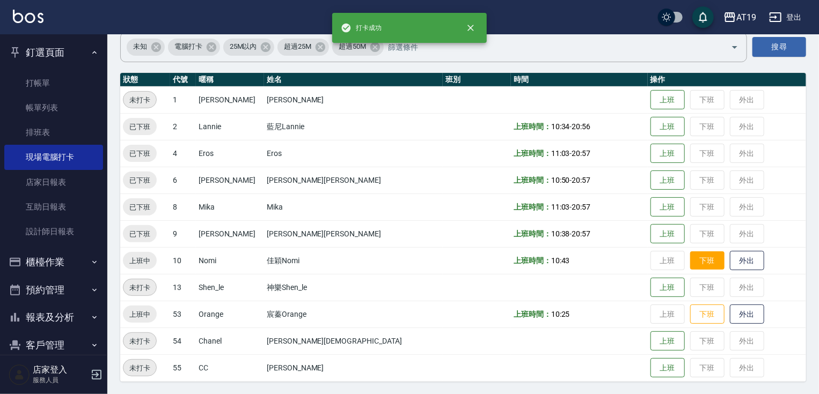
click at [690, 257] on button "下班" at bounding box center [707, 261] width 34 height 19
click at [690, 312] on button "下班" at bounding box center [707, 314] width 34 height 19
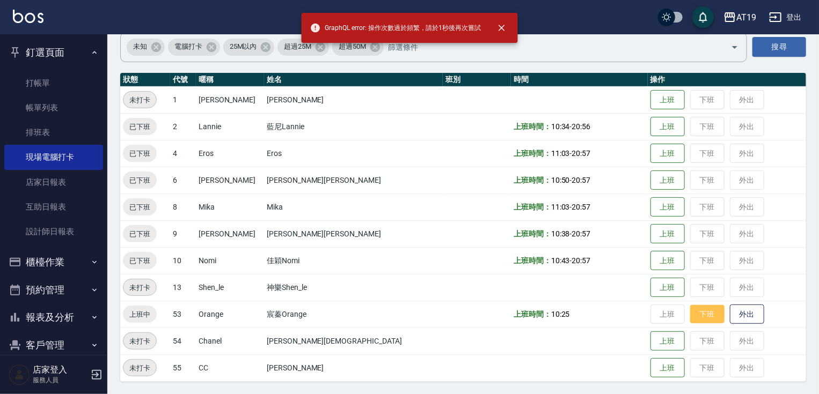
click at [690, 314] on button "下班" at bounding box center [707, 314] width 34 height 19
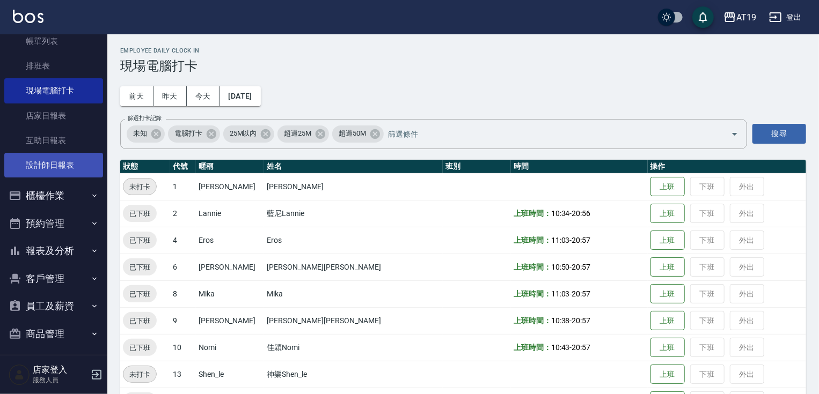
scroll to position [127, 0]
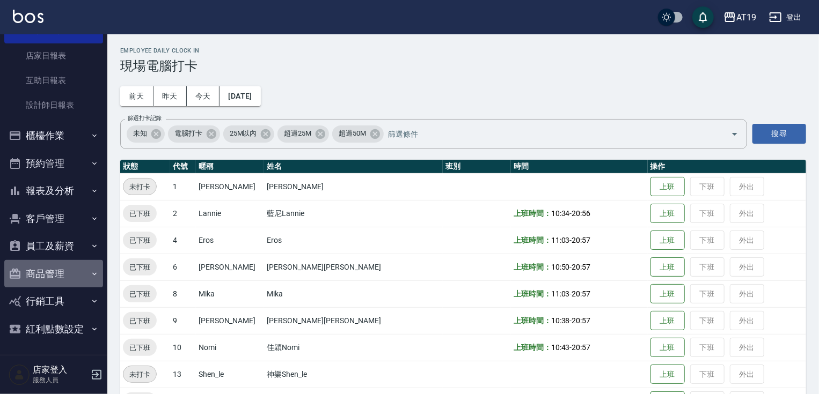
click at [58, 273] on button "商品管理" at bounding box center [53, 274] width 99 height 28
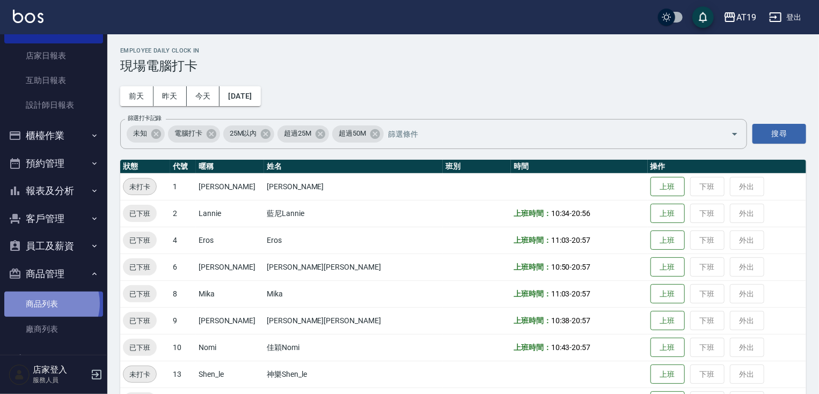
click at [45, 303] on link "商品列表" at bounding box center [53, 304] width 99 height 25
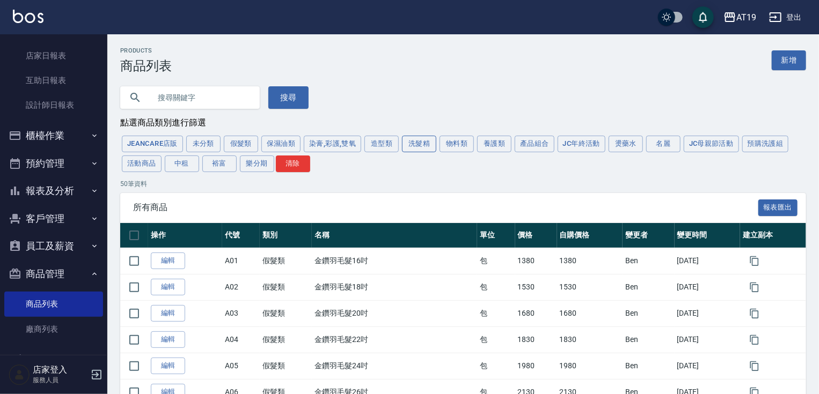
click at [410, 145] on button "洗髮精" at bounding box center [419, 144] width 34 height 17
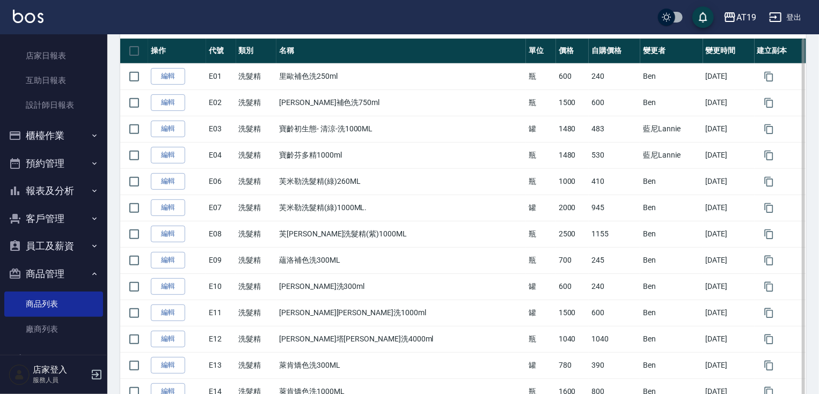
scroll to position [184, 0]
